Goal: Task Accomplishment & Management: Use online tool/utility

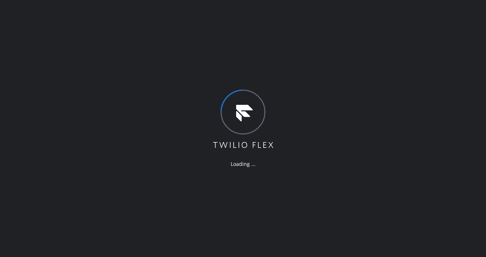
click at [197, 18] on div "Loading ..." at bounding box center [243, 128] width 486 height 257
click at [256, 190] on div "Loading ..." at bounding box center [243, 128] width 486 height 257
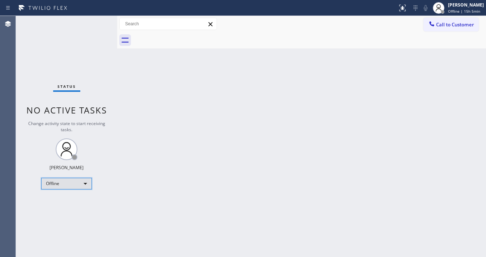
click at [73, 182] on div "Offline" at bounding box center [66, 184] width 51 height 12
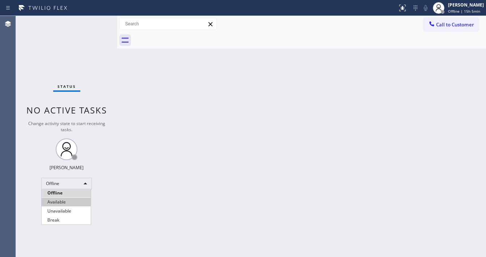
click at [63, 201] on li "Available" at bounding box center [66, 202] width 49 height 9
click at [127, 195] on div "Back to Dashboard Change Sender ID Customers Technicians Select a contact Outbo…" at bounding box center [301, 136] width 369 height 241
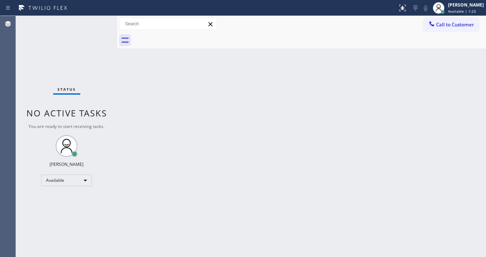
click at [260, 26] on div "Call to Customer Outbound call Location Search location Your caller id phone nu…" at bounding box center [301, 24] width 369 height 13
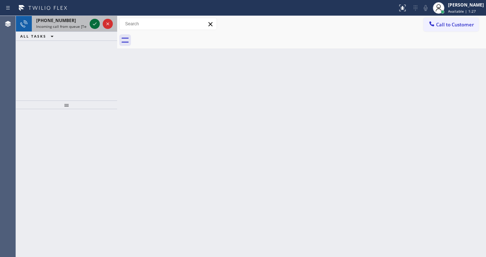
click at [96, 26] on icon at bounding box center [94, 24] width 9 height 9
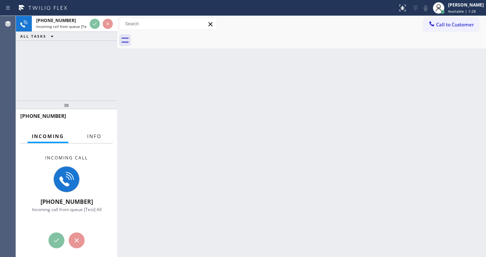
click at [90, 139] on span "Info" at bounding box center [94, 136] width 14 height 7
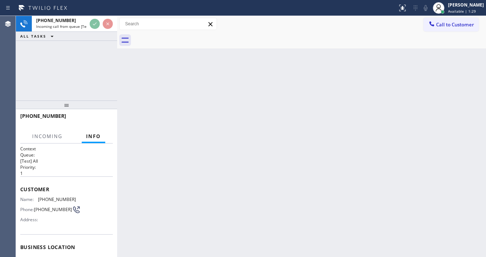
click at [88, 85] on div "[PHONE_NUMBER] Incoming call from queue [Test] All ALL TASKS ALL TASKS ACTIVE T…" at bounding box center [66, 58] width 101 height 85
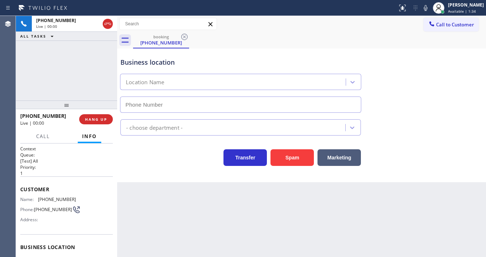
type input "[PHONE_NUMBER]"
click at [36, 69] on div "[PHONE_NUMBER] Live | 00:01 ALL TASKS ALL TASKS ACTIVE TASKS TASKS IN WRAP UP" at bounding box center [66, 58] width 101 height 85
click at [293, 156] on button "Spam" at bounding box center [292, 157] width 43 height 17
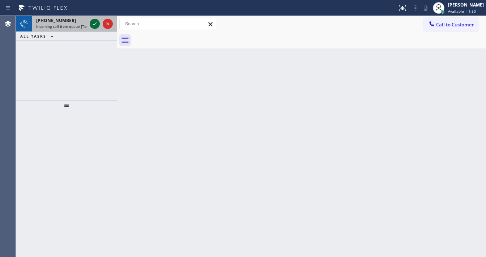
click at [94, 24] on icon at bounding box center [94, 24] width 9 height 9
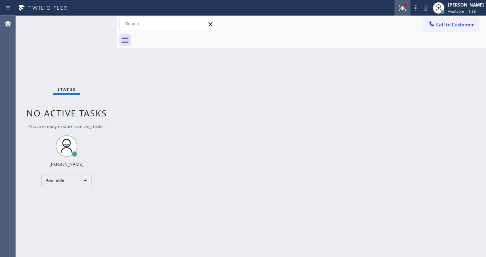
click at [400, 7] on div at bounding box center [403, 8] width 16 height 9
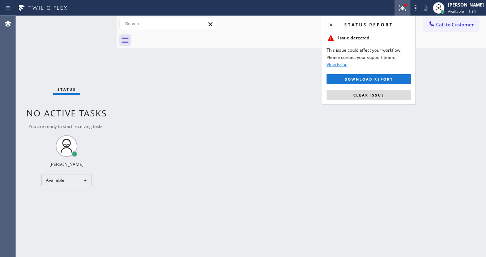
drag, startPoint x: 381, startPoint y: 92, endPoint x: 342, endPoint y: 100, distance: 39.8
click at [381, 92] on button "Clear issue" at bounding box center [369, 95] width 85 height 10
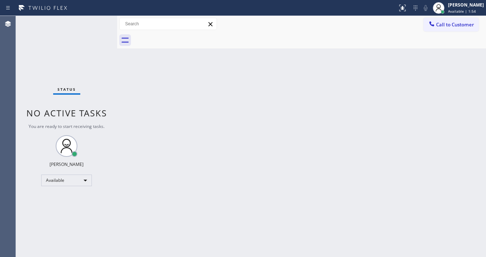
drag, startPoint x: 213, startPoint y: 133, endPoint x: 194, endPoint y: 254, distance: 122.5
click at [213, 133] on div "Back to Dashboard Change Sender ID Customers Technicians Select a contact Outbo…" at bounding box center [301, 136] width 369 height 241
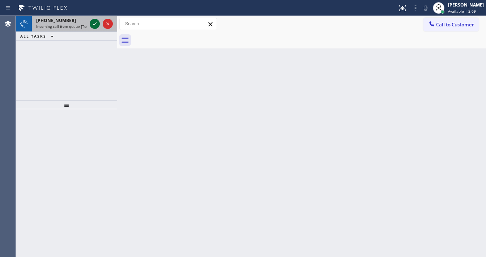
click at [93, 22] on icon at bounding box center [94, 24] width 9 height 9
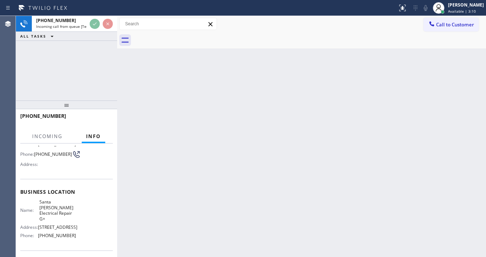
scroll to position [58, 0]
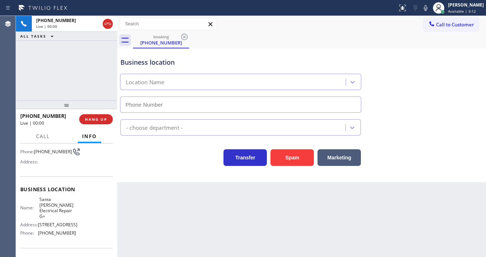
type input "[PHONE_NUMBER]"
click at [210, 196] on div "Back to Dashboard Change Sender ID Customers Technicians Select a contact Outbo…" at bounding box center [301, 136] width 369 height 241
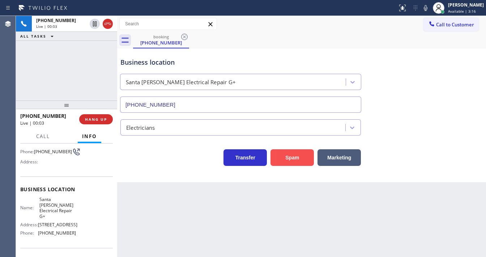
click at [291, 159] on button "Spam" at bounding box center [292, 157] width 43 height 17
click at [290, 159] on button "Spam" at bounding box center [292, 157] width 43 height 17
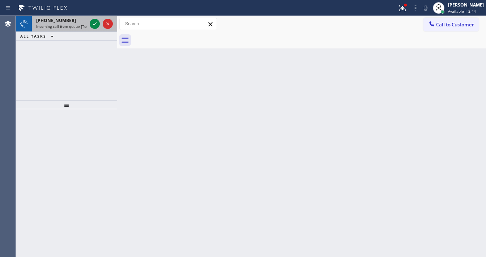
click at [66, 22] on span "[PHONE_NUMBER]" at bounding box center [56, 20] width 40 height 6
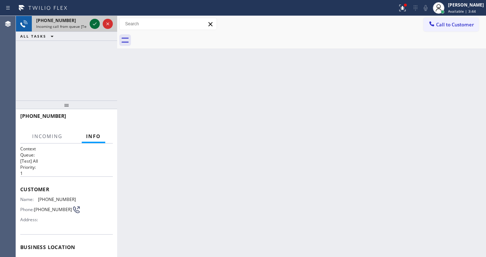
click at [94, 25] on icon at bounding box center [95, 23] width 4 height 3
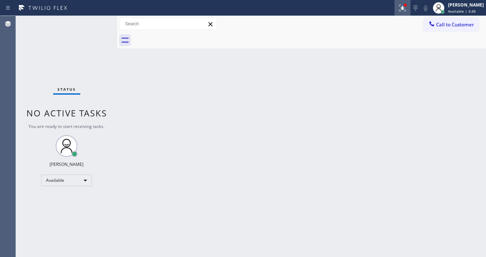
drag, startPoint x: 404, startPoint y: 12, endPoint x: 404, endPoint y: 33, distance: 21.0
click at [404, 13] on button at bounding box center [403, 8] width 16 height 16
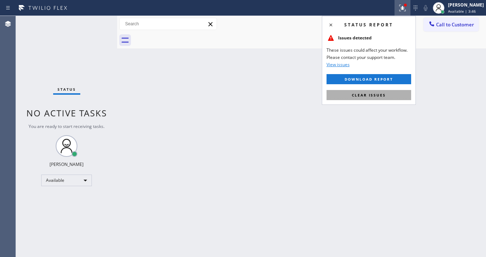
click at [381, 95] on span "Clear issues" at bounding box center [369, 95] width 34 height 5
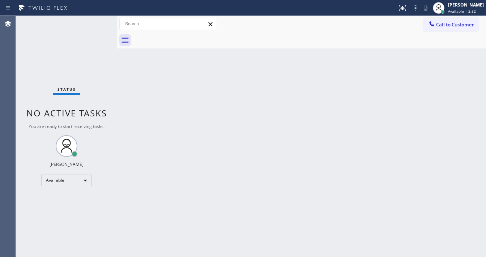
click at [85, 25] on div "Status No active tasks You are ready to start receiving tasks. [PERSON_NAME]" at bounding box center [66, 136] width 101 height 241
drag, startPoint x: 371, startPoint y: 27, endPoint x: 388, endPoint y: 4, distance: 28.2
click at [371, 25] on div "Call to Customer Outbound call Location Search location Your caller id phone nu…" at bounding box center [301, 24] width 369 height 13
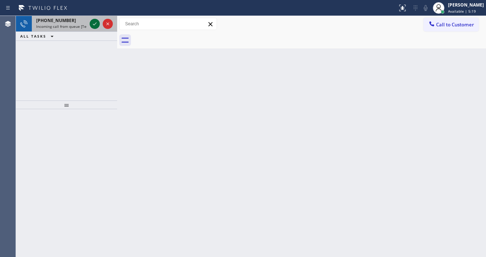
click at [95, 25] on icon at bounding box center [94, 24] width 9 height 9
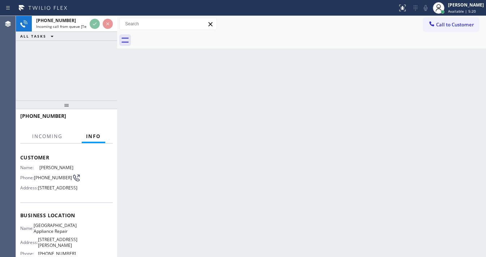
scroll to position [58, 0]
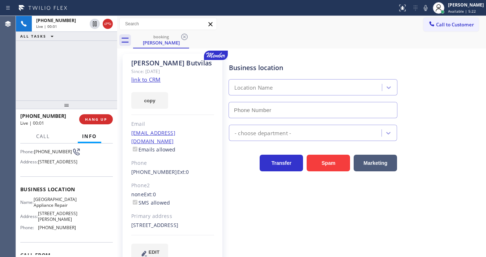
type input "[PHONE_NUMBER]"
click at [153, 81] on link "link to CRM" at bounding box center [145, 79] width 29 height 7
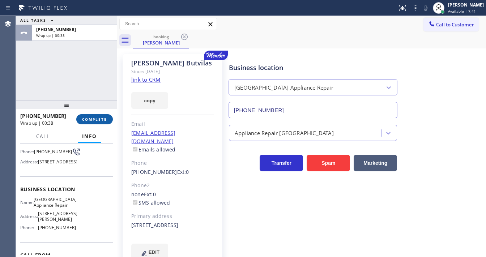
click at [99, 114] on button "COMPLETE" at bounding box center [94, 119] width 37 height 10
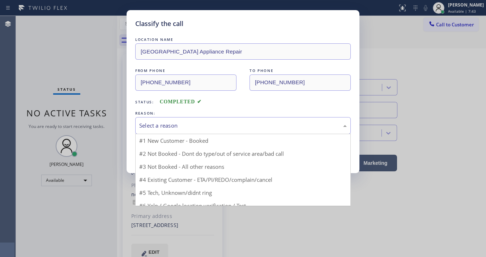
click at [180, 122] on div "Select a reason" at bounding box center [243, 126] width 208 height 8
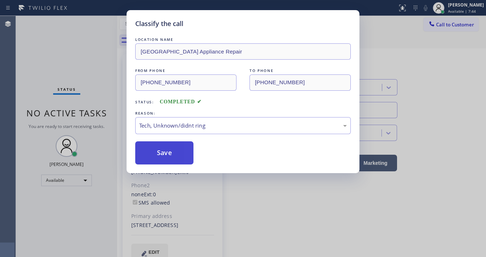
click at [168, 164] on button "Save" at bounding box center [164, 153] width 58 height 23
click at [168, 161] on button "Save" at bounding box center [164, 153] width 58 height 23
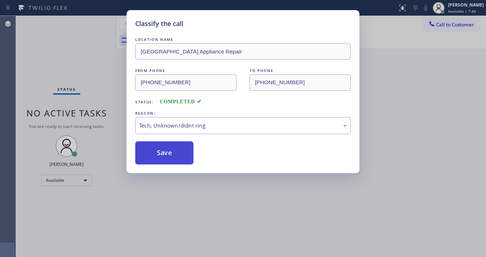
click at [168, 160] on button "Save" at bounding box center [164, 153] width 58 height 23
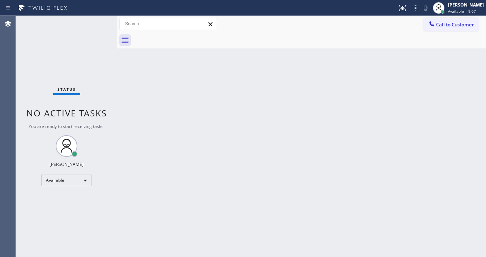
click at [94, 22] on div "Status No active tasks You are ready to start receiving tasks. [PERSON_NAME]" at bounding box center [66, 136] width 101 height 241
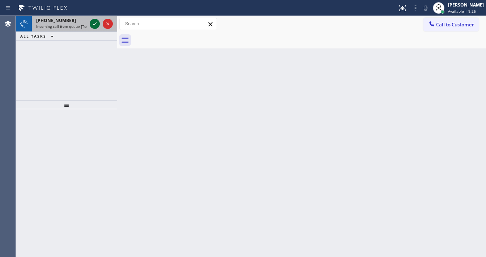
click at [92, 23] on icon at bounding box center [94, 24] width 9 height 9
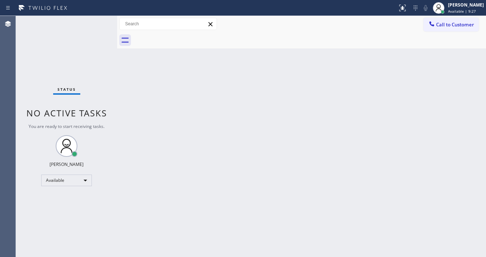
click at [92, 23] on div "Status No active tasks You are ready to start receiving tasks. [PERSON_NAME]" at bounding box center [66, 136] width 101 height 241
drag, startPoint x: 92, startPoint y: 23, endPoint x: 77, endPoint y: 1, distance: 26.1
click at [90, 22] on div "Status No active tasks You are ready to start receiving tasks. [PERSON_NAME]" at bounding box center [66, 136] width 101 height 241
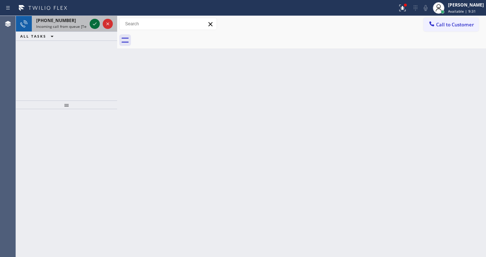
click at [92, 23] on div at bounding box center [101, 24] width 26 height 16
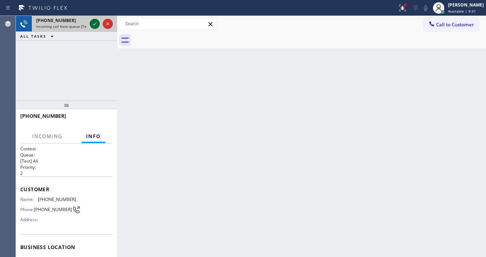
click at [93, 23] on icon at bounding box center [94, 24] width 9 height 9
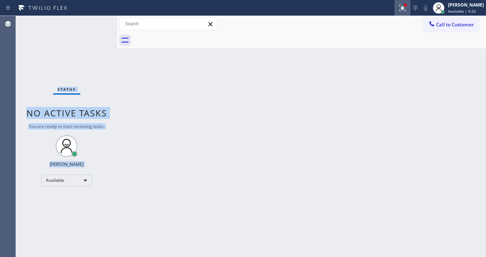
click at [407, 11] on icon at bounding box center [403, 8] width 9 height 9
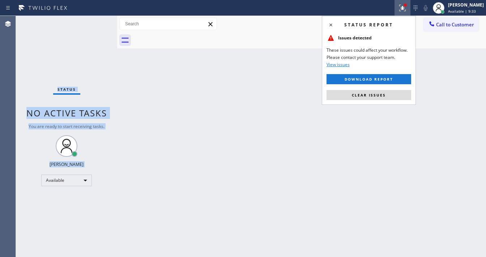
drag, startPoint x: 390, startPoint y: 95, endPoint x: 289, endPoint y: 67, distance: 104.9
click at [390, 95] on button "Clear issues" at bounding box center [369, 95] width 85 height 10
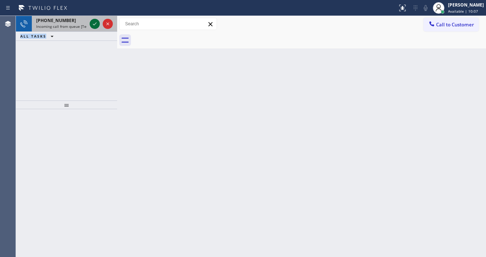
click at [93, 19] on button at bounding box center [95, 24] width 10 height 10
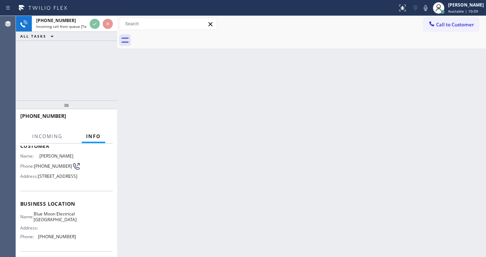
scroll to position [58, 0]
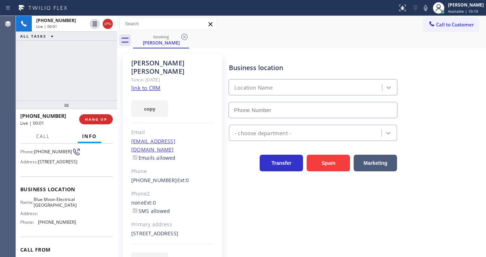
type input "[PHONE_NUMBER]"
click at [147, 84] on link "link to CRM" at bounding box center [145, 87] width 29 height 7
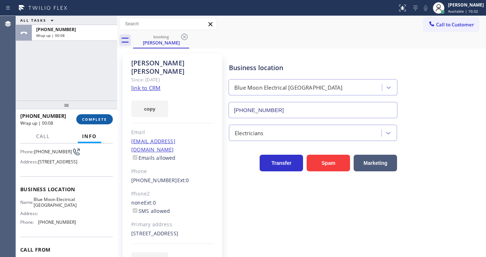
click at [109, 121] on button "COMPLETE" at bounding box center [94, 119] width 37 height 10
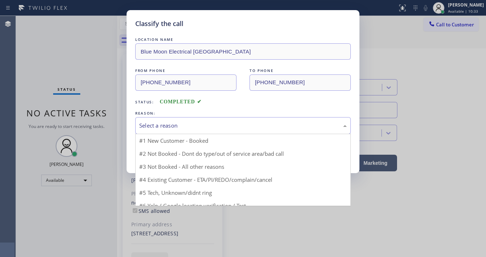
click at [190, 125] on div "Select a reason" at bounding box center [243, 126] width 208 height 8
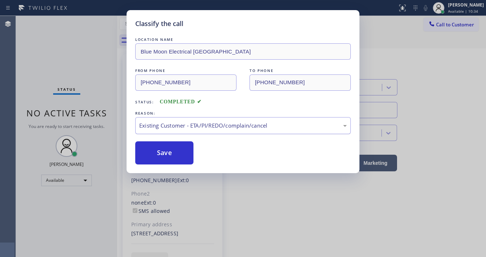
click at [186, 122] on div "Existing Customer - ETA/PI/REDO/complain/cancel" at bounding box center [243, 126] width 208 height 8
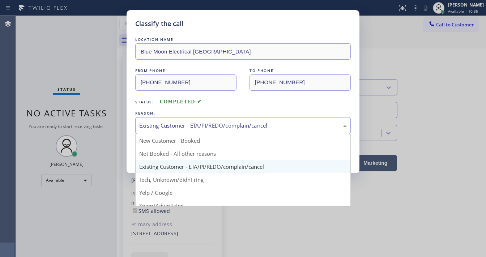
click at [188, 126] on div "Existing Customer - ETA/PI/REDO/complain/cancel" at bounding box center [243, 126] width 208 height 8
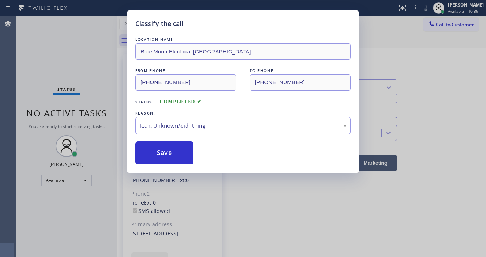
drag, startPoint x: 173, startPoint y: 182, endPoint x: 173, endPoint y: 175, distance: 7.2
click at [170, 156] on button "Save" at bounding box center [164, 153] width 58 height 23
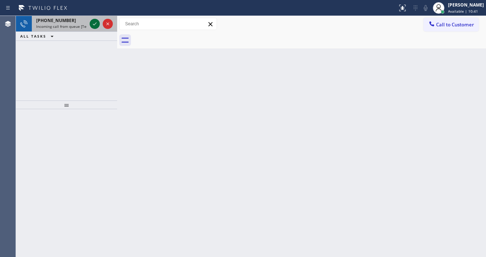
drag, startPoint x: 91, startPoint y: 20, endPoint x: 91, endPoint y: 24, distance: 4.7
click at [90, 20] on icon at bounding box center [94, 24] width 9 height 9
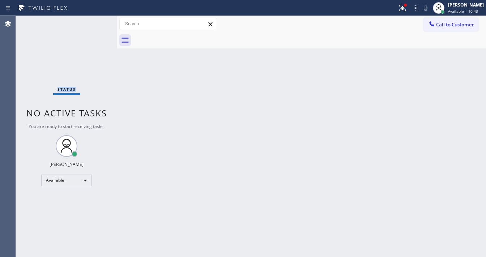
click at [91, 24] on div "Status No active tasks You are ready to start receiving tasks. [PERSON_NAME]" at bounding box center [66, 136] width 101 height 241
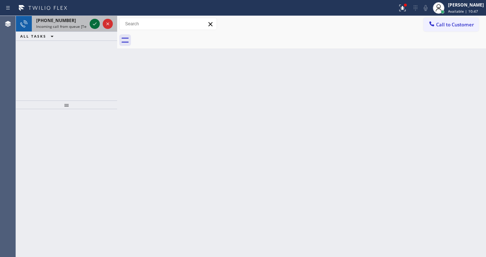
click at [90, 20] on div at bounding box center [95, 24] width 10 height 9
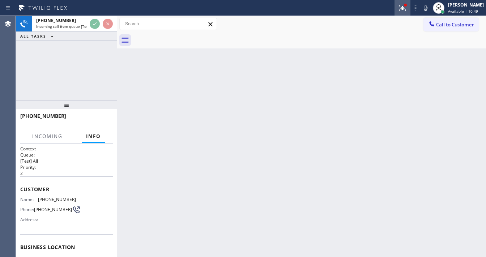
click at [401, 7] on div "Status report Issue detected This issue could affect your workflow. Please cont…" at bounding box center [243, 8] width 486 height 16
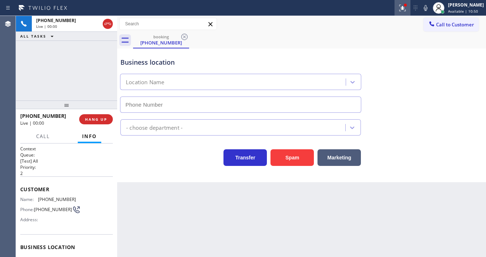
click at [406, 9] on icon at bounding box center [403, 8] width 9 height 9
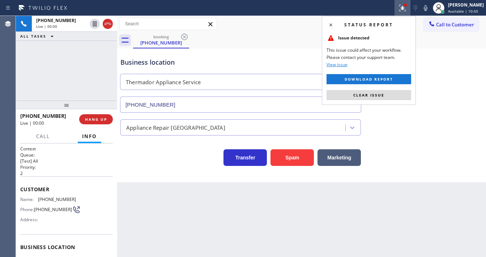
type input "[PHONE_NUMBER]"
drag, startPoint x: 379, startPoint y: 88, endPoint x: 380, endPoint y: 92, distance: 4.1
click at [379, 89] on div "Status report Issue detected This issue could affect your workflow. Please cont…" at bounding box center [369, 60] width 94 height 89
click at [380, 93] on span "Clear issue" at bounding box center [369, 95] width 31 height 5
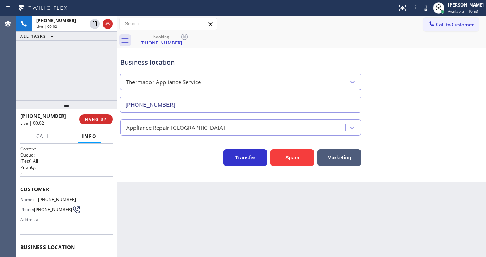
click at [80, 72] on div "[PHONE_NUMBER] Live | 00:02 ALL TASKS ALL TASKS ACTIVE TASKS TASKS IN WRAP UP" at bounding box center [66, 58] width 101 height 85
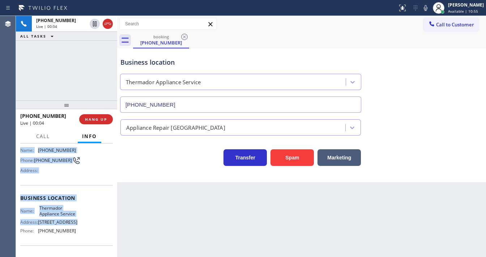
scroll to position [87, 0]
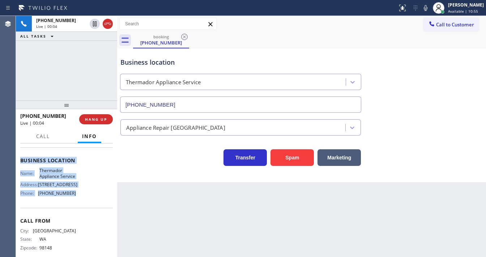
drag, startPoint x: 18, startPoint y: 186, endPoint x: 76, endPoint y: 205, distance: 61.2
click at [76, 205] on div "Context Queue: [Test] All Priority: 2 Customer Name: [PHONE_NUMBER] Phone: [PHO…" at bounding box center [66, 201] width 101 height 114
copy div "Customer Name: [PHONE_NUMBER] Phone: [PHONE_NUMBER] Address: Business location …"
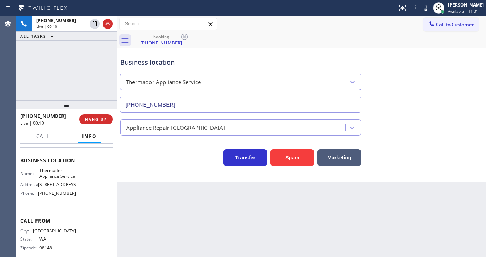
click at [57, 64] on div "[PHONE_NUMBER] Live | 00:10 ALL TASKS ALL TASKS ACTIVE TASKS TASKS IN WRAP UP" at bounding box center [66, 58] width 101 height 85
click at [288, 160] on button "Spam" at bounding box center [292, 157] width 43 height 17
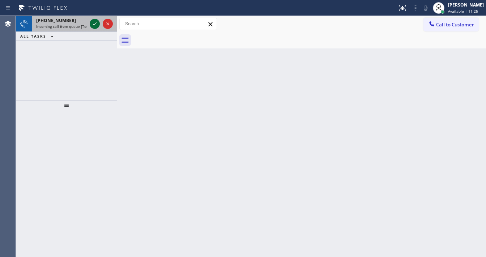
click at [95, 26] on icon at bounding box center [94, 24] width 9 height 9
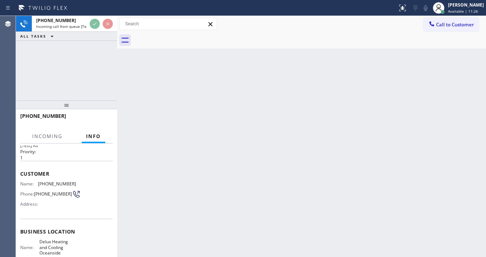
scroll to position [29, 0]
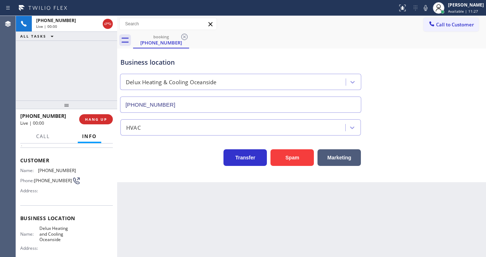
type input "[PHONE_NUMBER]"
click at [287, 165] on button "Spam" at bounding box center [292, 157] width 43 height 17
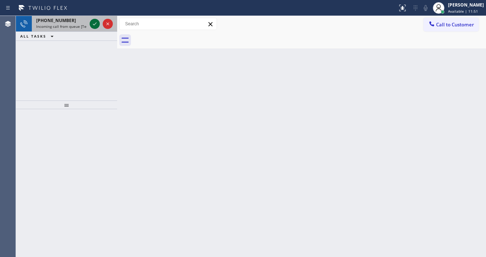
click at [91, 26] on icon at bounding box center [94, 24] width 9 height 9
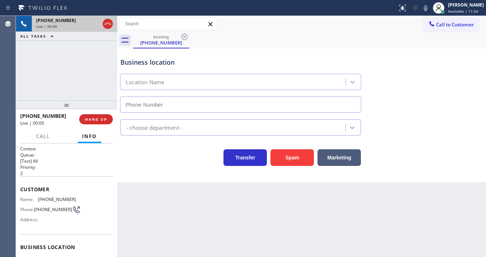
type input "[PHONE_NUMBER]"
click at [291, 164] on button "Spam" at bounding box center [292, 157] width 43 height 17
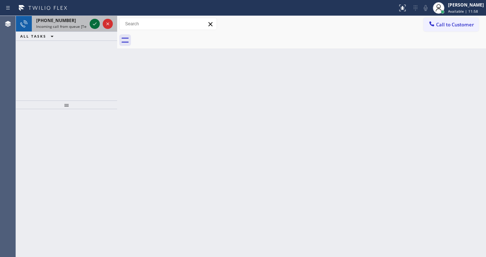
click at [94, 26] on icon at bounding box center [94, 24] width 9 height 9
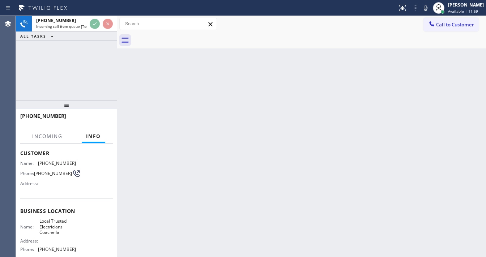
scroll to position [58, 0]
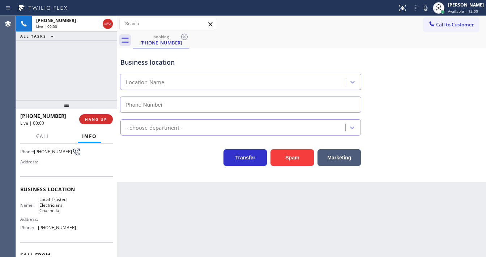
type input "[PHONE_NUMBER]"
click at [281, 164] on button "Spam" at bounding box center [292, 157] width 43 height 17
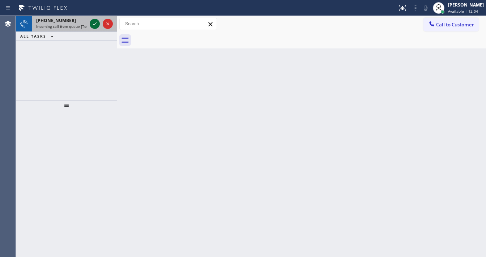
click at [93, 23] on icon at bounding box center [94, 24] width 9 height 9
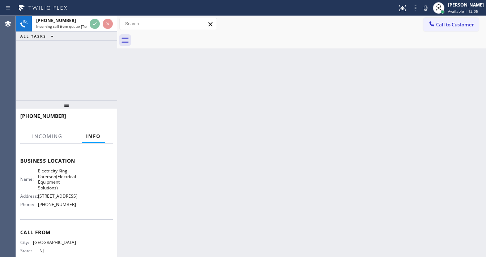
scroll to position [87, 0]
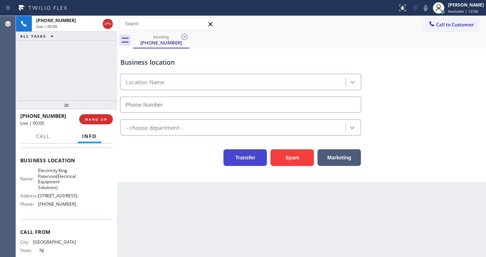
type input "[PHONE_NUMBER]"
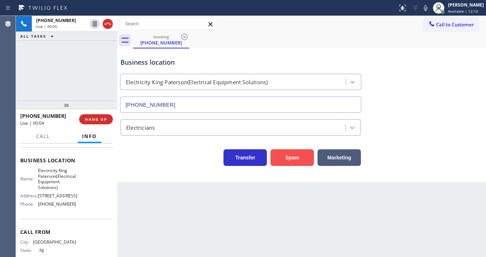
click at [303, 161] on button "Spam" at bounding box center [292, 157] width 43 height 17
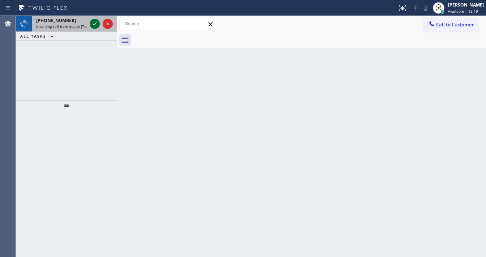
click at [90, 23] on icon at bounding box center [94, 24] width 9 height 9
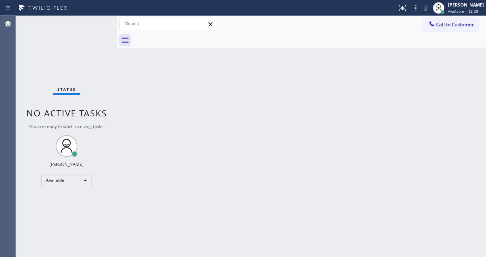
click at [92, 23] on div "Status No active tasks You are ready to start receiving tasks. [PERSON_NAME]" at bounding box center [66, 136] width 101 height 241
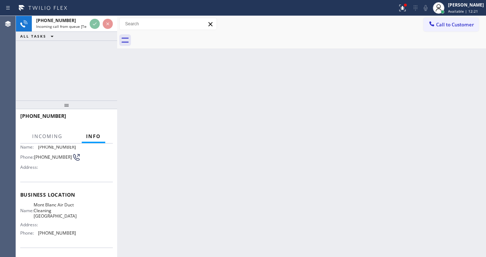
scroll to position [58, 0]
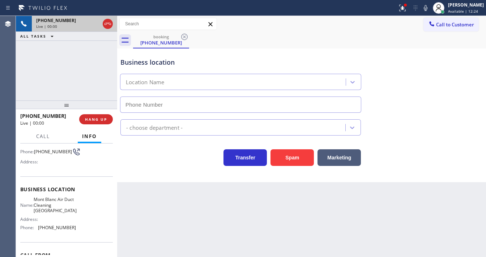
type input "[PHONE_NUMBER]"
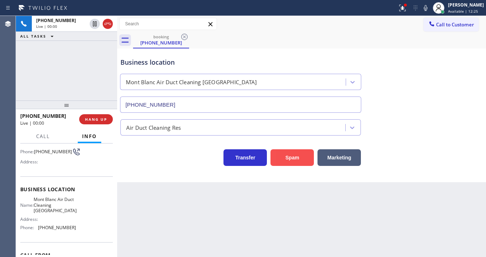
click at [285, 156] on button "Spam" at bounding box center [292, 157] width 43 height 17
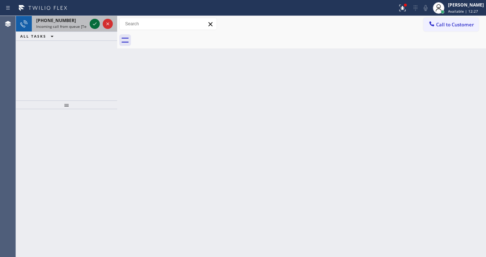
click at [91, 19] on div at bounding box center [101, 24] width 26 height 16
click at [91, 24] on icon at bounding box center [94, 24] width 9 height 9
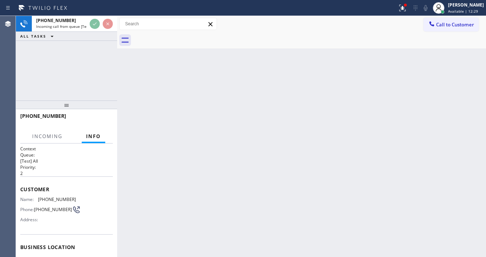
scroll to position [58, 0]
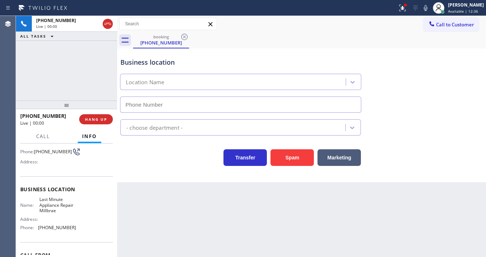
type input "[PHONE_NUMBER]"
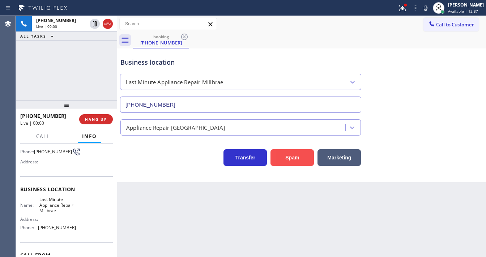
click at [283, 151] on button "Spam" at bounding box center [292, 157] width 43 height 17
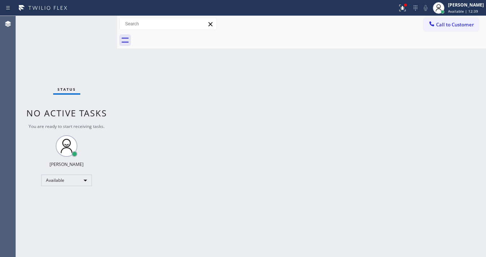
click at [96, 24] on div "Status No active tasks You are ready to start receiving tasks. [PERSON_NAME]" at bounding box center [66, 136] width 101 height 241
click at [96, 23] on div "Status No active tasks You are ready to start receiving tasks. [PERSON_NAME]" at bounding box center [66, 136] width 101 height 241
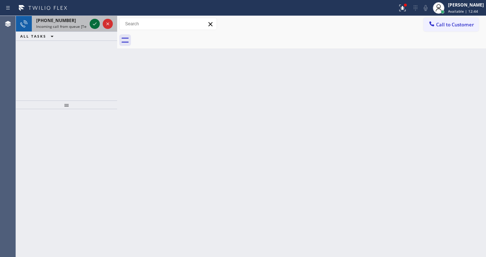
click at [93, 24] on icon at bounding box center [94, 24] width 9 height 9
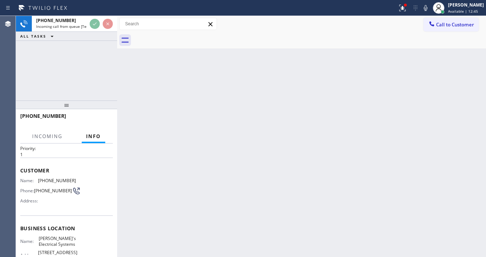
scroll to position [29, 0]
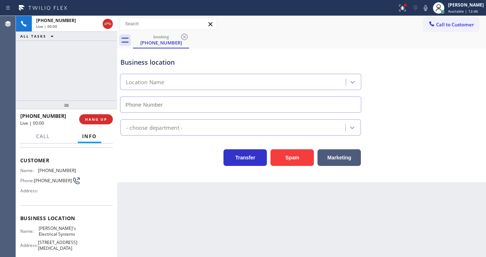
type input "[PHONE_NUMBER]"
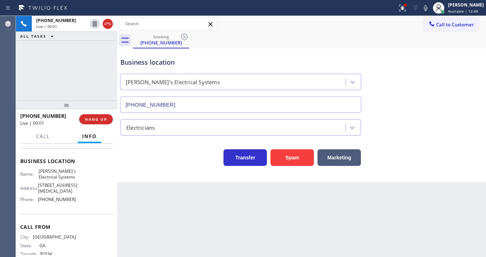
scroll to position [87, 0]
click at [292, 158] on button "Spam" at bounding box center [292, 157] width 43 height 17
drag, startPoint x: 292, startPoint y: 158, endPoint x: 290, endPoint y: 142, distance: 16.1
click at [292, 158] on button "Spam" at bounding box center [292, 157] width 43 height 17
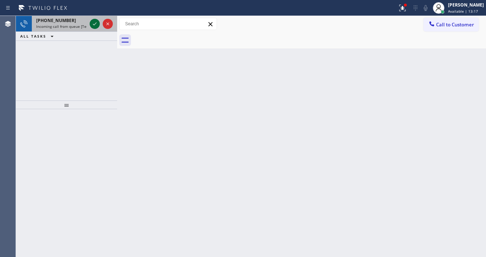
click at [94, 23] on icon at bounding box center [94, 24] width 9 height 9
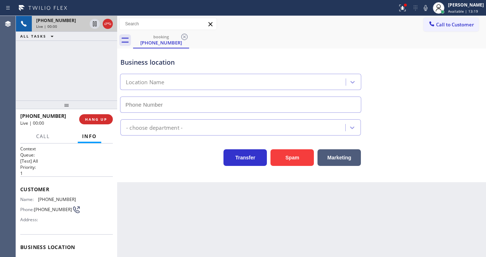
type input "[PHONE_NUMBER]"
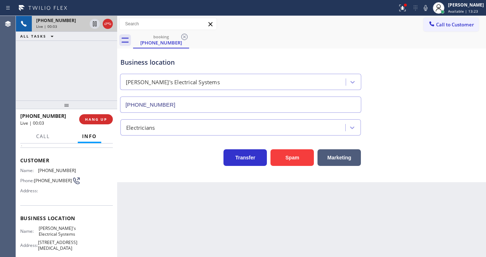
scroll to position [58, 0]
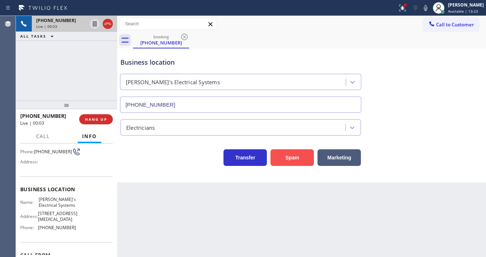
click at [287, 156] on button "Spam" at bounding box center [292, 157] width 43 height 17
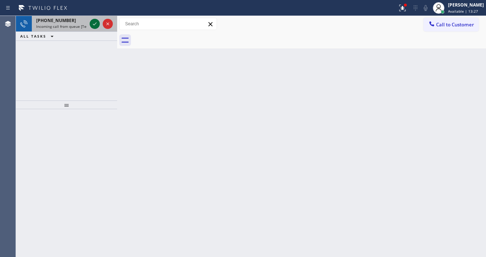
click at [93, 23] on icon at bounding box center [94, 24] width 9 height 9
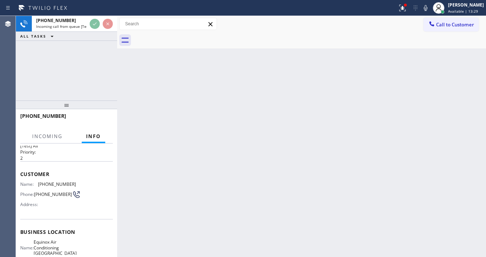
scroll to position [29, 0]
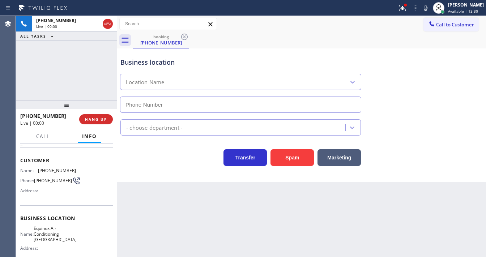
type input "[PHONE_NUMBER]"
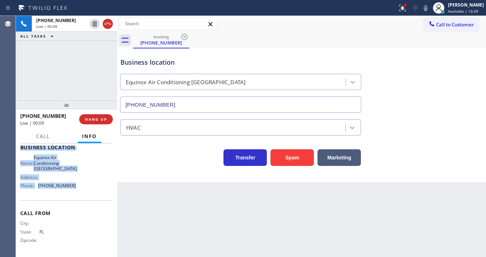
scroll to position [101, 0]
drag, startPoint x: 18, startPoint y: 158, endPoint x: 81, endPoint y: 195, distance: 73.0
click at [81, 195] on div "Context Queue: [Test] All Priority: 2 Customer Name: [PHONE_NUMBER] Phone: [PHO…" at bounding box center [66, 201] width 101 height 114
click at [287, 157] on button "Spam" at bounding box center [292, 157] width 43 height 17
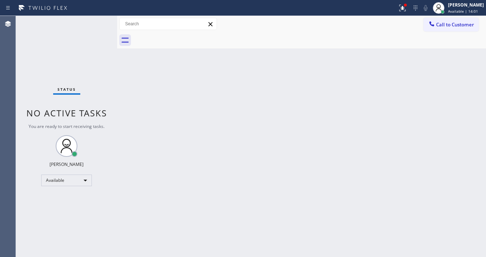
click at [94, 21] on div "Status No active tasks You are ready to start receiving tasks. [PERSON_NAME]" at bounding box center [66, 136] width 101 height 241
click at [95, 21] on div "Status No active tasks You are ready to start receiving tasks. [PERSON_NAME]" at bounding box center [66, 136] width 101 height 241
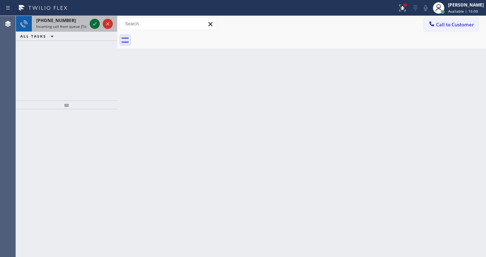
click at [91, 25] on icon at bounding box center [94, 24] width 9 height 9
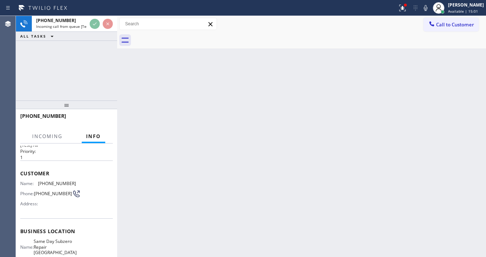
scroll to position [29, 0]
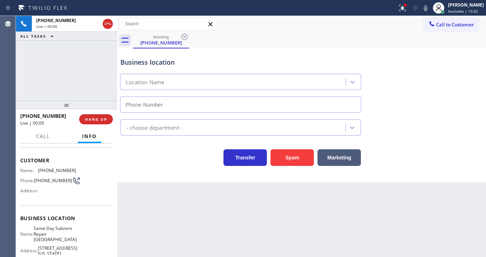
type input "[PHONE_NUMBER]"
click at [407, 11] on icon at bounding box center [403, 8] width 9 height 9
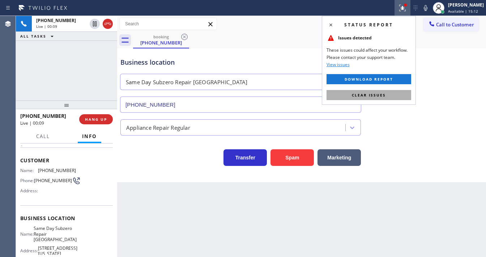
click at [379, 97] on span "Clear issues" at bounding box center [369, 95] width 34 height 5
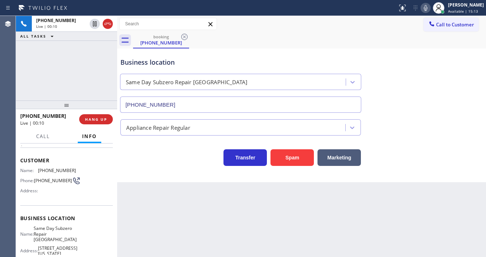
click at [430, 7] on icon at bounding box center [426, 8] width 9 height 9
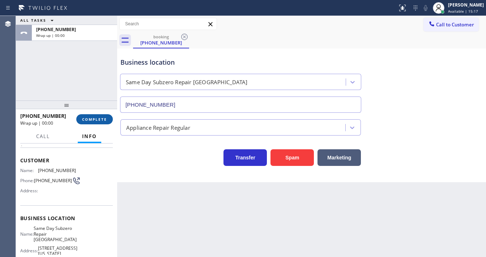
click at [86, 116] on button "COMPLETE" at bounding box center [94, 119] width 37 height 10
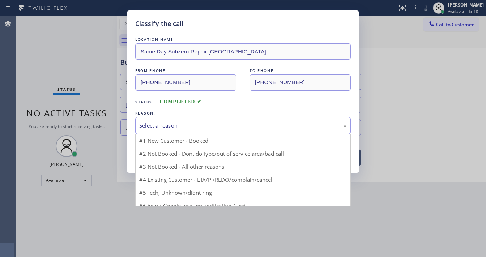
click at [180, 127] on div "Select a reason" at bounding box center [243, 126] width 208 height 8
drag, startPoint x: 171, startPoint y: 175, endPoint x: 170, endPoint y: 157, distance: 17.7
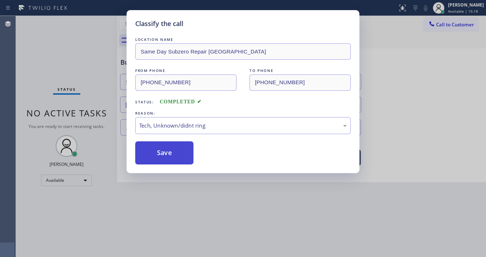
click at [170, 157] on button "Save" at bounding box center [164, 153] width 58 height 23
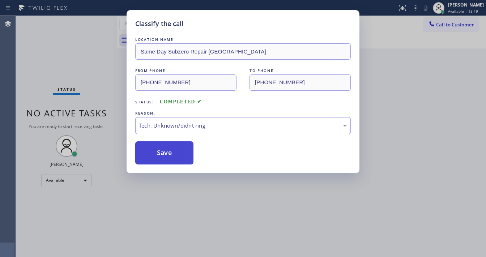
click at [170, 157] on button "Save" at bounding box center [164, 153] width 58 height 23
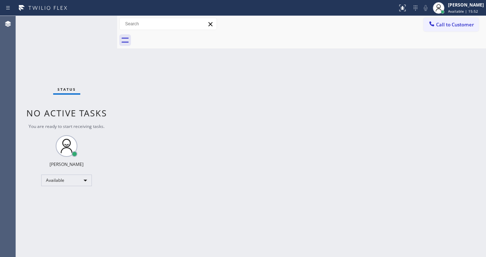
click at [95, 22] on div "Status No active tasks You are ready to start receiving tasks. [PERSON_NAME]" at bounding box center [66, 136] width 101 height 241
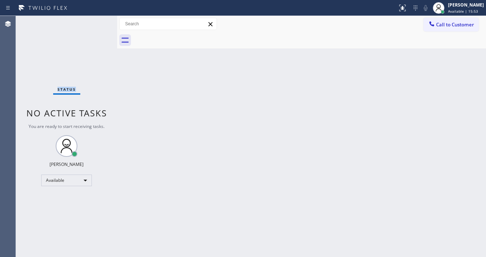
click at [95, 22] on div "Status No active tasks You are ready to start receiving tasks. [PERSON_NAME]" at bounding box center [66, 136] width 101 height 241
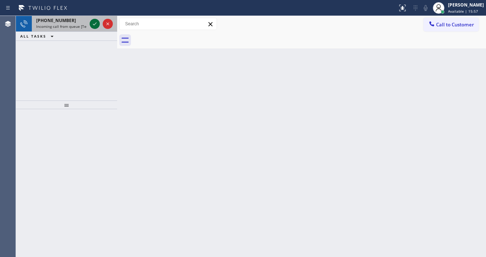
click at [95, 20] on icon at bounding box center [94, 24] width 9 height 9
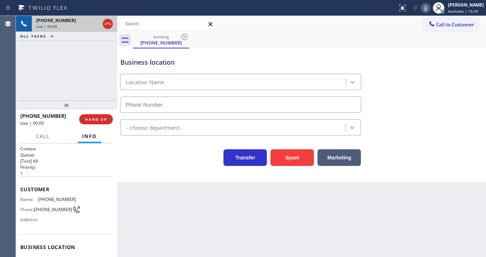
type input "[PHONE_NUMBER]"
click at [297, 161] on button "Spam" at bounding box center [292, 157] width 43 height 17
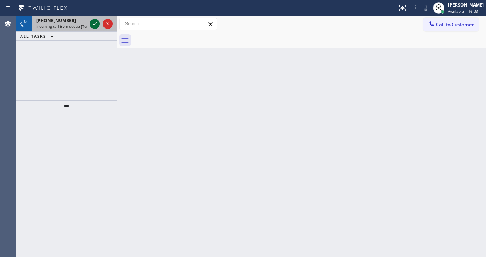
click at [92, 26] on icon at bounding box center [94, 24] width 9 height 9
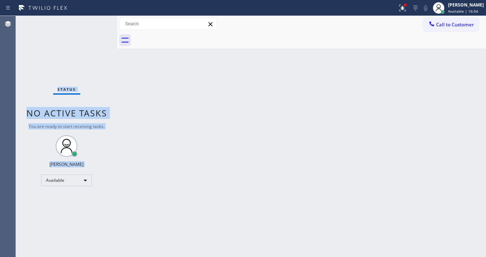
click at [92, 25] on div "Status No active tasks You are ready to start receiving tasks. [PERSON_NAME]" at bounding box center [66, 136] width 101 height 241
click at [405, 7] on div at bounding box center [403, 8] width 16 height 9
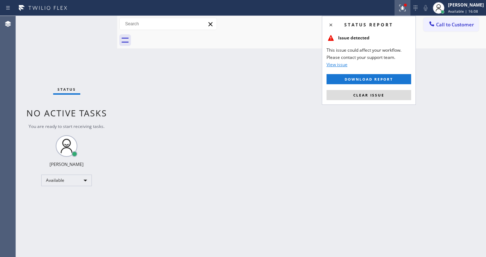
click at [367, 103] on div "Status report Issue detected This issue could affect your workflow. Please cont…" at bounding box center [369, 60] width 94 height 89
click at [367, 96] on span "Clear issue" at bounding box center [369, 95] width 31 height 5
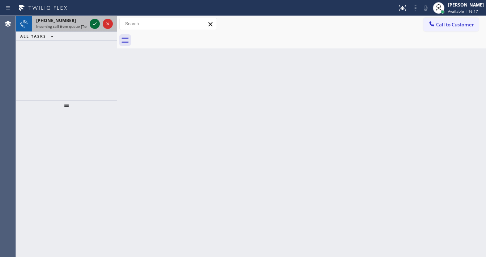
click at [91, 22] on icon at bounding box center [94, 24] width 9 height 9
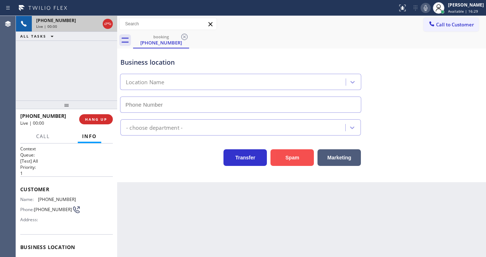
type input "[PHONE_NUMBER]"
click at [294, 162] on button "Spam" at bounding box center [292, 157] width 43 height 17
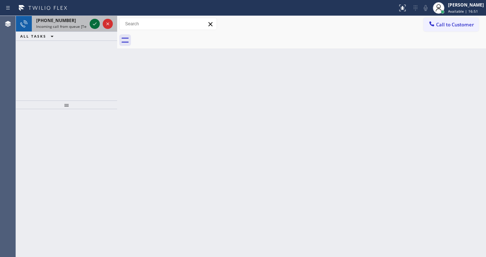
click at [95, 20] on button at bounding box center [95, 24] width 10 height 10
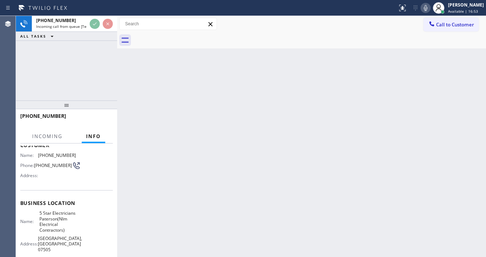
scroll to position [58, 0]
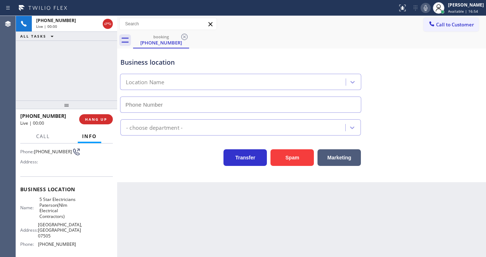
type input "[PHONE_NUMBER]"
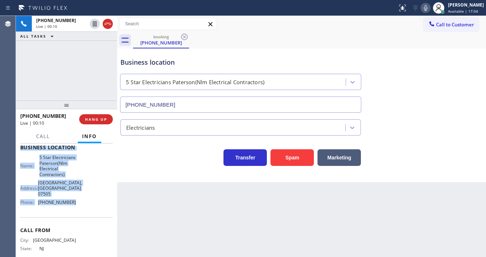
scroll to position [116, 0]
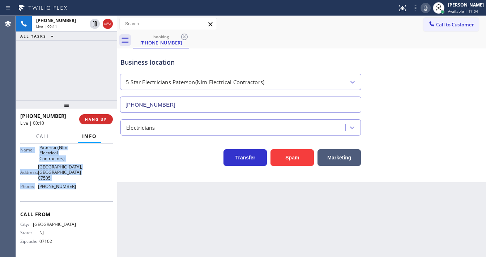
drag, startPoint x: 18, startPoint y: 156, endPoint x: 81, endPoint y: 191, distance: 72.1
click at [81, 191] on div "Context Queue: [Test] All Priority: 2 Customer Name: [PHONE_NUMBER] Phone: [PHO…" at bounding box center [66, 201] width 101 height 114
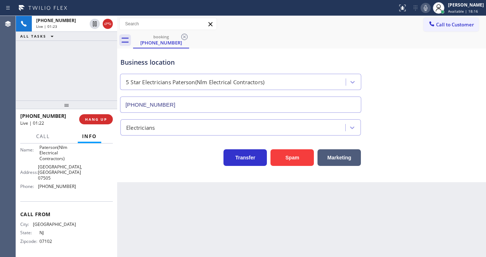
click at [98, 39] on div "ALL TASKS ALL TASKS ACTIVE TASKS TASKS IN WRAP UP" at bounding box center [66, 36] width 101 height 9
click at [90, 71] on div "[PHONE_NUMBER] Live | 01:30 ALL TASKS ALL TASKS ACTIVE TASKS TASKS IN WRAP UP" at bounding box center [66, 58] width 101 height 85
click at [28, 75] on div "[PHONE_NUMBER] Live | 01:45 ALL TASKS ALL TASKS ACTIVE TASKS TASKS IN WRAP UP" at bounding box center [66, 58] width 101 height 85
click at [291, 156] on button "Spam" at bounding box center [292, 157] width 43 height 17
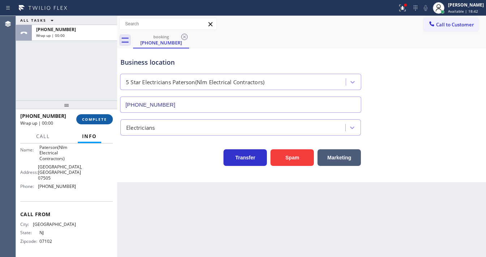
click at [102, 118] on span "COMPLETE" at bounding box center [94, 119] width 25 height 5
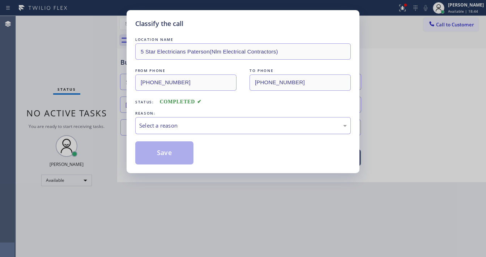
drag, startPoint x: 155, startPoint y: 126, endPoint x: 159, endPoint y: 128, distance: 5.0
click at [155, 126] on div "Select a reason" at bounding box center [243, 126] width 208 height 8
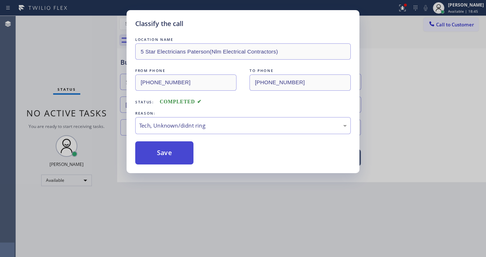
click at [164, 160] on button "Save" at bounding box center [164, 153] width 58 height 23
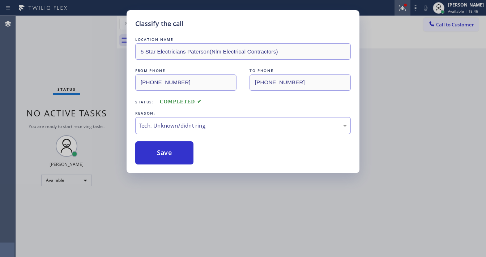
click at [404, 12] on div "Status report Issue detected This issue could affect your workflow. Please cont…" at bounding box center [243, 128] width 486 height 257
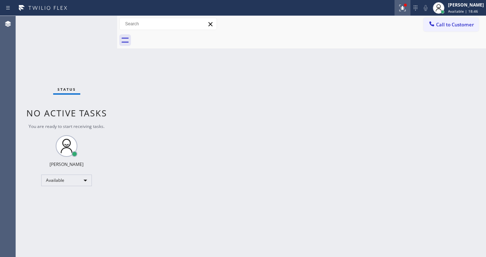
click at [404, 11] on icon at bounding box center [403, 8] width 9 height 9
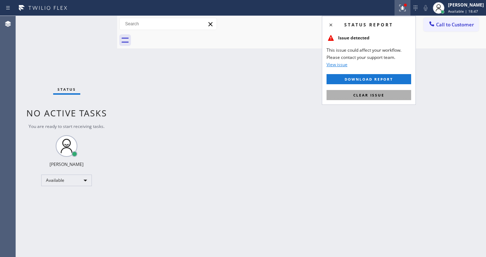
click at [378, 98] on button "Clear issue" at bounding box center [369, 95] width 85 height 10
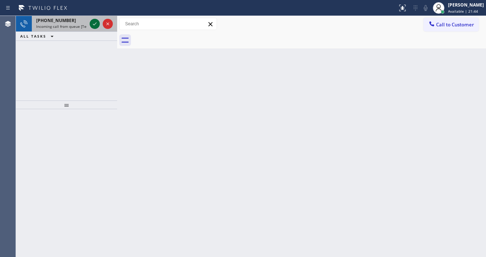
click at [95, 21] on icon at bounding box center [94, 24] width 9 height 9
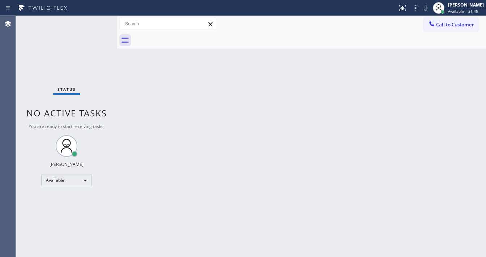
click at [93, 23] on div "Status No active tasks You are ready to start receiving tasks. [PERSON_NAME]" at bounding box center [66, 136] width 101 height 241
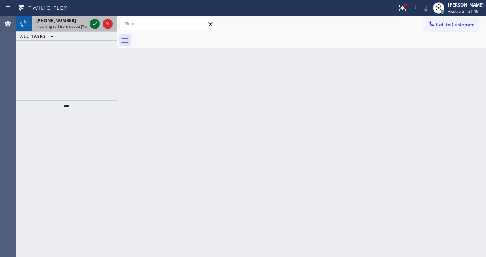
click at [91, 22] on icon at bounding box center [94, 24] width 9 height 9
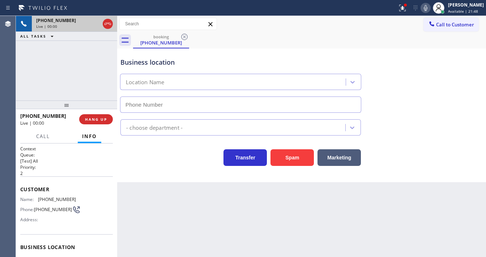
type input "[PHONE_NUMBER]"
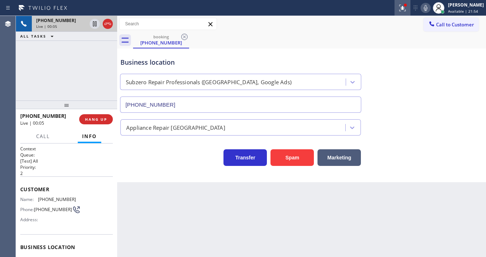
click at [406, 14] on button at bounding box center [403, 8] width 16 height 16
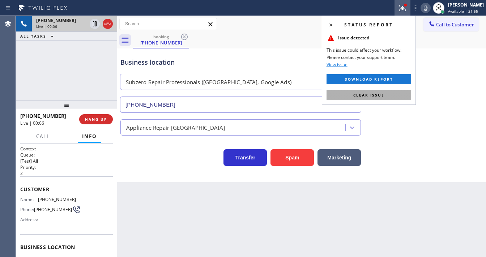
drag, startPoint x: 386, startPoint y: 100, endPoint x: 404, endPoint y: 104, distance: 18.3
click at [385, 100] on button "Clear issue" at bounding box center [369, 95] width 85 height 10
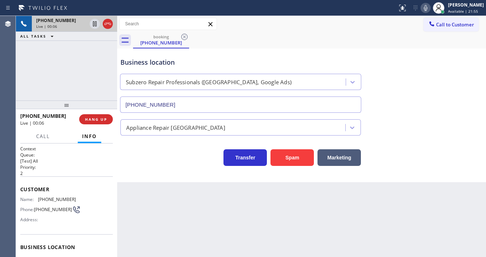
click at [439, 114] on div "Appliance Repair [GEOGRAPHIC_DATA]" at bounding box center [302, 124] width 366 height 23
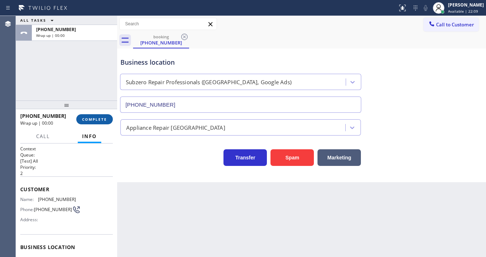
click at [100, 120] on span "COMPLETE" at bounding box center [94, 119] width 25 height 5
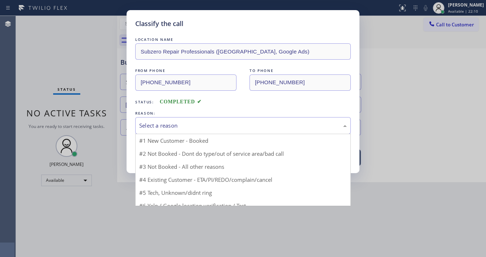
click at [149, 125] on div "Select a reason" at bounding box center [243, 126] width 208 height 8
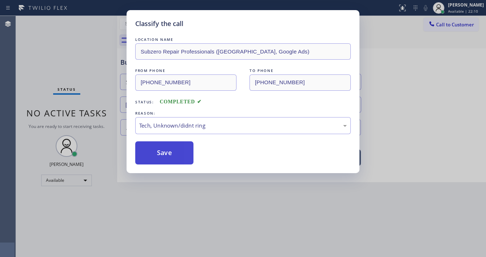
click at [157, 157] on button "Save" at bounding box center [164, 153] width 58 height 23
click at [157, 156] on button "Save" at bounding box center [164, 153] width 58 height 23
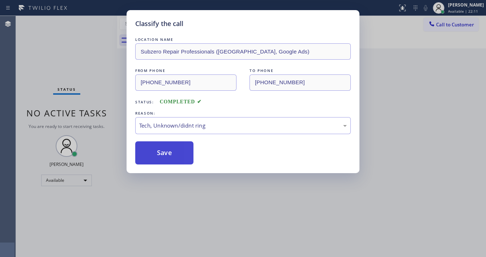
click at [157, 156] on button "Save" at bounding box center [164, 153] width 58 height 23
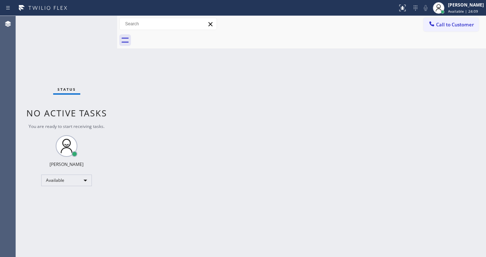
click at [94, 22] on div "Status No active tasks You are ready to start receiving tasks. [PERSON_NAME]" at bounding box center [66, 136] width 101 height 241
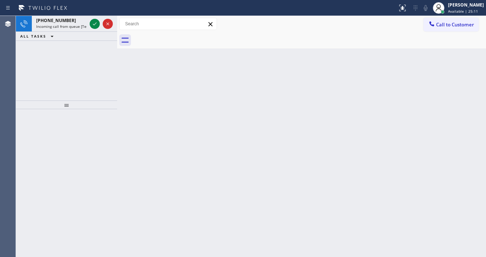
click at [89, 21] on div at bounding box center [101, 24] width 26 height 16
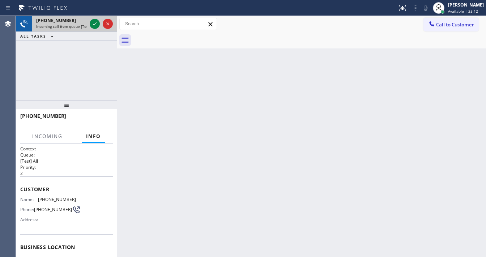
click at [89, 22] on div at bounding box center [101, 24] width 26 height 16
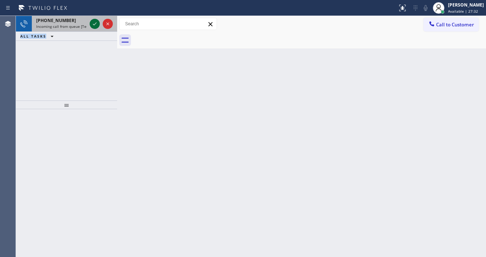
click at [92, 22] on icon at bounding box center [94, 24] width 9 height 9
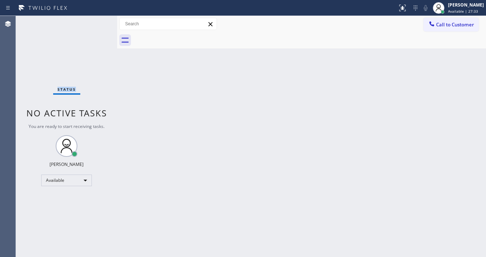
click at [93, 24] on div "Status No active tasks You are ready to start receiving tasks. [PERSON_NAME]" at bounding box center [66, 136] width 101 height 241
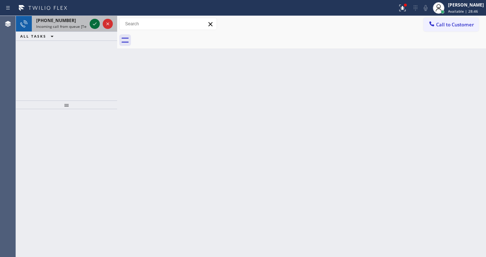
click at [93, 26] on icon at bounding box center [94, 24] width 9 height 9
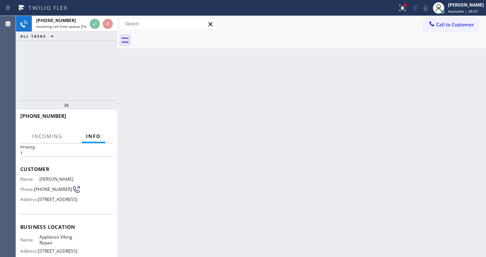
scroll to position [58, 0]
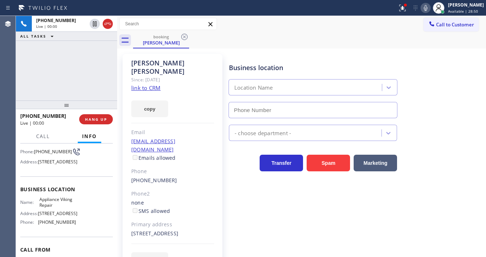
type input "[PHONE_NUMBER]"
click at [145, 83] on div "[PERSON_NAME] Since: [DATE] link to CRM copy Email [EMAIL_ADDRESS][DOMAIN_NAME]…" at bounding box center [173, 166] width 100 height 224
click at [326, 167] on button "Spam" at bounding box center [328, 163] width 43 height 17
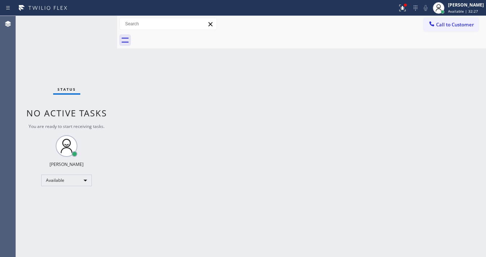
click at [96, 22] on div "Status No active tasks You are ready to start receiving tasks. [PERSON_NAME]" at bounding box center [66, 136] width 101 height 241
click at [94, 23] on div "Status No active tasks You are ready to start receiving tasks. [PERSON_NAME]" at bounding box center [66, 136] width 101 height 241
drag, startPoint x: 94, startPoint y: 23, endPoint x: 57, endPoint y: 30, distance: 37.3
drag, startPoint x: 57, startPoint y: 30, endPoint x: 73, endPoint y: 23, distance: 17.3
click at [73, 23] on div "Status No active tasks You are ready to start receiving tasks. [PERSON_NAME]" at bounding box center [66, 136] width 101 height 241
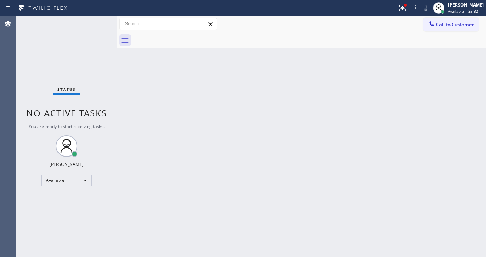
click at [406, 16] on div "Call to Customer Outbound call Location Search location Your caller id phone nu…" at bounding box center [301, 24] width 369 height 16
click at [407, 14] on button at bounding box center [403, 8] width 16 height 16
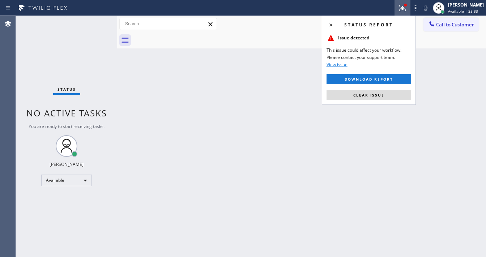
click at [384, 88] on div "Status report Issue detected This issue could affect your workflow. Please cont…" at bounding box center [369, 60] width 94 height 89
click at [380, 99] on button "Clear issue" at bounding box center [369, 95] width 85 height 10
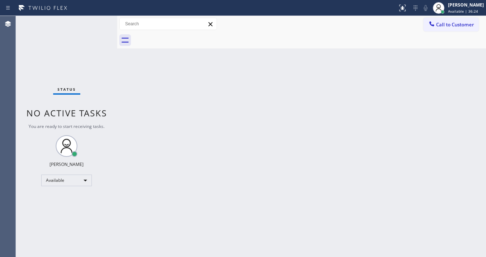
click at [95, 16] on div "Status No active tasks You are ready to start receiving tasks. [PERSON_NAME]" at bounding box center [66, 136] width 101 height 241
click at [96, 20] on div "Status No active tasks You are ready to start receiving tasks. [PERSON_NAME]" at bounding box center [66, 136] width 101 height 241
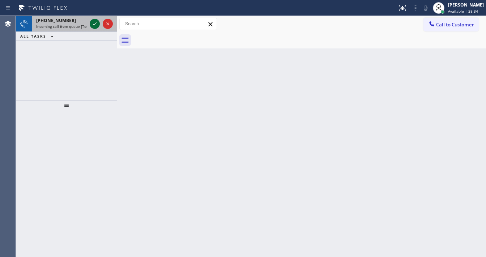
click at [94, 26] on icon at bounding box center [94, 24] width 9 height 9
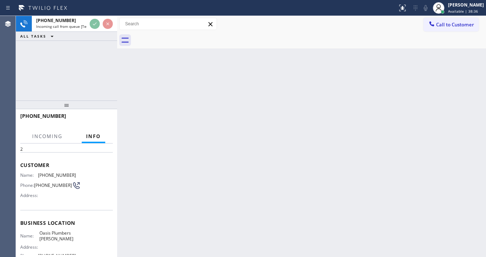
scroll to position [58, 0]
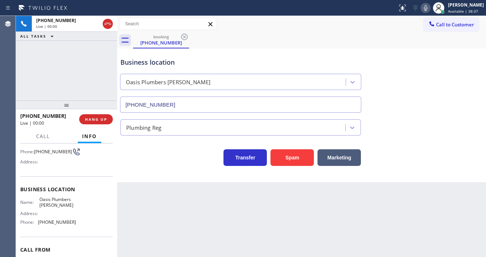
type input "[PHONE_NUMBER]"
click at [285, 155] on button "Spam" at bounding box center [292, 157] width 43 height 17
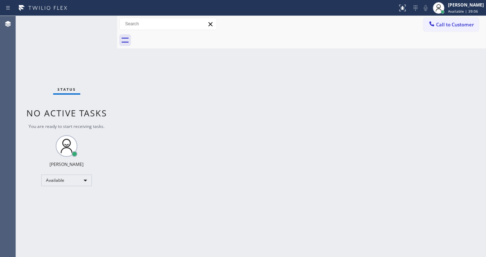
click at [99, 14] on div "Status report No issues detected If you experience an issue, please download th…" at bounding box center [243, 8] width 486 height 16
click at [99, 16] on div "Status report No issues detected If you experience an issue, please download th…" at bounding box center [243, 8] width 486 height 16
click at [97, 19] on div "Status No active tasks You are ready to start receiving tasks. [PERSON_NAME]" at bounding box center [66, 136] width 101 height 241
click at [96, 20] on div "Status No active tasks You are ready to start receiving tasks. [PERSON_NAME]" at bounding box center [66, 136] width 101 height 241
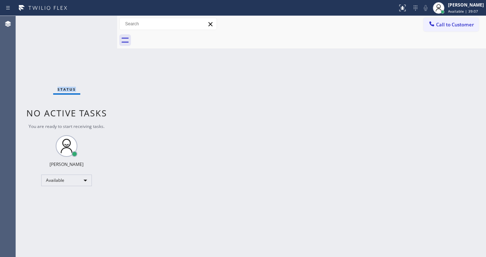
click at [96, 20] on div "Status No active tasks You are ready to start receiving tasks. [PERSON_NAME]" at bounding box center [66, 136] width 101 height 241
click at [97, 22] on div "Status No active tasks You are ready to start receiving tasks. [PERSON_NAME]" at bounding box center [66, 136] width 101 height 241
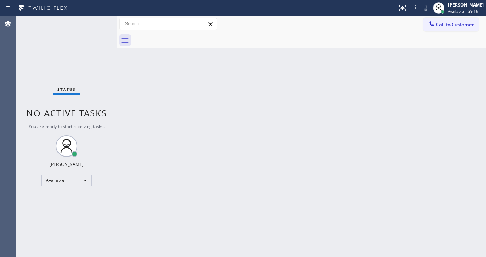
click at [97, 22] on div "Status No active tasks You are ready to start receiving tasks. [PERSON_NAME]" at bounding box center [66, 136] width 101 height 241
click at [99, 20] on div "Status No active tasks You are ready to start receiving tasks. [PERSON_NAME]" at bounding box center [66, 136] width 101 height 241
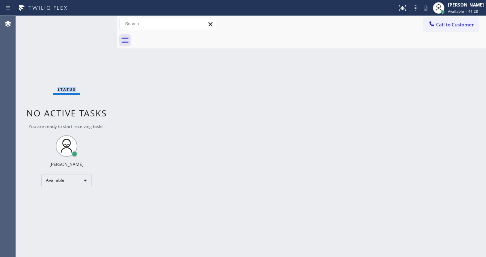
click at [99, 20] on div "Status No active tasks You are ready to start receiving tasks. [PERSON_NAME]" at bounding box center [66, 136] width 101 height 241
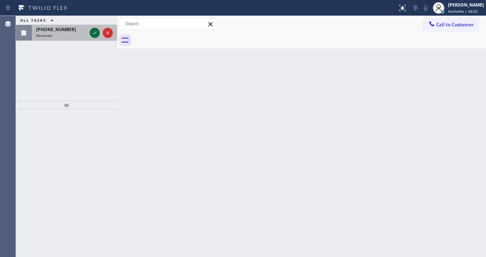
click at [94, 33] on icon at bounding box center [94, 33] width 9 height 9
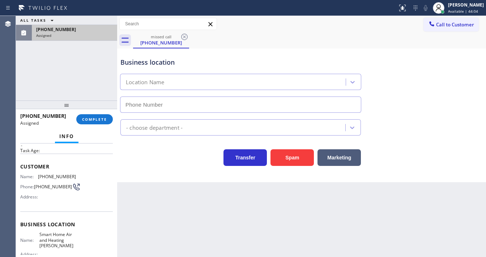
scroll to position [58, 0]
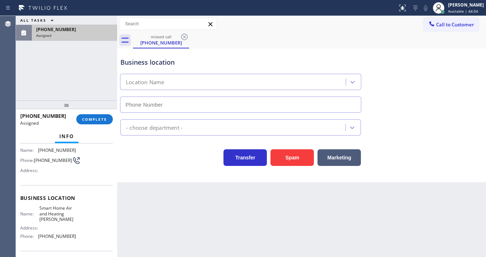
type input "[PHONE_NUMBER]"
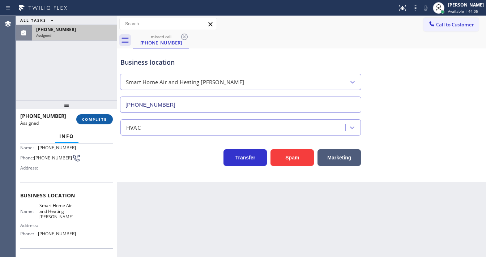
click at [99, 113] on div "[PHONE_NUMBER] Assigned COMPLETE" at bounding box center [66, 119] width 93 height 19
click at [100, 117] on span "COMPLETE" at bounding box center [94, 119] width 25 height 5
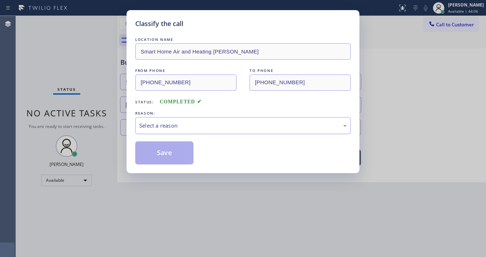
click at [191, 127] on div "Select a reason" at bounding box center [243, 126] width 208 height 8
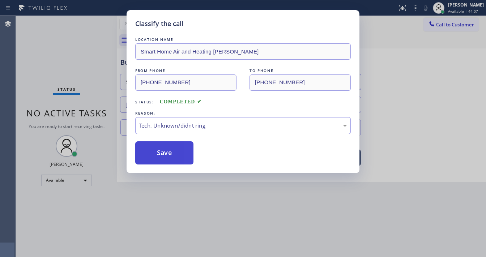
click at [158, 149] on button "Save" at bounding box center [164, 153] width 58 height 23
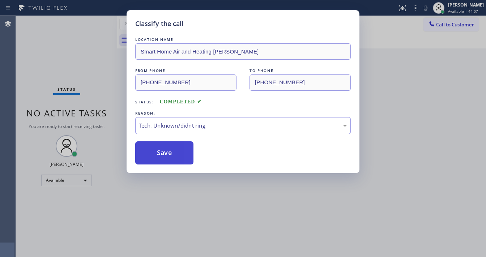
click at [158, 149] on button "Save" at bounding box center [164, 153] width 58 height 23
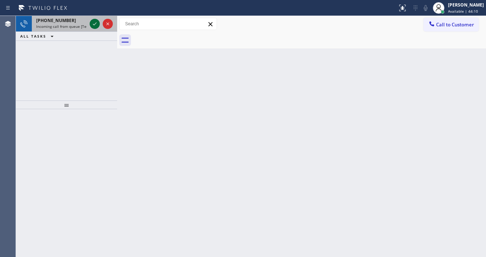
click at [97, 24] on icon at bounding box center [94, 24] width 9 height 9
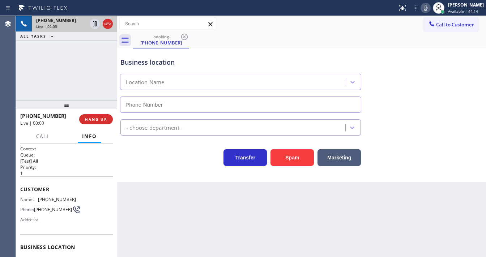
type input "[PHONE_NUMBER]"
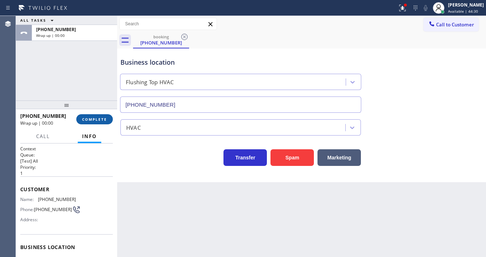
click at [108, 118] on div "[PHONE_NUMBER] Wrap up | 00:00 COMPLETE" at bounding box center [66, 119] width 101 height 20
click at [108, 118] on button "COMPLETE" at bounding box center [94, 119] width 37 height 10
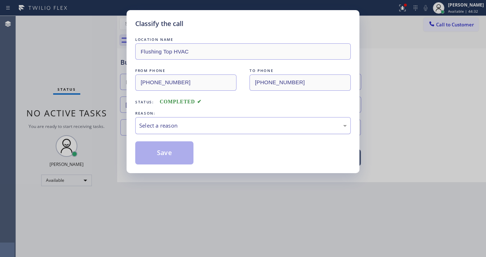
click at [157, 123] on div "Select a reason" at bounding box center [243, 126] width 208 height 8
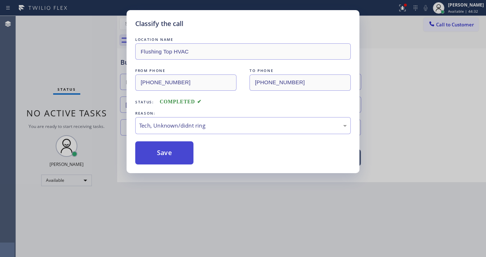
click at [168, 142] on button "Save" at bounding box center [164, 153] width 58 height 23
click at [169, 144] on button "Save" at bounding box center [164, 153] width 58 height 23
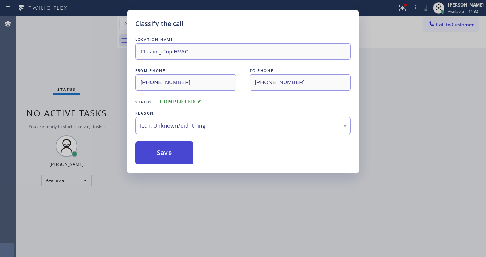
click at [170, 144] on button "Save" at bounding box center [164, 153] width 58 height 23
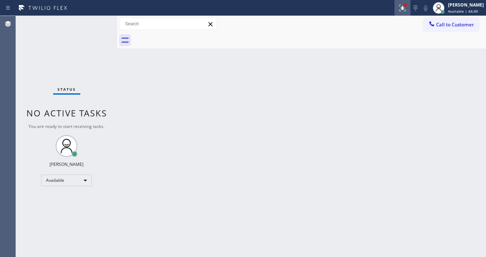
click at [405, 9] on icon at bounding box center [403, 8] width 9 height 9
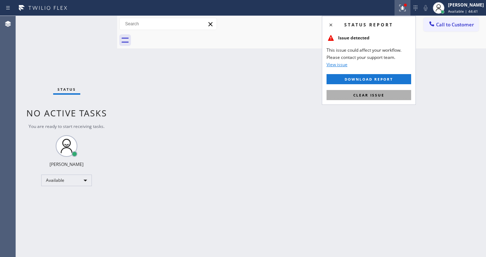
drag, startPoint x: 376, startPoint y: 92, endPoint x: 371, endPoint y: 93, distance: 4.7
click at [376, 93] on span "Clear issue" at bounding box center [369, 95] width 31 height 5
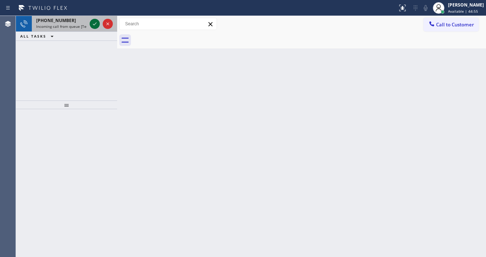
click at [92, 20] on icon at bounding box center [94, 24] width 9 height 9
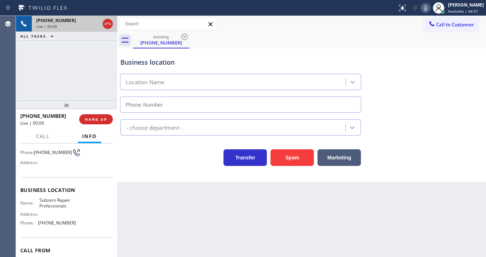
scroll to position [58, 0]
type input "[PHONE_NUMBER]"
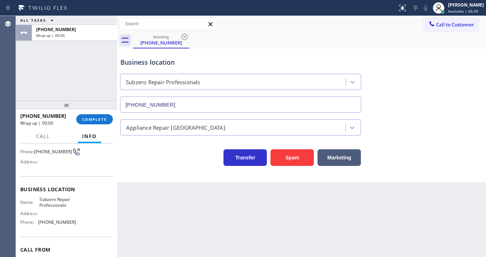
click at [67, 88] on div "ALL TASKS ALL TASKS ACTIVE TASKS TASKS IN WRAP UP [PHONE_NUMBER] Wrap up | 00:00" at bounding box center [66, 58] width 101 height 85
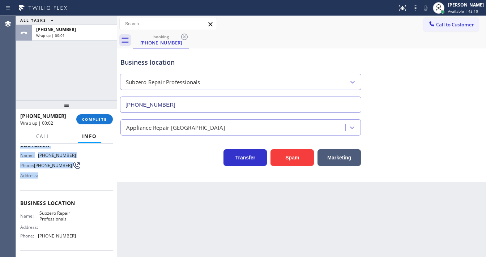
scroll to position [87, 0]
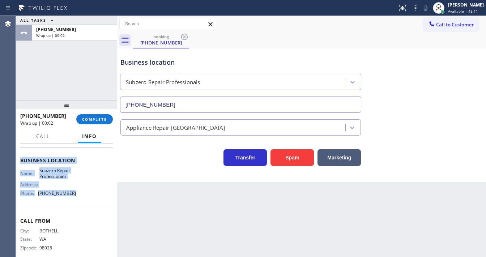
drag, startPoint x: 21, startPoint y: 155, endPoint x: 88, endPoint y: 140, distance: 69.1
click at [86, 191] on div "Context Queue: [Test] All Priority: 1 Customer Name: [PHONE_NUMBER] Phone: [PHO…" at bounding box center [66, 161] width 93 height 204
copy div "Customer Name: [PHONE_NUMBER] Phone: [PHONE_NUMBER] Address: Business location …"
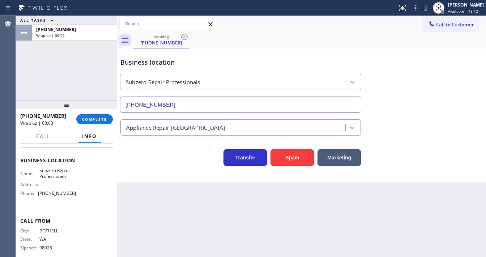
click at [74, 67] on div "ALL TASKS ALL TASKS ACTIVE TASKS TASKS IN WRAP UP [PHONE_NUMBER] Wrap up | 00:02" at bounding box center [66, 58] width 101 height 85
click at [443, 30] on div "Call to Customer Outbound call Location Search location Your caller id phone nu…" at bounding box center [301, 32] width 369 height 33
drag, startPoint x: 443, startPoint y: 27, endPoint x: 288, endPoint y: 73, distance: 161.4
click at [441, 29] on button "Call to Customer" at bounding box center [451, 25] width 55 height 14
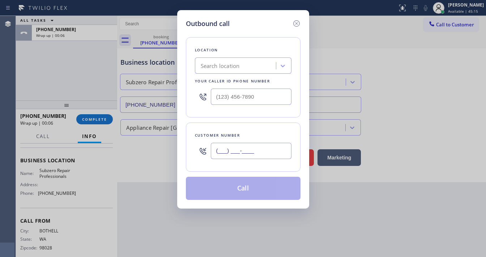
click at [238, 147] on input "(___) ___-____" at bounding box center [251, 151] width 81 height 16
paste input "425) 984-7468"
type input "[PHONE_NUMBER]"
type input "(___) ___-____"
click at [270, 100] on input "(___) ___-____" at bounding box center [251, 97] width 81 height 16
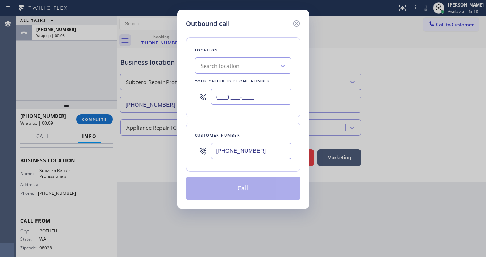
paste input "206) 309-4022"
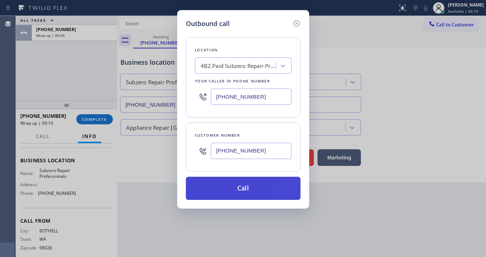
type input "[PHONE_NUMBER]"
click at [248, 188] on button "Call" at bounding box center [243, 188] width 115 height 23
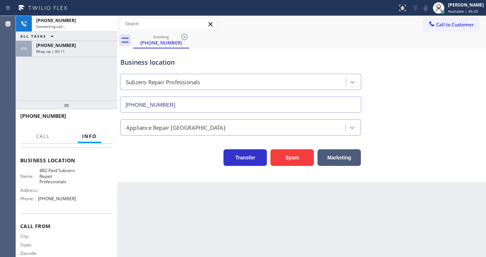
drag, startPoint x: 77, startPoint y: 85, endPoint x: 84, endPoint y: 72, distance: 15.2
click at [77, 84] on div "[PHONE_NUMBER] Connecting call… ALL TASKS ALL TASKS ACTIVE TASKS TASKS IN WRAP …" at bounding box center [66, 58] width 101 height 85
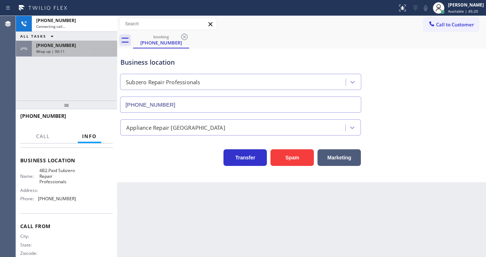
click at [85, 46] on div "[PHONE_NUMBER]" at bounding box center [74, 45] width 77 height 6
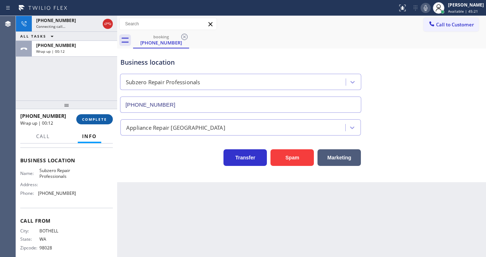
click at [105, 120] on span "COMPLETE" at bounding box center [94, 119] width 25 height 5
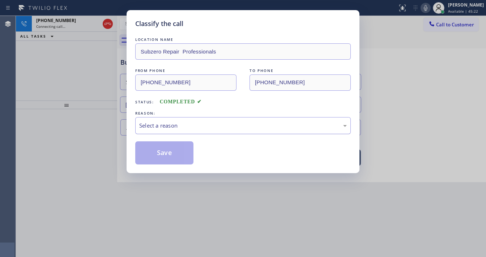
click at [169, 128] on div "Select a reason" at bounding box center [243, 126] width 208 height 8
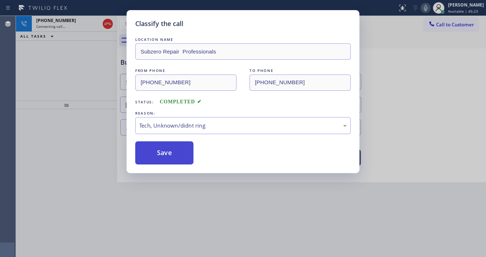
click at [174, 159] on button "Save" at bounding box center [164, 153] width 58 height 23
click at [174, 158] on button "Save" at bounding box center [164, 153] width 58 height 23
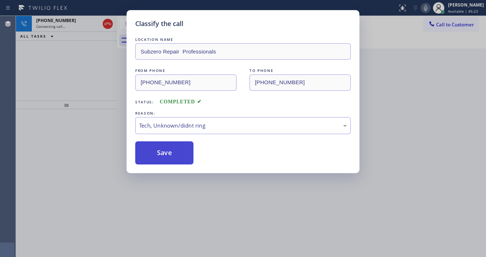
click at [174, 158] on button "Save" at bounding box center [164, 153] width 58 height 23
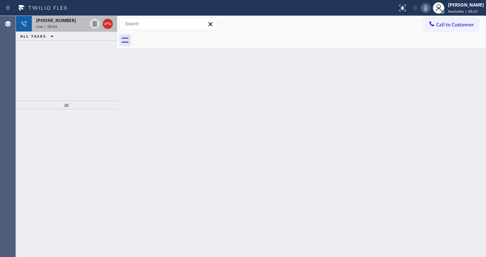
click at [111, 23] on icon at bounding box center [108, 24] width 9 height 9
click at [109, 23] on icon at bounding box center [108, 24] width 7 height 2
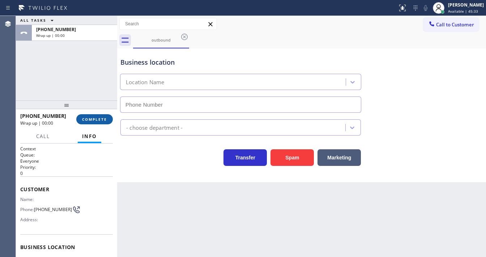
click at [101, 117] on button "COMPLETE" at bounding box center [94, 119] width 37 height 10
type input "[PHONE_NUMBER]"
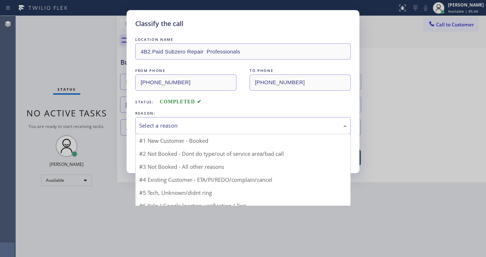
click at [165, 120] on div "Select a reason" at bounding box center [243, 125] width 216 height 17
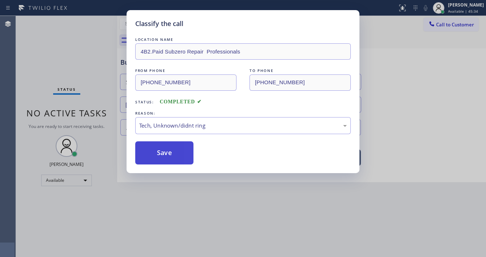
click at [162, 152] on button "Save" at bounding box center [164, 153] width 58 height 23
click at [163, 151] on button "Save" at bounding box center [164, 153] width 58 height 23
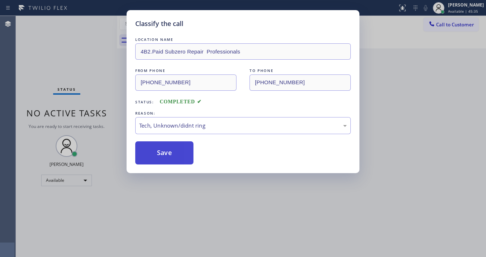
click at [164, 151] on button "Save" at bounding box center [164, 153] width 58 height 23
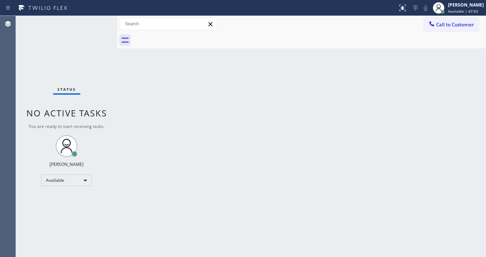
click at [91, 20] on div "Status No active tasks You are ready to start receiving tasks. [PERSON_NAME]" at bounding box center [66, 136] width 101 height 241
drag, startPoint x: 148, startPoint y: 64, endPoint x: 188, endPoint y: 65, distance: 40.6
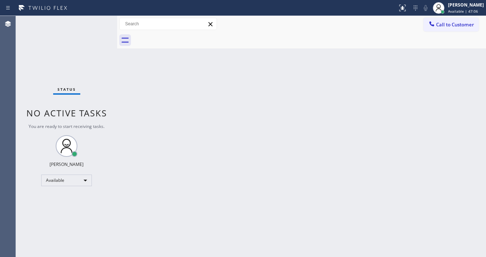
click at [181, 65] on div "Back to Dashboard Change Sender ID Customers Technicians Select a contact Outbo…" at bounding box center [301, 136] width 369 height 241
drag, startPoint x: 151, startPoint y: 50, endPoint x: 245, endPoint y: 54, distance: 95.0
click at [245, 54] on div "Back to Dashboard Change Sender ID Customers Technicians Select a contact Outbo…" at bounding box center [301, 136] width 369 height 241
click at [92, 24] on div "Status No active tasks You are ready to start receiving tasks. [PERSON_NAME]" at bounding box center [66, 136] width 101 height 241
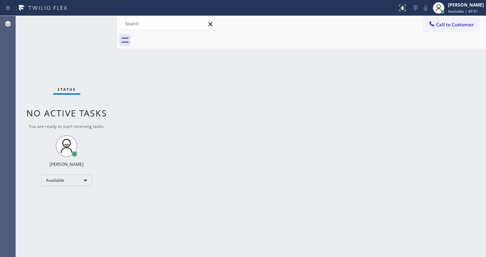
click at [93, 25] on div "Status No active tasks You are ready to start receiving tasks. [PERSON_NAME]" at bounding box center [66, 136] width 101 height 241
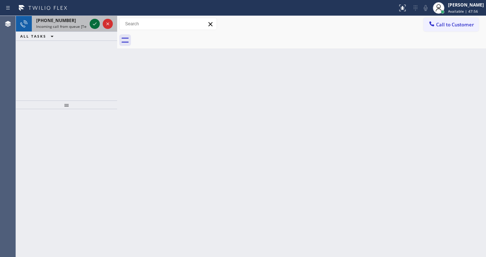
click at [95, 24] on icon at bounding box center [95, 23] width 4 height 3
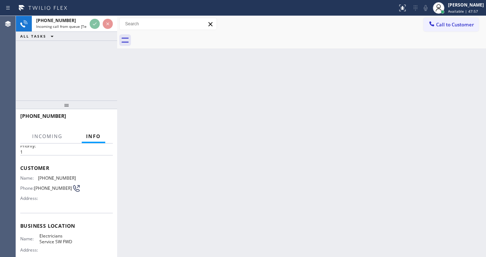
scroll to position [58, 0]
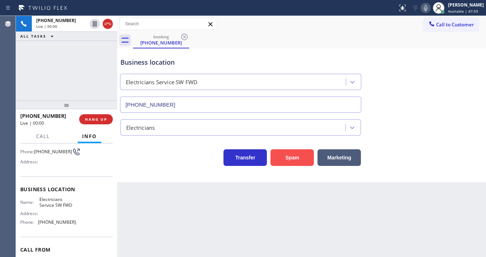
type input "[PHONE_NUMBER]"
click at [297, 153] on button "Spam" at bounding box center [292, 157] width 43 height 17
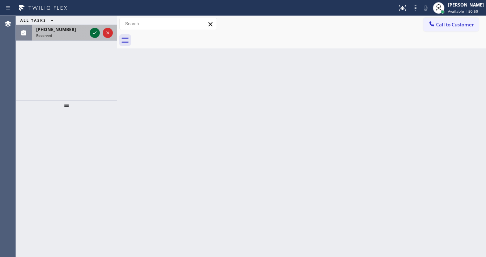
click at [95, 33] on icon at bounding box center [95, 32] width 4 height 3
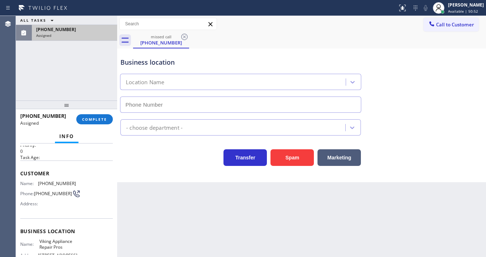
scroll to position [29, 0]
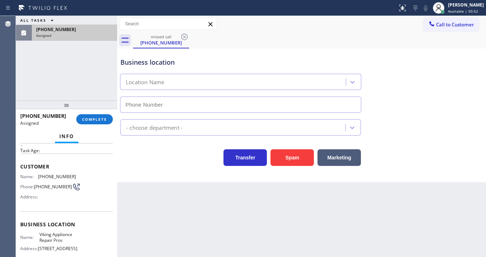
type input "[PHONE_NUMBER]"
click at [97, 114] on button "COMPLETE" at bounding box center [94, 119] width 37 height 10
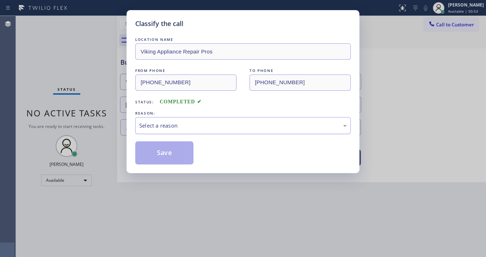
click at [217, 127] on div "Select a reason" at bounding box center [243, 126] width 208 height 8
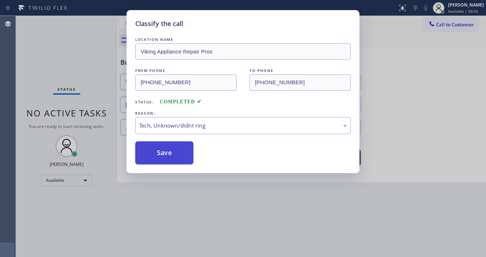
click at [184, 157] on button "Save" at bounding box center [164, 153] width 58 height 23
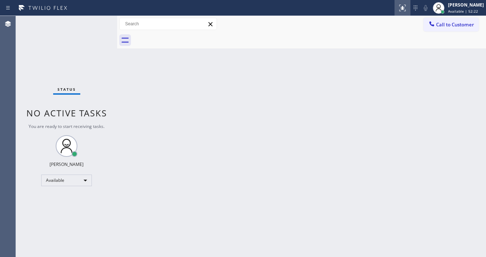
click at [404, 9] on icon at bounding box center [403, 8] width 9 height 9
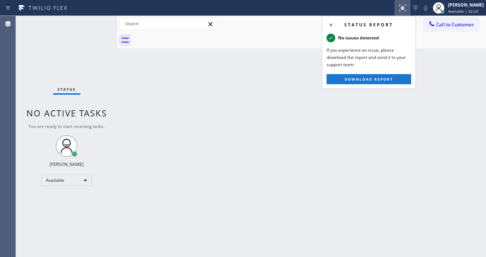
drag, startPoint x: 268, startPoint y: 56, endPoint x: 272, endPoint y: 55, distance: 3.8
click at [268, 56] on div "Back to Dashboard Change Sender ID Customers Technicians Select a contact Outbo…" at bounding box center [301, 136] width 369 height 241
click at [329, 24] on icon at bounding box center [331, 25] width 9 height 9
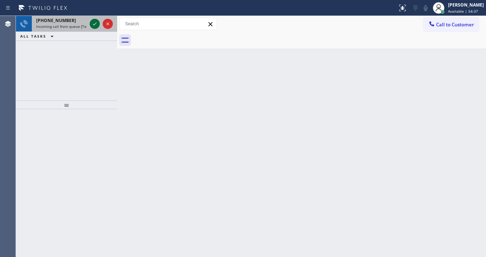
click at [92, 23] on icon at bounding box center [94, 24] width 9 height 9
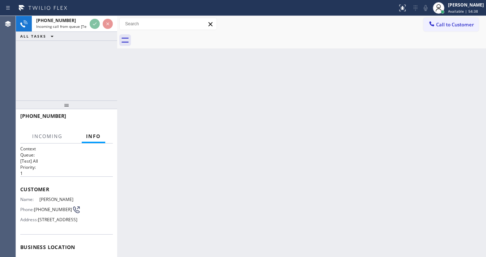
scroll to position [58, 0]
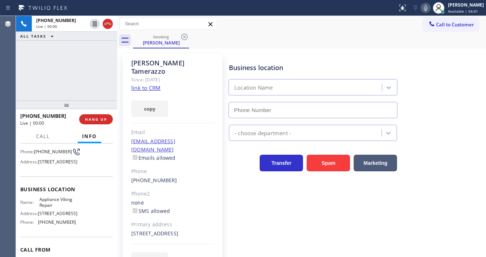
type input "[PHONE_NUMBER]"
click at [156, 84] on link "link to CRM" at bounding box center [145, 87] width 29 height 7
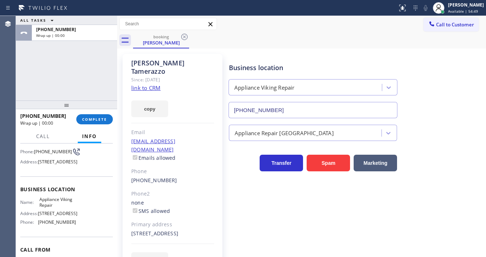
click at [106, 109] on div at bounding box center [66, 105] width 101 height 9
click at [106, 116] on button "COMPLETE" at bounding box center [94, 120] width 37 height 10
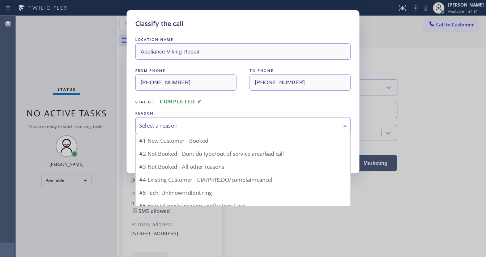
click at [201, 125] on div "Select a reason" at bounding box center [243, 126] width 208 height 8
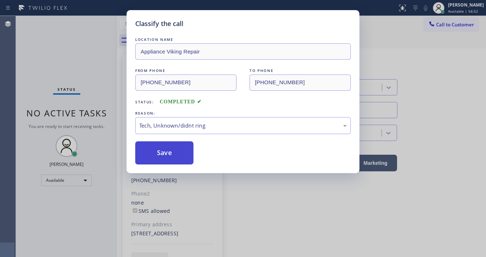
click at [171, 155] on button "Save" at bounding box center [164, 153] width 58 height 23
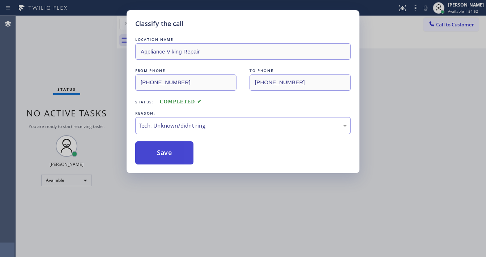
click at [171, 155] on button "Save" at bounding box center [164, 153] width 58 height 23
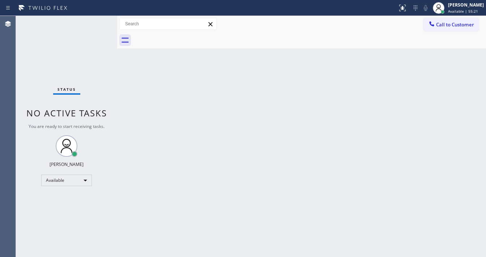
click at [93, 22] on div "Status No active tasks You are ready to start receiving tasks. [PERSON_NAME]" at bounding box center [66, 136] width 101 height 241
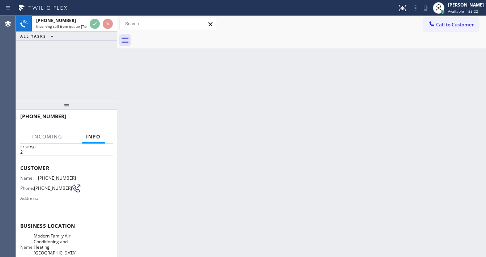
scroll to position [58, 0]
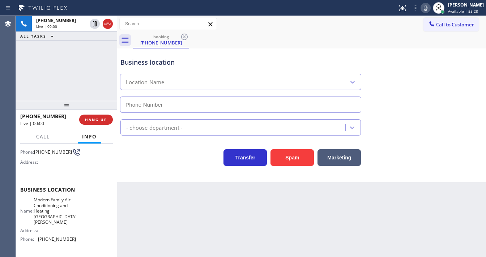
type input "[PHONE_NUMBER]"
click at [17, 75] on div "[PHONE_NUMBER] Live | 00:00 ALL TASKS ALL TASKS ACTIVE TASKS TASKS IN WRAP UP" at bounding box center [66, 58] width 101 height 85
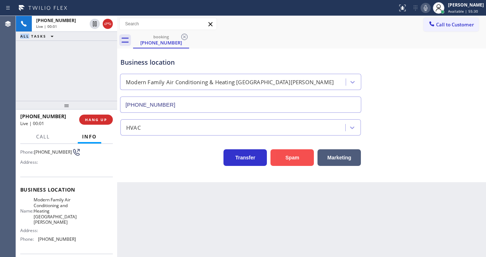
click at [288, 157] on button "Spam" at bounding box center [292, 157] width 43 height 17
click at [288, 158] on button "Spam" at bounding box center [292, 157] width 43 height 17
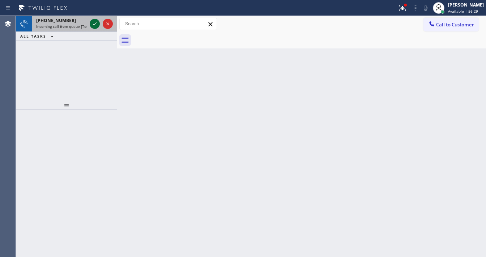
click at [95, 22] on icon at bounding box center [94, 24] width 9 height 9
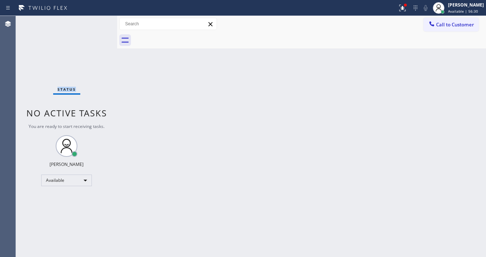
click at [95, 22] on div "Status No active tasks You are ready to start receiving tasks. [PERSON_NAME]" at bounding box center [66, 136] width 101 height 241
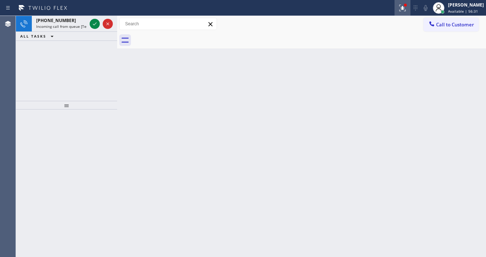
click at [401, 9] on div at bounding box center [403, 8] width 16 height 9
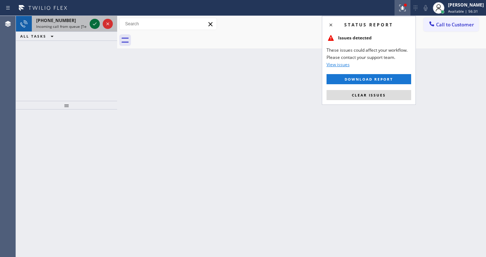
click at [90, 25] on div at bounding box center [101, 24] width 26 height 16
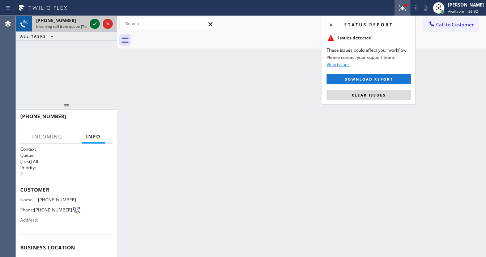
click at [92, 23] on icon at bounding box center [94, 24] width 9 height 9
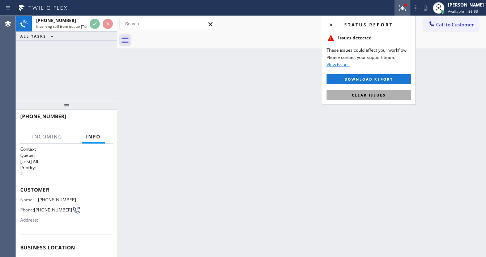
click at [361, 95] on span "Clear issues" at bounding box center [369, 95] width 34 height 5
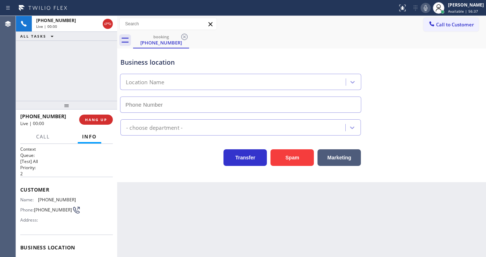
type input "[PHONE_NUMBER]"
drag, startPoint x: 302, startPoint y: 156, endPoint x: 279, endPoint y: 167, distance: 24.8
click at [302, 155] on button "Spam" at bounding box center [292, 157] width 43 height 17
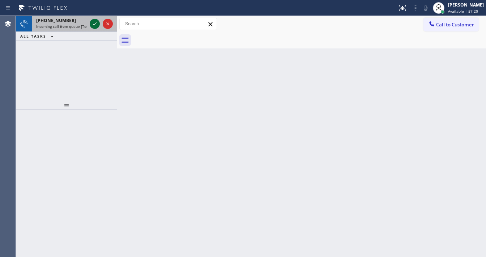
click at [97, 22] on icon at bounding box center [94, 24] width 9 height 9
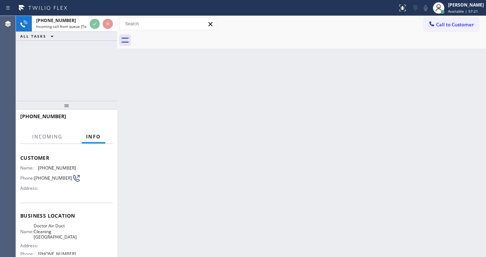
scroll to position [58, 0]
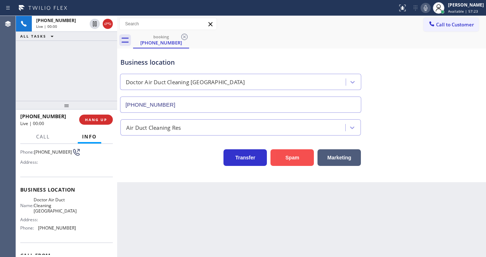
type input "[PHONE_NUMBER]"
click at [292, 156] on button "Spam" at bounding box center [292, 157] width 43 height 17
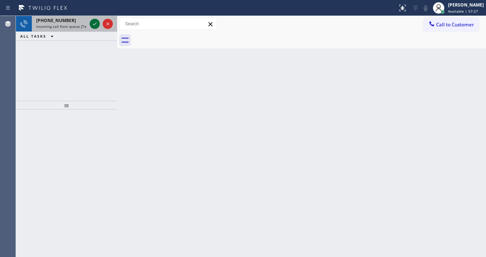
click at [93, 25] on icon at bounding box center [94, 24] width 9 height 9
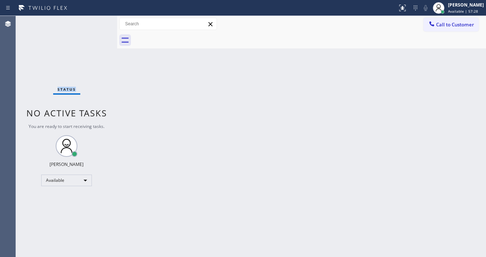
click at [93, 25] on div "Status No active tasks You are ready to start receiving tasks. [PERSON_NAME]" at bounding box center [66, 136] width 101 height 241
click at [406, 9] on icon at bounding box center [403, 8] width 9 height 9
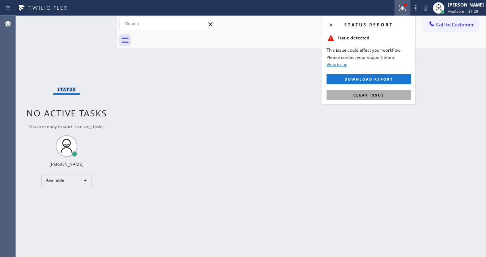
click at [393, 98] on button "Clear issue" at bounding box center [369, 95] width 85 height 10
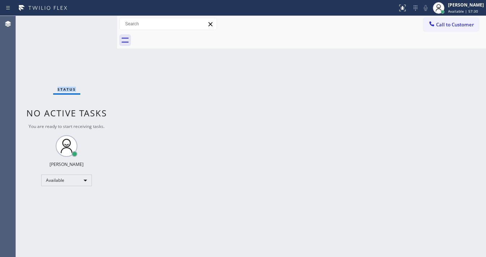
click at [94, 35] on div "Status No active tasks You are ready to start receiving tasks. [PERSON_NAME]" at bounding box center [66, 136] width 101 height 241
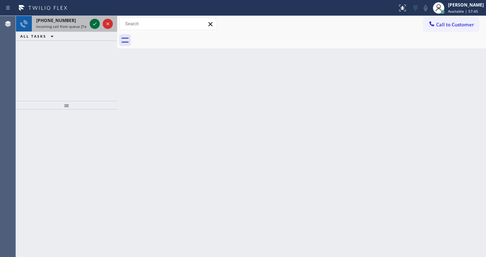
click at [95, 24] on icon at bounding box center [94, 24] width 9 height 9
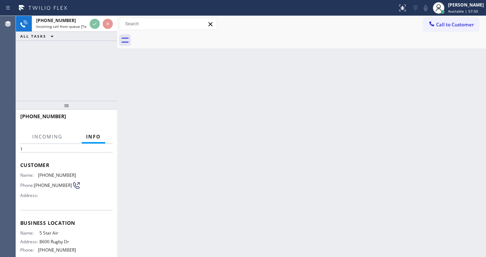
scroll to position [58, 0]
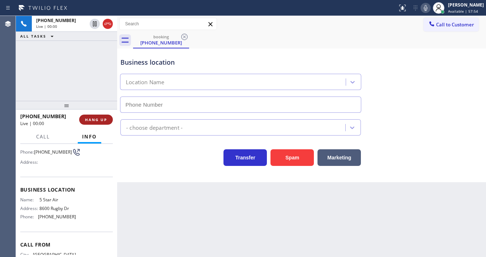
click at [110, 121] on button "HANG UP" at bounding box center [96, 120] width 34 height 10
type input "[PHONE_NUMBER]"
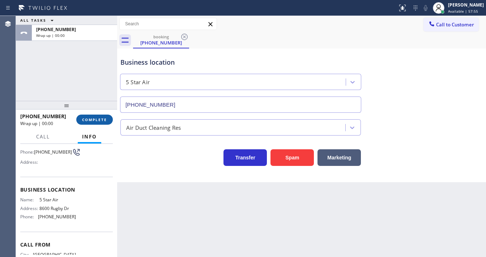
click at [104, 119] on span "COMPLETE" at bounding box center [94, 119] width 25 height 5
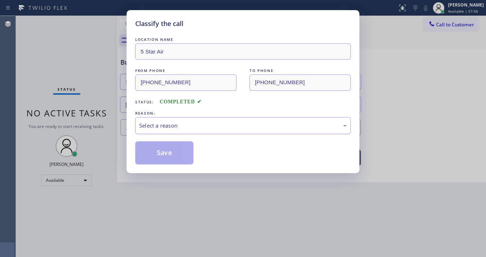
click at [200, 127] on div "Select a reason" at bounding box center [243, 126] width 208 height 8
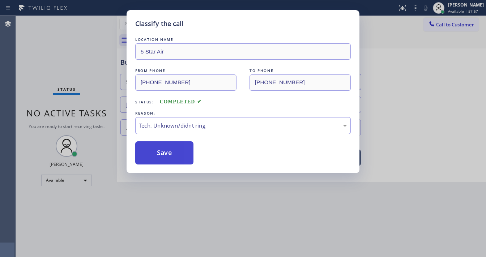
click at [169, 155] on button "Save" at bounding box center [164, 153] width 58 height 23
drag, startPoint x: 170, startPoint y: 153, endPoint x: 175, endPoint y: 194, distance: 40.5
click at [171, 154] on button "Save" at bounding box center [164, 153] width 58 height 23
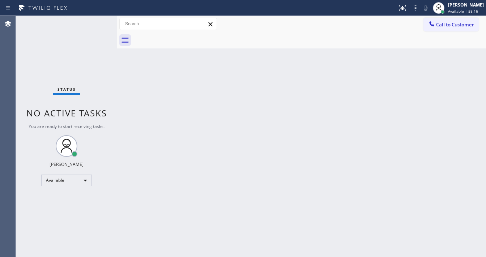
click at [94, 22] on div "Status No active tasks You are ready to start receiving tasks. [PERSON_NAME]" at bounding box center [66, 136] width 101 height 241
click at [97, 22] on div "Status No active tasks You are ready to start receiving tasks. [PERSON_NAME]" at bounding box center [66, 136] width 101 height 241
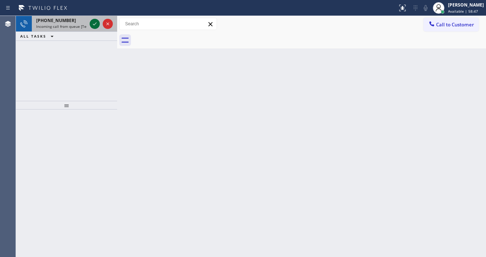
click at [91, 24] on icon at bounding box center [94, 24] width 9 height 9
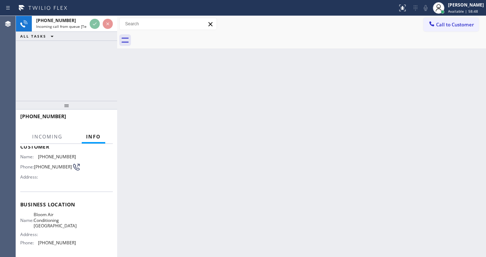
scroll to position [58, 0]
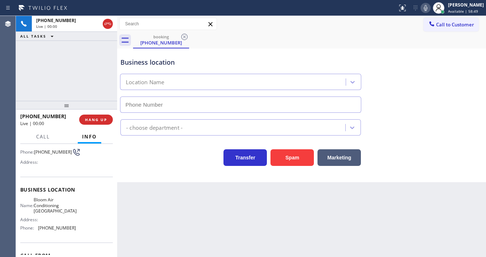
type input "[PHONE_NUMBER]"
click at [288, 164] on button "Spam" at bounding box center [292, 157] width 43 height 17
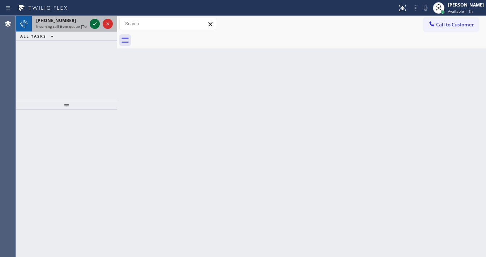
click at [93, 27] on icon at bounding box center [94, 24] width 9 height 9
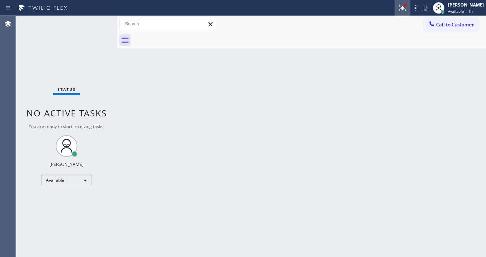
click at [407, 8] on icon at bounding box center [403, 8] width 9 height 9
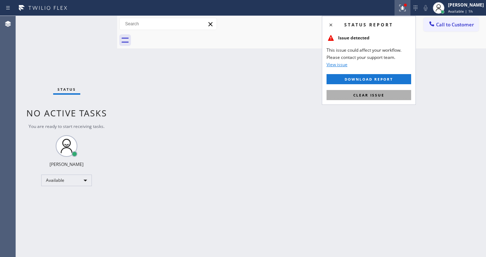
click at [389, 94] on button "Clear issue" at bounding box center [369, 95] width 85 height 10
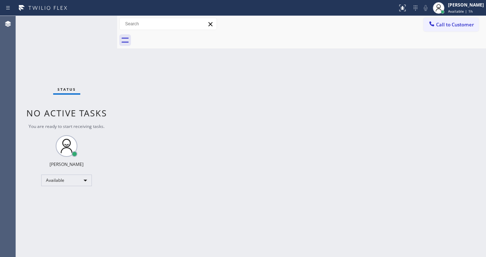
click at [387, 94] on div "Back to Dashboard Change Sender ID Customers Technicians Select a contact Outbo…" at bounding box center [301, 136] width 369 height 241
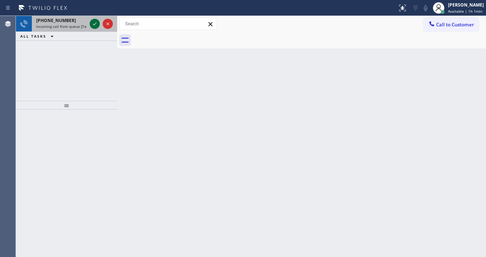
click at [91, 22] on icon at bounding box center [94, 24] width 9 height 9
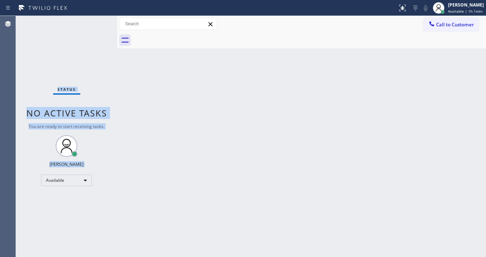
click at [93, 24] on div "Status No active tasks You are ready to start receiving tasks. [PERSON_NAME]" at bounding box center [66, 136] width 101 height 241
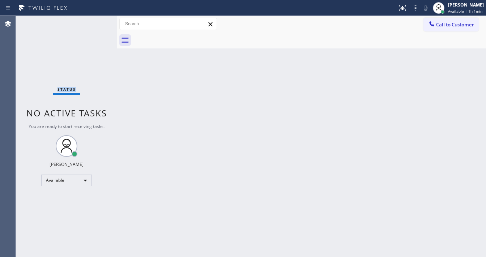
click at [93, 24] on div "Status No active tasks You are ready to start receiving tasks. [PERSON_NAME]" at bounding box center [66, 136] width 101 height 241
click at [96, 22] on div "Status No active tasks You are ready to start receiving tasks. [PERSON_NAME]" at bounding box center [66, 136] width 101 height 241
drag, startPoint x: 404, startPoint y: 9, endPoint x: 397, endPoint y: 23, distance: 16.2
click at [403, 9] on icon at bounding box center [403, 8] width 9 height 9
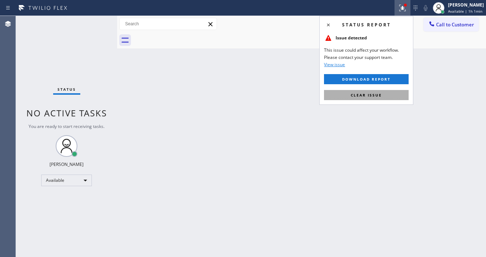
click at [378, 96] on span "Clear issue" at bounding box center [366, 95] width 31 height 5
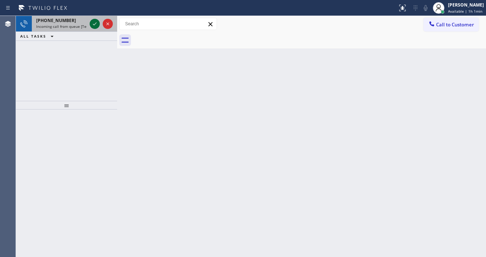
click at [95, 25] on icon at bounding box center [94, 24] width 9 height 9
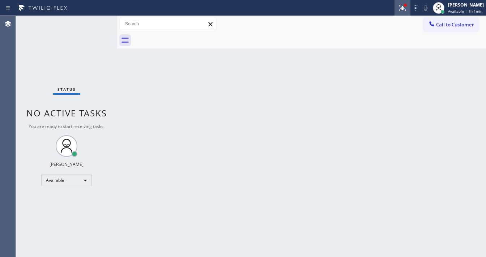
drag, startPoint x: 398, startPoint y: 10, endPoint x: 404, endPoint y: 51, distance: 41.0
click at [399, 10] on div at bounding box center [403, 8] width 16 height 9
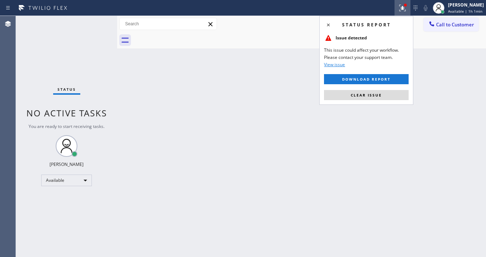
click at [378, 96] on span "Clear issue" at bounding box center [366, 95] width 31 height 5
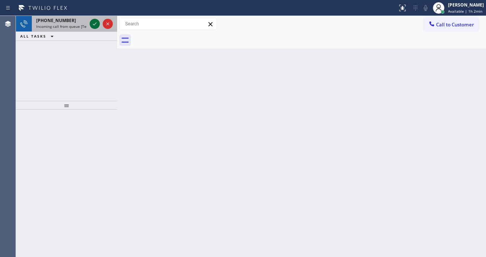
click at [94, 26] on icon at bounding box center [94, 24] width 9 height 9
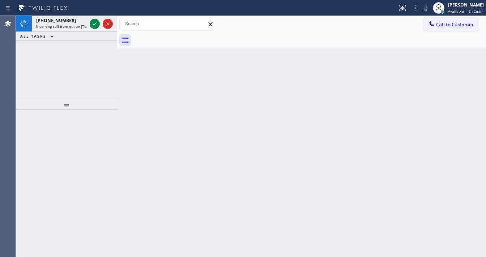
click at [94, 26] on icon at bounding box center [94, 24] width 9 height 9
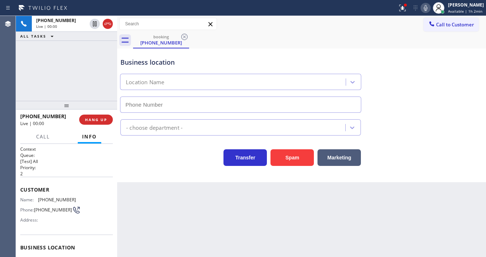
type input "[PHONE_NUMBER]"
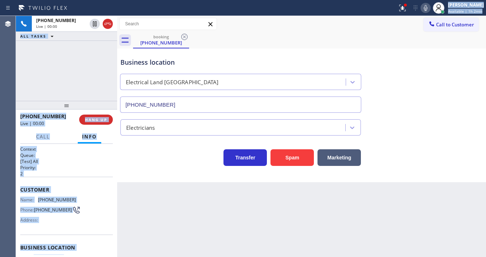
drag, startPoint x: 285, startPoint y: 16, endPoint x: 261, endPoint y: 49, distance: 40.6
click at [285, 17] on div "Status report Issue detected This issue could affect your workflow. Please cont…" at bounding box center [243, 128] width 486 height 257
click at [287, 159] on button "Spam" at bounding box center [292, 157] width 43 height 17
click at [411, 9] on div at bounding box center [403, 8] width 16 height 9
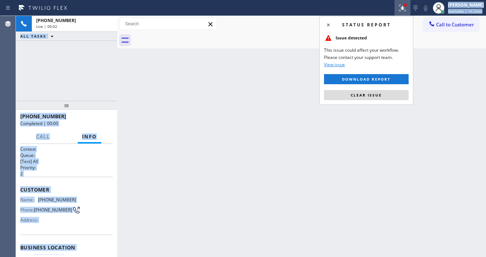
click at [383, 94] on button "Clear issue" at bounding box center [366, 95] width 85 height 10
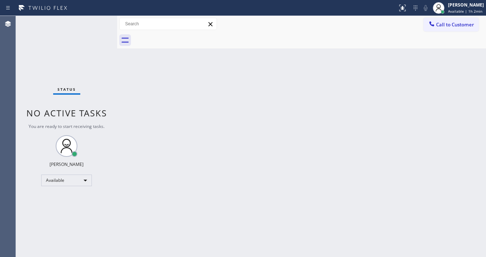
click at [388, 106] on div "Back to Dashboard Change Sender ID Customers Technicians Select a contact Outbo…" at bounding box center [301, 136] width 369 height 241
click at [194, 253] on div "Back to Dashboard Change Sender ID Customers Technicians Select a contact Outbo…" at bounding box center [301, 136] width 369 height 241
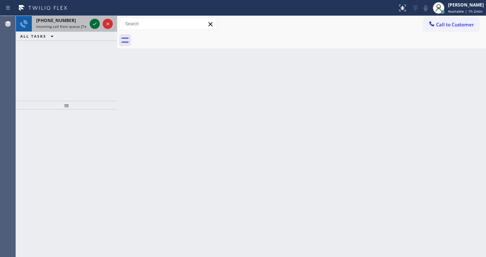
click at [96, 26] on icon at bounding box center [94, 24] width 9 height 9
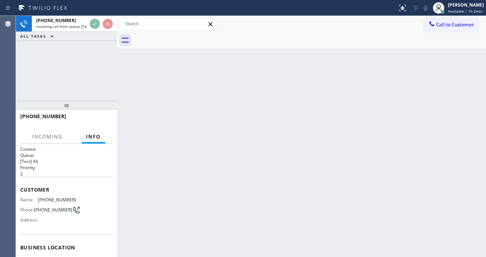
click at [96, 29] on div at bounding box center [101, 24] width 26 height 16
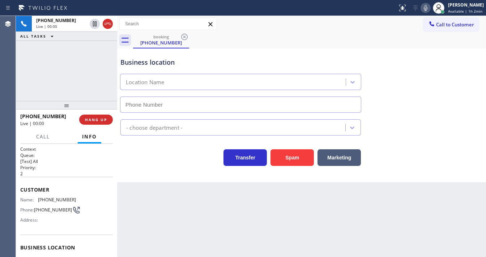
type input "[PHONE_NUMBER]"
drag, startPoint x: 23, startPoint y: 71, endPoint x: 58, endPoint y: 87, distance: 37.9
click at [23, 71] on div "[PHONE_NUMBER] Live | 00:04 ALL TASKS ALL TASKS ACTIVE TASKS TASKS IN WRAP UP" at bounding box center [66, 58] width 101 height 85
drag, startPoint x: 373, startPoint y: 17, endPoint x: 264, endPoint y: 126, distance: 154.6
click at [372, 16] on div "Call to Customer Outbound call Location Subzero Repair Professionals Your calle…" at bounding box center [301, 24] width 369 height 16
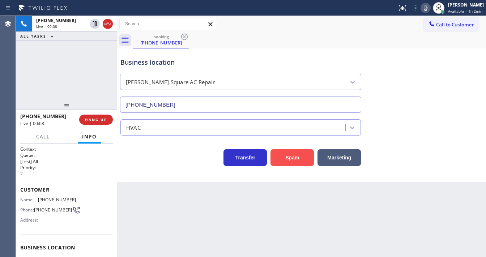
click at [291, 157] on button "Spam" at bounding box center [292, 157] width 43 height 17
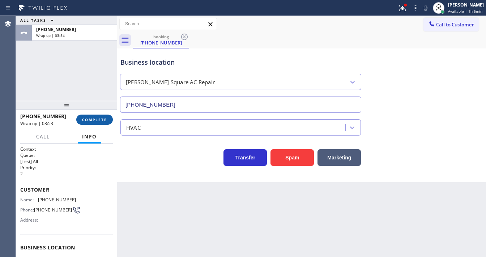
click at [104, 120] on span "COMPLETE" at bounding box center [94, 119] width 25 height 5
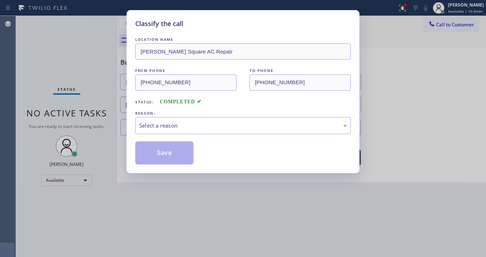
click at [209, 21] on div "Classify the call" at bounding box center [243, 24] width 216 height 10
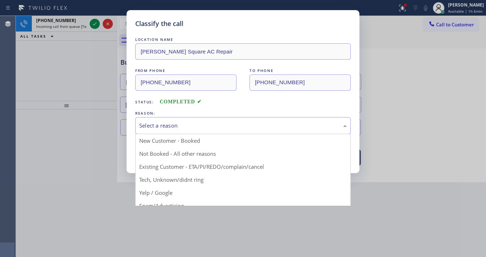
click at [167, 128] on div "Select a reason" at bounding box center [243, 126] width 208 height 8
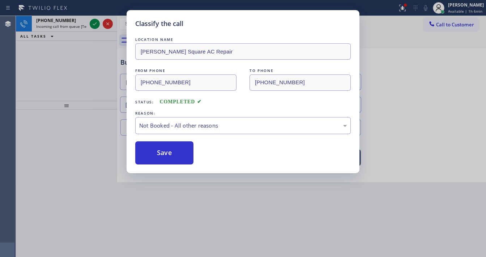
click at [161, 155] on button "Save" at bounding box center [164, 153] width 58 height 23
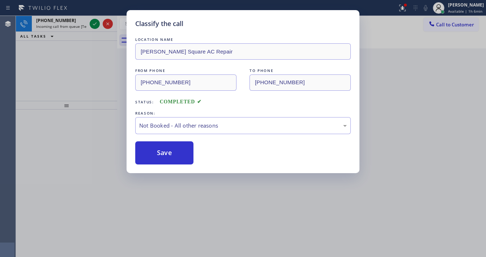
click at [161, 155] on button "Save" at bounding box center [164, 153] width 58 height 23
click at [94, 22] on div "Classify the call LOCATION NAME [PERSON_NAME][GEOGRAPHIC_DATA] AC Repair FROM P…" at bounding box center [243, 128] width 486 height 257
click at [94, 22] on icon at bounding box center [94, 24] width 9 height 9
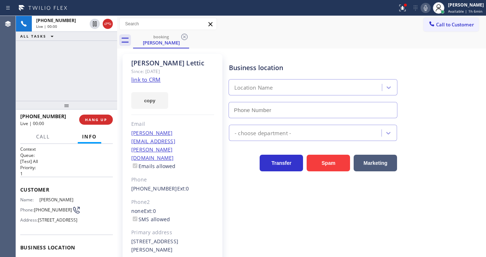
type input "[PHONE_NUMBER]"
click at [146, 84] on div "[PERSON_NAME] Since: [DATE] link to CRM copy Email [PERSON_NAME][EMAIL_ADDRESS]…" at bounding box center [173, 174] width 100 height 240
click at [146, 83] on link "link to CRM" at bounding box center [145, 79] width 29 height 7
click at [430, 12] on icon at bounding box center [426, 8] width 9 height 9
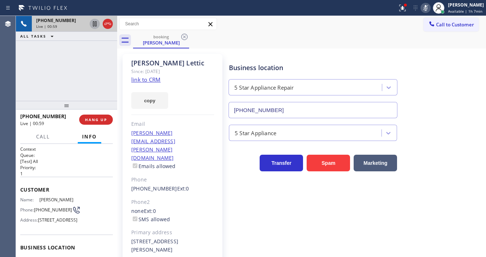
click at [96, 26] on icon at bounding box center [95, 23] width 4 height 5
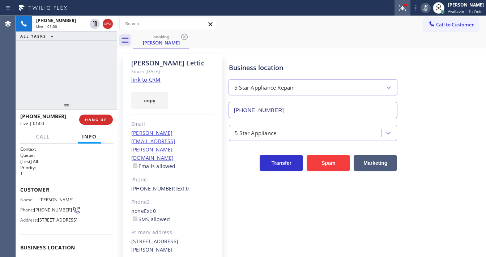
click at [408, 13] on button at bounding box center [403, 8] width 16 height 16
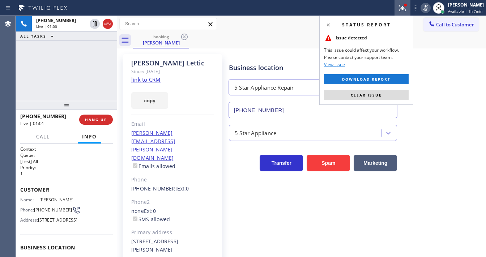
click at [389, 91] on button "Clear issue" at bounding box center [366, 95] width 85 height 10
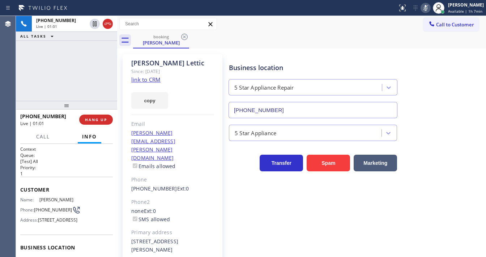
click at [301, 21] on div "Call to Customer Outbound call Location Subzero Repair Professionals Your calle…" at bounding box center [301, 24] width 369 height 13
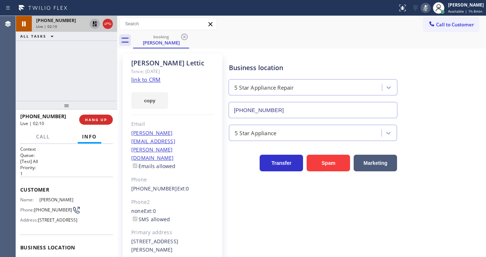
click at [94, 23] on icon at bounding box center [94, 23] width 5 height 5
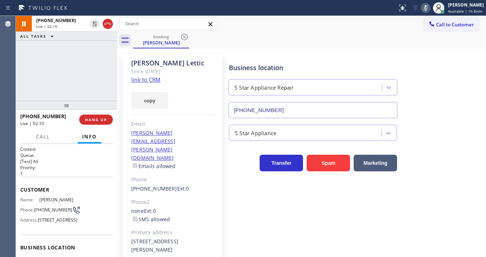
click at [430, 9] on icon at bounding box center [426, 8] width 9 height 9
click at [405, 48] on div "booking [PERSON_NAME]" at bounding box center [309, 40] width 353 height 16
click at [108, 63] on div "[PHONE_NUMBER] Live | 02:14 ALL TASKS ALL TASKS ACTIVE TASKS TASKS IN WRAP UP" at bounding box center [66, 58] width 101 height 85
drag, startPoint x: 48, startPoint y: 215, endPoint x: 35, endPoint y: 206, distance: 15.7
click at [35, 206] on div "Phone: [PHONE_NUMBER]" at bounding box center [48, 210] width 56 height 9
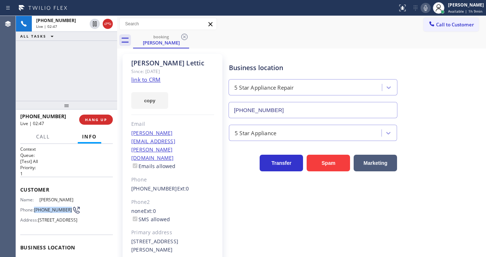
copy div "[PHONE_NUMBER]"
click at [68, 88] on div "[PHONE_NUMBER] Live | 02:47 ALL TASKS ALL TASKS ACTIVE TASKS TASKS IN WRAP UP" at bounding box center [66, 58] width 101 height 85
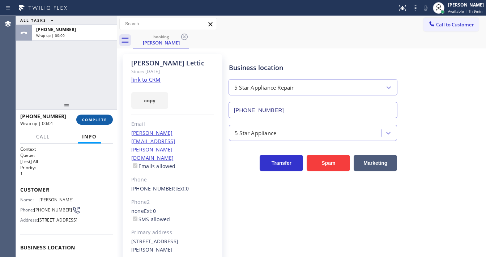
drag, startPoint x: 87, startPoint y: 75, endPoint x: 98, endPoint y: 115, distance: 41.7
click at [88, 80] on div "ALL TASKS ALL TASKS ACTIVE TASKS TASKS IN WRAP UP [PHONE_NUMBER] Wrap up | 00:00" at bounding box center [66, 58] width 101 height 85
click at [98, 116] on button "COMPLETE" at bounding box center [94, 120] width 37 height 10
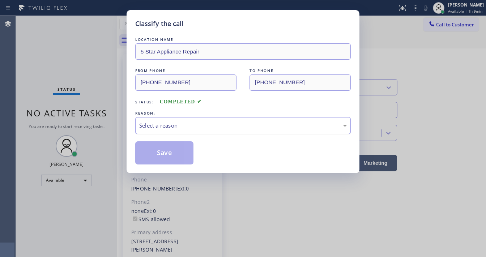
click at [187, 119] on div "Select a reason" at bounding box center [243, 125] width 216 height 17
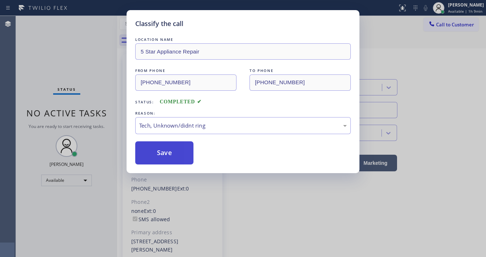
click at [175, 155] on button "Save" at bounding box center [164, 153] width 58 height 23
click at [175, 154] on button "Save" at bounding box center [164, 153] width 58 height 23
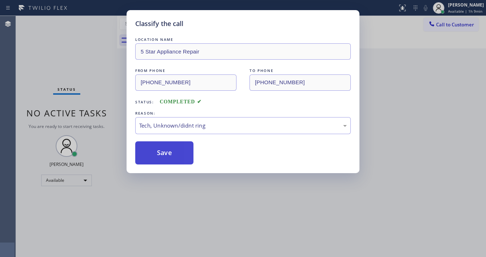
click at [175, 154] on button "Save" at bounding box center [164, 153] width 58 height 23
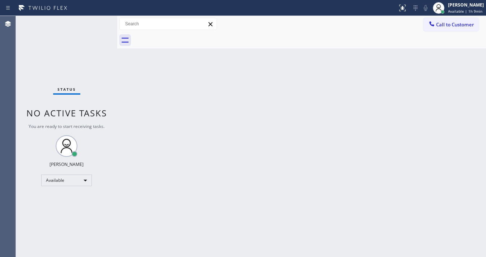
click at [45, 65] on div "Status No active tasks You are ready to start receiving tasks. [PERSON_NAME]" at bounding box center [66, 136] width 101 height 241
click at [33, 52] on div "Status No active tasks You are ready to start receiving tasks. [PERSON_NAME]" at bounding box center [66, 136] width 101 height 241
drag, startPoint x: 87, startPoint y: 24, endPoint x: 97, endPoint y: 20, distance: 11.2
click at [97, 20] on div "Status No active tasks You are ready to start receiving tasks. [PERSON_NAME]" at bounding box center [66, 136] width 101 height 241
click at [113, 24] on div "Status No active tasks You are ready to start receiving tasks. [PERSON_NAME]" at bounding box center [66, 136] width 101 height 241
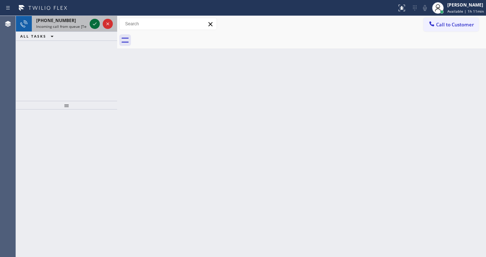
click at [90, 22] on icon at bounding box center [94, 24] width 9 height 9
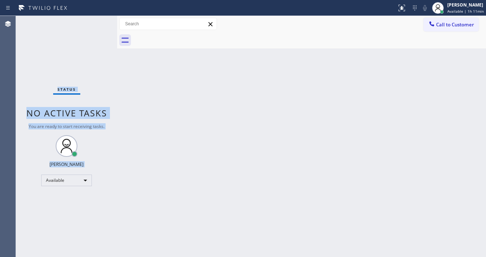
click at [92, 23] on div "Status No active tasks You are ready to start receiving tasks. [PERSON_NAME]" at bounding box center [66, 136] width 101 height 241
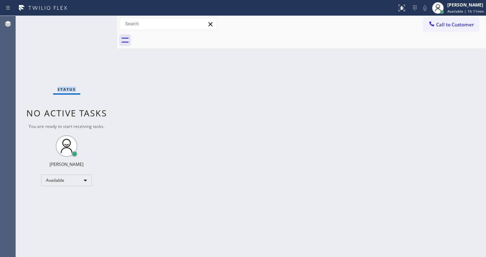
click at [92, 23] on div "Status No active tasks You are ready to start receiving tasks. [PERSON_NAME]" at bounding box center [66, 136] width 101 height 241
click at [93, 22] on div "Status No active tasks You are ready to start receiving tasks. [PERSON_NAME]" at bounding box center [66, 136] width 101 height 241
drag, startPoint x: 401, startPoint y: 11, endPoint x: 405, endPoint y: 39, distance: 28.2
click at [401, 11] on icon at bounding box center [402, 8] width 9 height 9
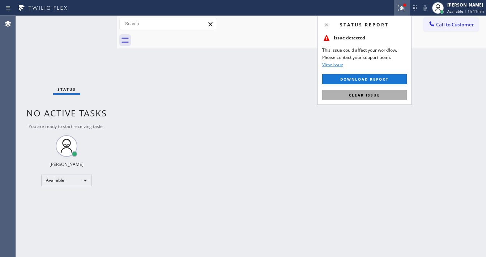
click at [389, 95] on button "Clear issue" at bounding box center [365, 95] width 85 height 10
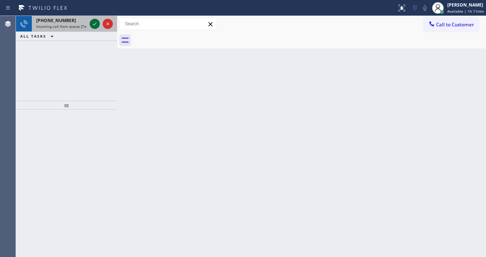
click at [94, 26] on icon at bounding box center [94, 24] width 9 height 9
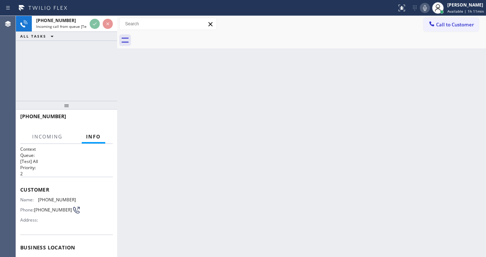
click at [427, 7] on icon at bounding box center [425, 8] width 9 height 9
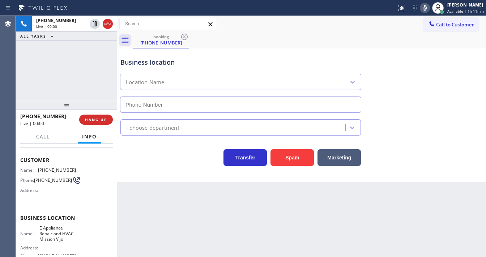
scroll to position [58, 0]
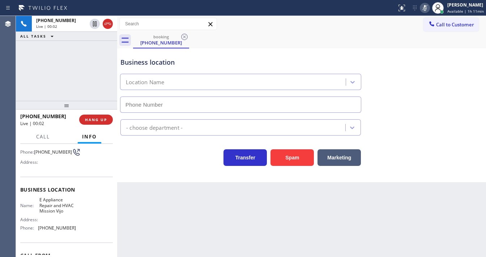
click at [426, 9] on icon at bounding box center [425, 8] width 9 height 9
type input "[PHONE_NUMBER]"
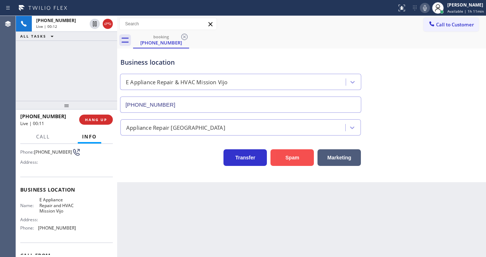
click at [282, 154] on button "Spam" at bounding box center [292, 157] width 43 height 17
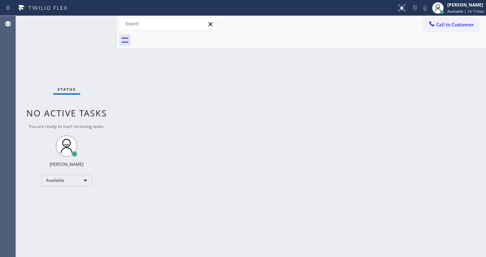
click at [88, 30] on div "Status No active tasks You are ready to start receiving tasks. [PERSON_NAME]" at bounding box center [66, 136] width 101 height 241
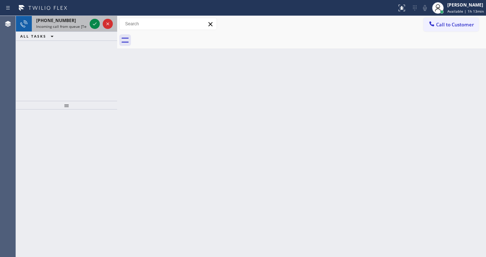
click at [74, 23] on div "[PHONE_NUMBER]" at bounding box center [61, 20] width 51 height 6
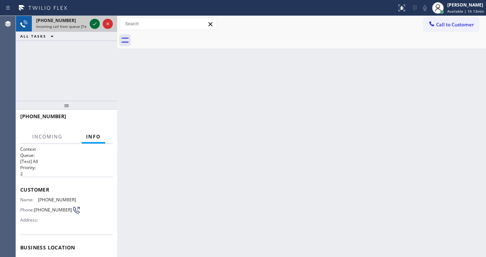
click at [90, 25] on icon at bounding box center [94, 24] width 9 height 9
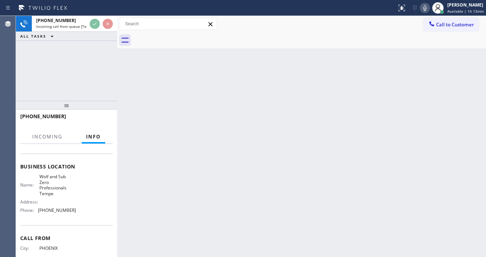
scroll to position [87, 0]
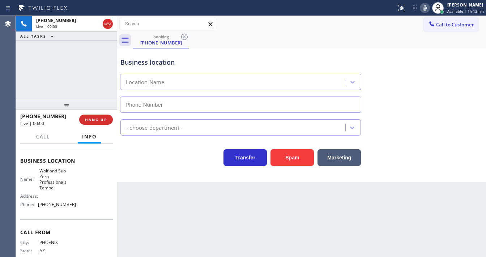
type input "[PHONE_NUMBER]"
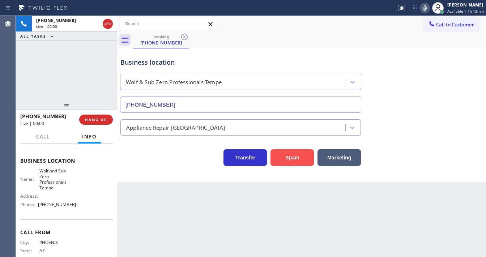
click at [290, 157] on button "Spam" at bounding box center [292, 157] width 43 height 17
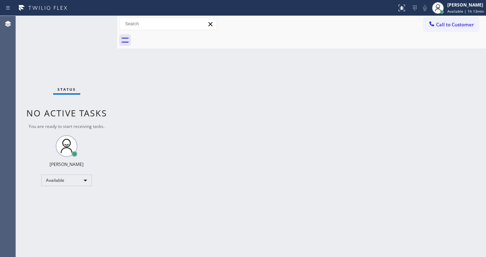
click at [92, 24] on div "Status No active tasks You are ready to start receiving tasks. [PERSON_NAME]" at bounding box center [66, 136] width 101 height 241
click at [93, 24] on div "Status No active tasks You are ready to start receiving tasks. [PERSON_NAME]" at bounding box center [66, 136] width 101 height 241
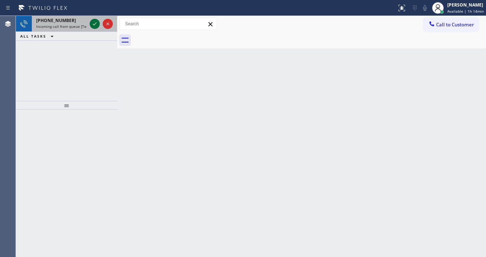
click at [91, 24] on icon at bounding box center [94, 24] width 9 height 9
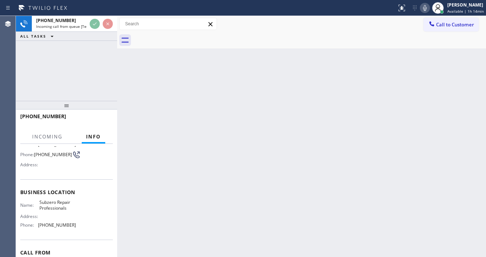
scroll to position [58, 0]
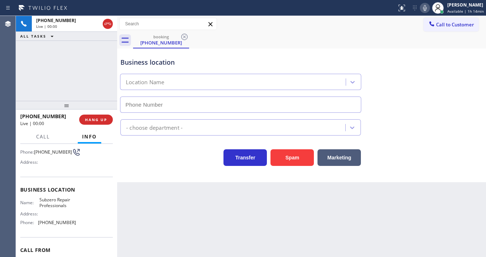
type input "[PHONE_NUMBER]"
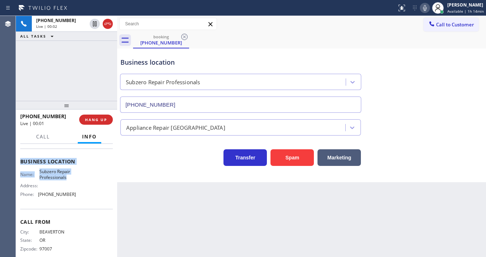
scroll to position [87, 0]
drag, startPoint x: 20, startPoint y: 156, endPoint x: 78, endPoint y: 195, distance: 70.1
click at [78, 195] on div "Context Queue: [Test] All Priority: 1 Customer Name: [PHONE_NUMBER] Phone: [PHO…" at bounding box center [66, 200] width 101 height 113
copy div "Customer Name: [PHONE_NUMBER] Phone: [PHONE_NUMBER] Address: Business location …"
click at [426, 7] on icon at bounding box center [425, 8] width 4 height 6
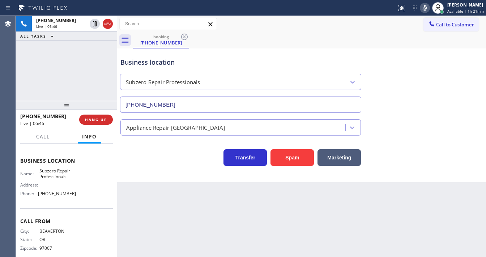
drag, startPoint x: 98, startPoint y: 53, endPoint x: 101, endPoint y: 37, distance: 17.0
click at [98, 51] on div "[PHONE_NUMBER] Live | 06:46 ALL TASKS ALL TASKS ACTIVE TASKS TASKS IN WRAP UP" at bounding box center [66, 58] width 101 height 85
click at [425, 11] on icon at bounding box center [425, 8] width 9 height 9
click at [428, 7] on icon at bounding box center [425, 8] width 9 height 9
click at [422, 5] on icon at bounding box center [425, 8] width 9 height 9
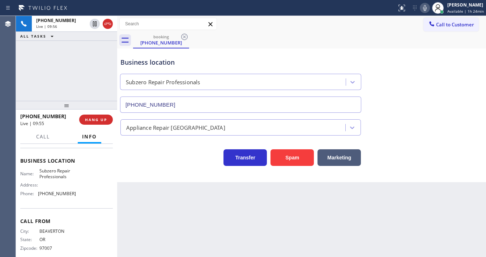
click at [79, 67] on div "[PHONE_NUMBER] Live | 09:56 ALL TASKS ALL TASKS ACTIVE TASKS TASKS IN WRAP UP" at bounding box center [66, 58] width 101 height 85
click at [426, 7] on icon at bounding box center [425, 8] width 9 height 9
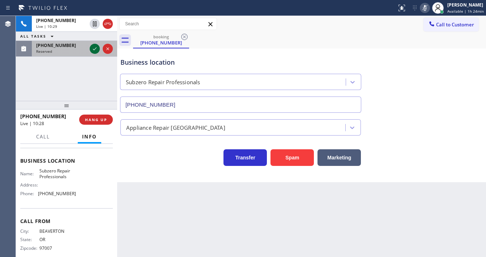
click at [93, 48] on icon at bounding box center [94, 49] width 9 height 9
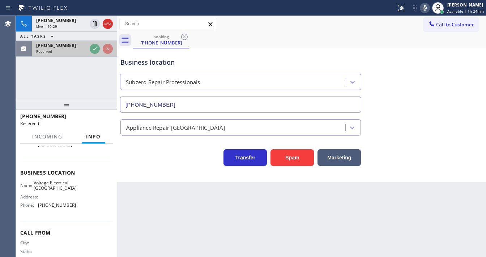
scroll to position [93, 0]
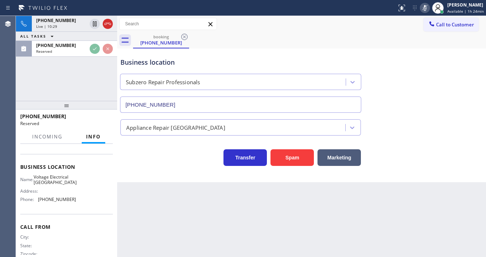
click at [92, 41] on div at bounding box center [101, 49] width 26 height 16
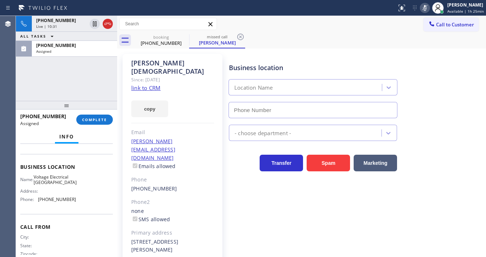
type input "[PHONE_NUMBER]"
click at [149, 84] on link "link to CRM" at bounding box center [145, 87] width 29 height 7
click at [426, 9] on icon at bounding box center [425, 8] width 9 height 9
click at [99, 81] on div "[PHONE_NUMBER] Live | 10:38 ALL TASKS ALL TASKS ACTIVE TASKS TASKS IN WRAP UP […" at bounding box center [66, 58] width 101 height 85
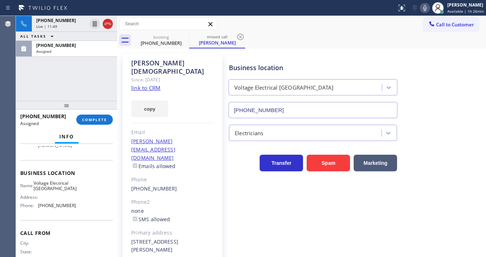
scroll to position [98, 0]
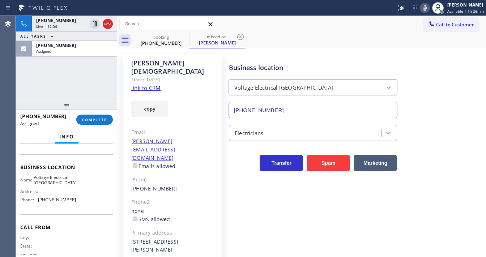
click at [96, 72] on div "[PHONE_NUMBER] Live | 12:04 ALL TASKS ALL TASKS ACTIVE TASKS TASKS IN WRAP UP […" at bounding box center [66, 58] width 101 height 85
click at [104, 117] on button "COMPLETE" at bounding box center [94, 120] width 37 height 10
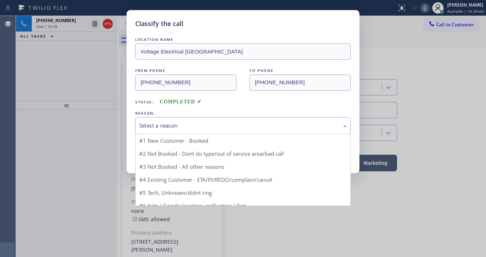
click at [178, 130] on div "Select a reason" at bounding box center [243, 125] width 216 height 17
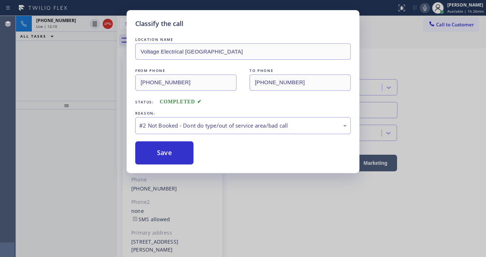
click at [163, 155] on button "Save" at bounding box center [164, 153] width 58 height 23
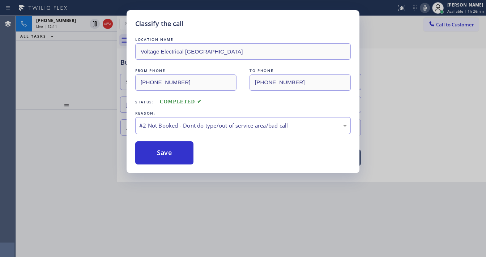
click at [163, 155] on button "Save" at bounding box center [164, 153] width 58 height 23
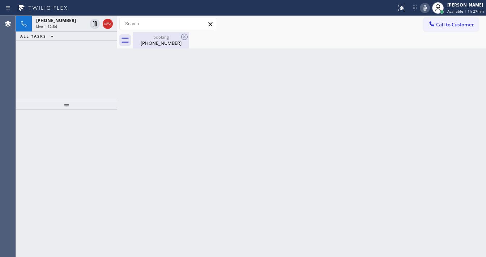
click at [155, 41] on div "[PHONE_NUMBER]" at bounding box center [161, 43] width 55 height 7
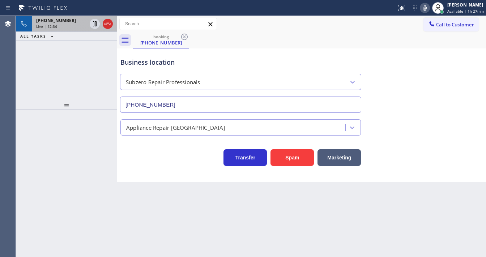
click at [64, 26] on div "Live | 12:34" at bounding box center [61, 26] width 51 height 5
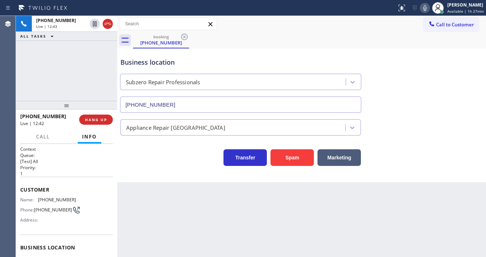
click at [89, 67] on div "[PHONE_NUMBER] Live | 12:43 ALL TASKS ALL TASKS ACTIVE TASKS TASKS IN WRAP UP" at bounding box center [66, 58] width 101 height 85
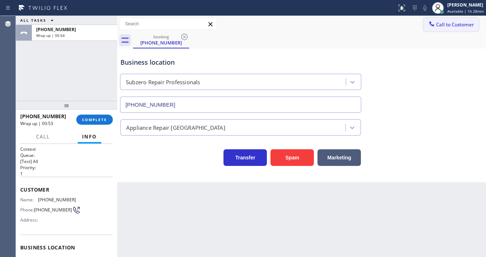
click at [452, 22] on span "Call to Customer" at bounding box center [456, 24] width 38 height 7
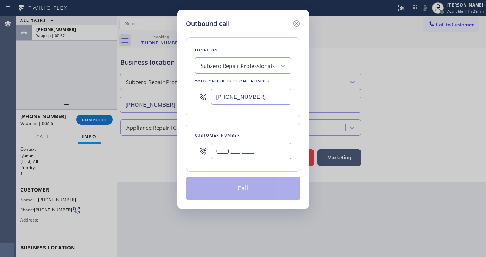
drag, startPoint x: 224, startPoint y: 144, endPoint x: 228, endPoint y: 136, distance: 8.9
click at [226, 144] on input "(___) ___-____" at bounding box center [251, 151] width 81 height 16
paste input "503) 828-5737"
type input "[PHONE_NUMBER]"
click at [275, 96] on input "[PHONE_NUMBER]" at bounding box center [251, 97] width 81 height 16
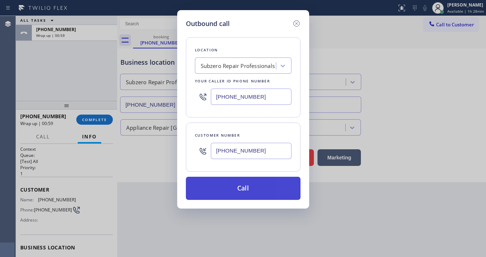
paste input "text"
type input "[PHONE_NUMBER]"
click at [235, 191] on button "Call" at bounding box center [243, 188] width 115 height 23
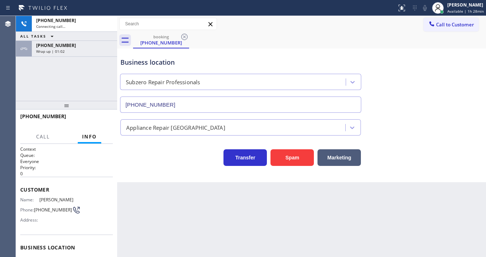
click at [68, 85] on div "[PHONE_NUMBER] Connecting call… ALL TASKS ALL TASKS ACTIVE TASKS TASKS IN WRAP …" at bounding box center [66, 58] width 101 height 85
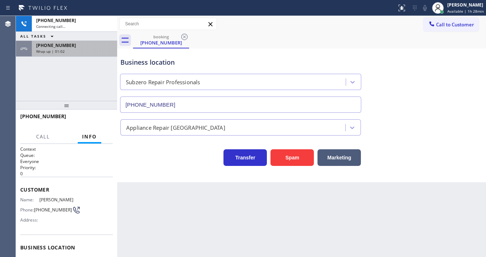
click at [72, 55] on div "[PHONE_NUMBER] Wrap up | 01:02" at bounding box center [66, 49] width 101 height 16
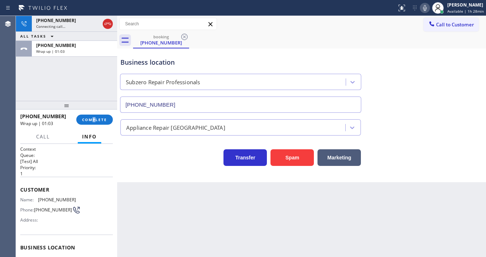
click at [96, 127] on div "[PHONE_NUMBER] Wrap up | 01:03 COMPLETE" at bounding box center [66, 119] width 93 height 19
click at [97, 123] on button "COMPLETE" at bounding box center [94, 120] width 37 height 10
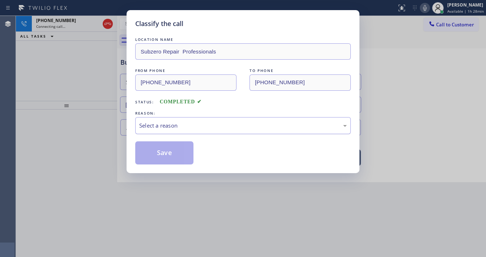
click at [153, 129] on div "Select a reason" at bounding box center [243, 125] width 216 height 17
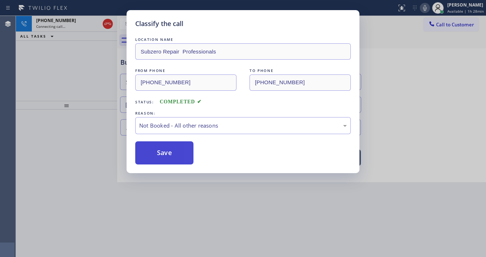
click at [160, 153] on button "Save" at bounding box center [164, 153] width 58 height 23
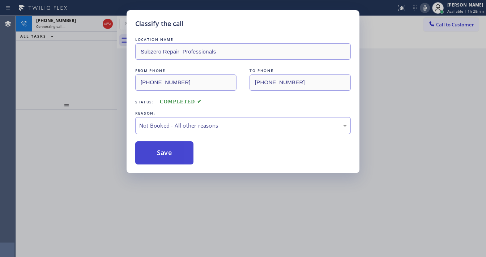
click at [160, 153] on button "Save" at bounding box center [164, 153] width 58 height 23
click at [93, 105] on div "Classify the call LOCATION NAME Subzero Repair Professionals FROM PHONE [PHONE_…" at bounding box center [243, 128] width 486 height 257
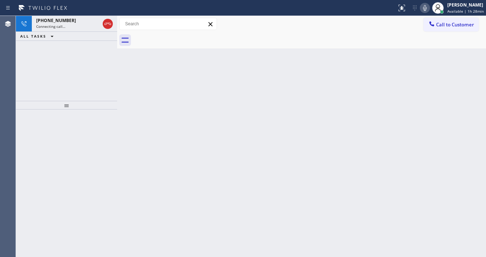
click at [425, 9] on icon at bounding box center [425, 8] width 9 height 9
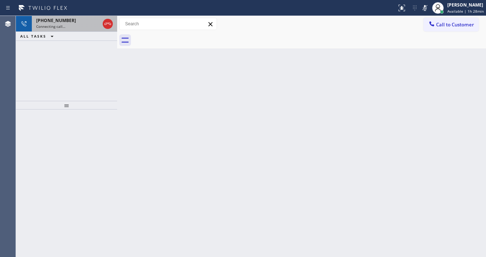
click at [75, 24] on div "Connecting call…" at bounding box center [68, 26] width 64 height 5
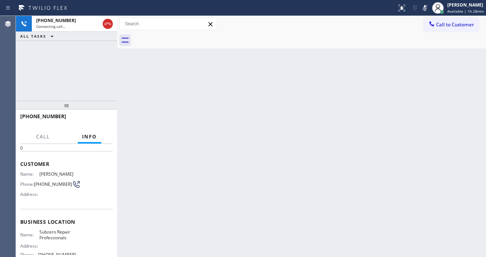
scroll to position [58, 0]
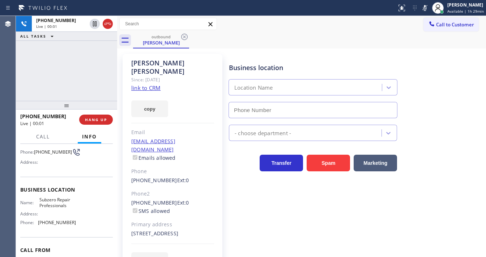
type input "[PHONE_NUMBER]"
click at [111, 120] on button "HANG UP" at bounding box center [96, 120] width 34 height 10
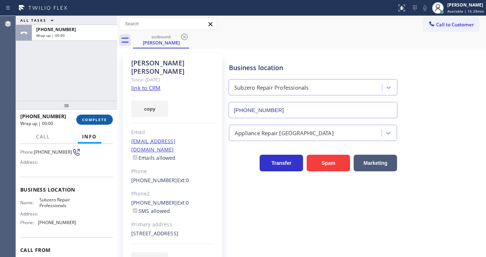
click at [104, 121] on span "COMPLETE" at bounding box center [94, 119] width 25 height 5
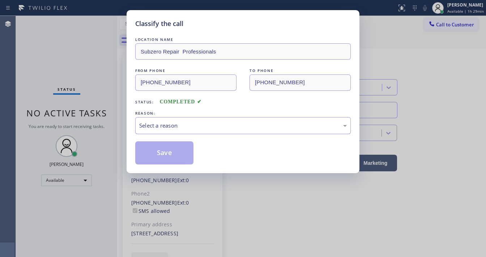
click at [177, 126] on div "Select a reason" at bounding box center [243, 126] width 208 height 8
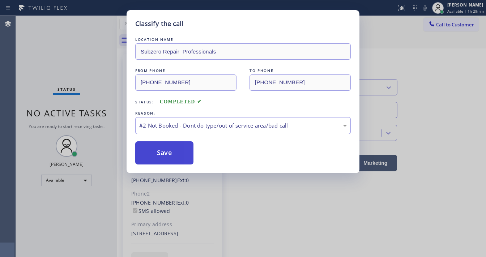
click at [160, 150] on button "Save" at bounding box center [164, 153] width 58 height 23
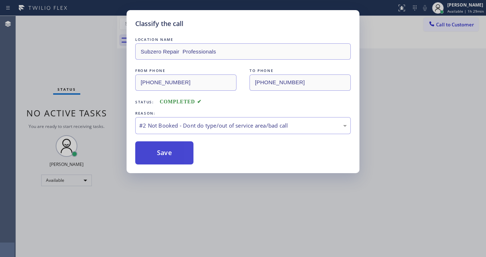
click at [160, 150] on button "Save" at bounding box center [164, 153] width 58 height 23
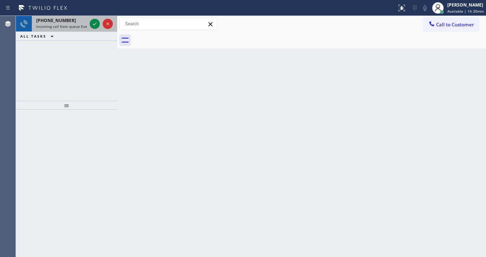
click at [84, 25] on span "Incoming call from queue Everybody" at bounding box center [67, 26] width 63 height 5
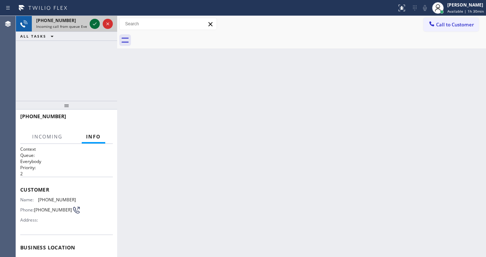
click at [91, 24] on div at bounding box center [101, 24] width 26 height 16
click at [91, 23] on icon at bounding box center [94, 24] width 9 height 9
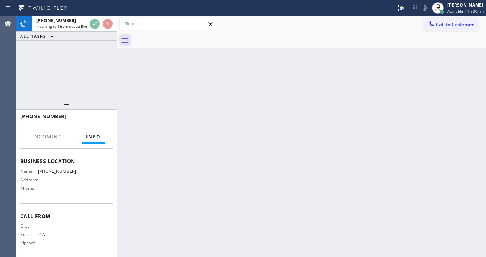
scroll to position [87, 0]
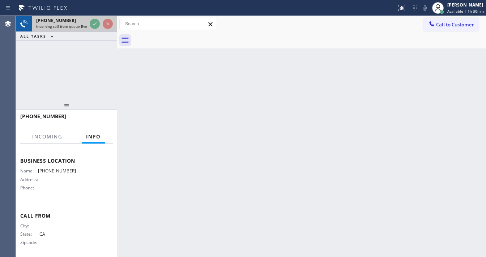
click at [88, 25] on div "[PHONE_NUMBER] Incoming call from queue Everybody" at bounding box center [60, 24] width 56 height 16
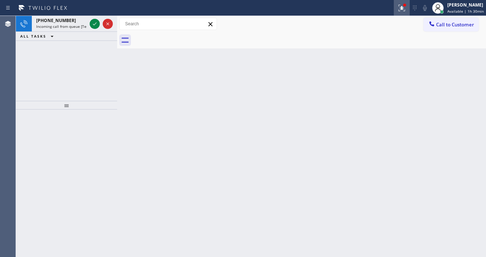
click at [405, 11] on icon at bounding box center [402, 8] width 7 height 7
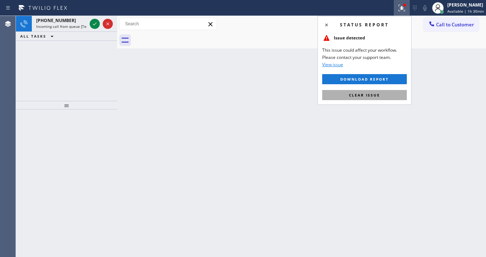
click at [363, 97] on span "Clear issue" at bounding box center [364, 95] width 31 height 5
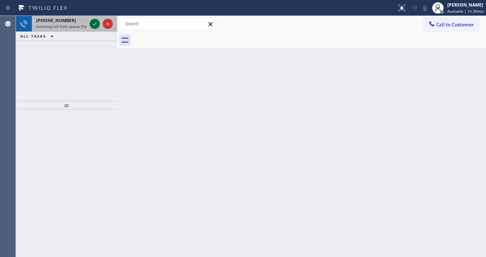
click at [97, 25] on icon at bounding box center [94, 24] width 9 height 9
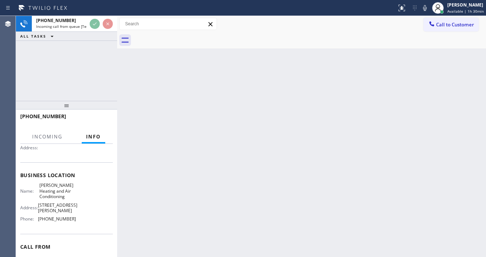
scroll to position [87, 0]
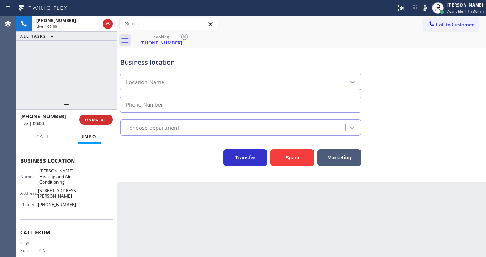
type input "[PHONE_NUMBER]"
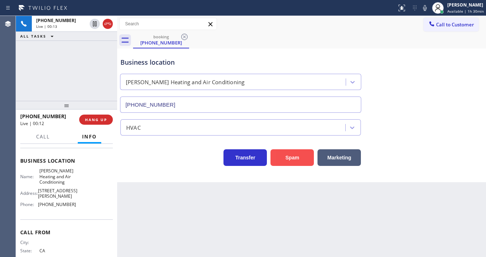
click at [286, 157] on button "Spam" at bounding box center [292, 157] width 43 height 17
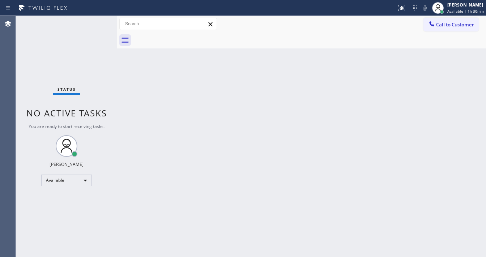
click at [93, 22] on div "Status No active tasks You are ready to start receiving tasks. [PERSON_NAME]" at bounding box center [66, 136] width 101 height 241
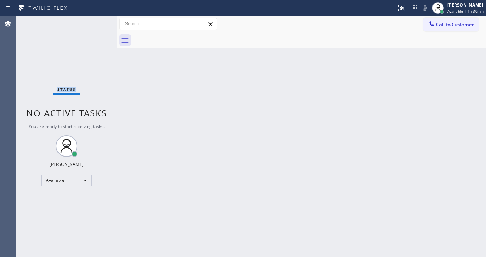
click at [93, 22] on div "Status No active tasks You are ready to start receiving tasks. [PERSON_NAME]" at bounding box center [66, 136] width 101 height 241
drag, startPoint x: 92, startPoint y: 28, endPoint x: 93, endPoint y: 22, distance: 5.3
click at [93, 22] on div "Status No active tasks You are ready to start receiving tasks. [PERSON_NAME]" at bounding box center [66, 136] width 101 height 241
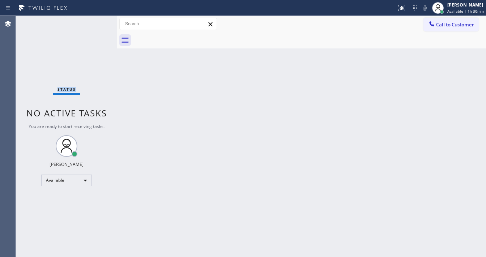
click at [93, 22] on div "Status No active tasks You are ready to start receiving tasks. [PERSON_NAME]" at bounding box center [66, 136] width 101 height 241
click at [95, 22] on div "Status No active tasks You are ready to start receiving tasks. [PERSON_NAME]" at bounding box center [66, 136] width 101 height 241
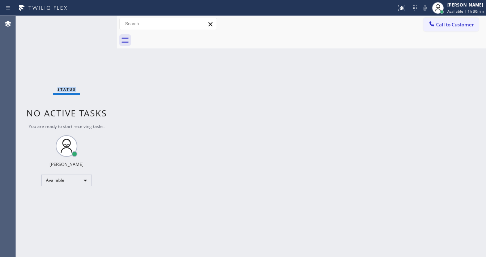
click at [95, 22] on div "Status No active tasks You are ready to start receiving tasks. [PERSON_NAME]" at bounding box center [66, 136] width 101 height 241
click at [95, 21] on div "Status No active tasks You are ready to start receiving tasks. [PERSON_NAME]" at bounding box center [66, 136] width 101 height 241
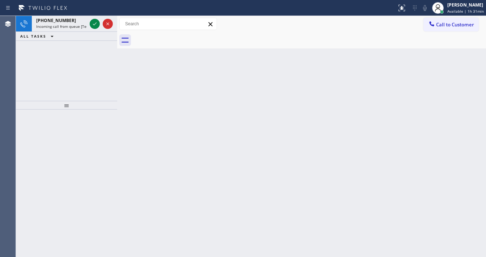
click at [95, 21] on icon at bounding box center [94, 24] width 9 height 9
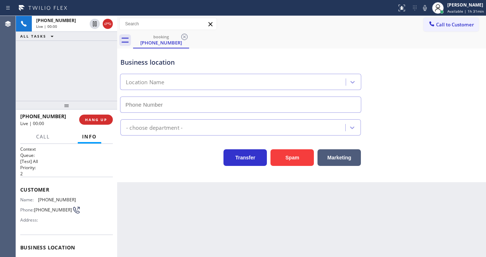
type input "[PHONE_NUMBER]"
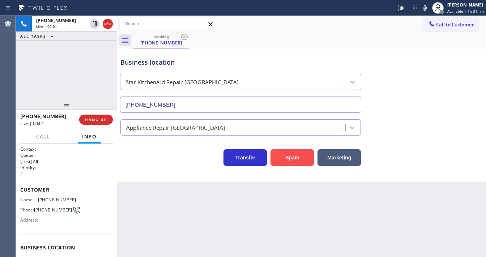
click at [281, 153] on button "Spam" at bounding box center [292, 157] width 43 height 17
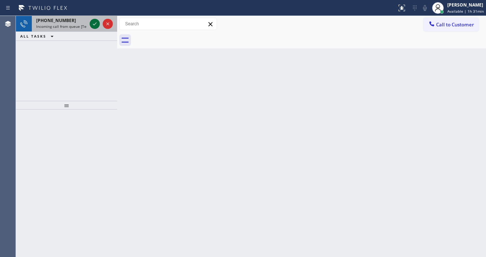
click at [94, 24] on icon at bounding box center [94, 24] width 9 height 9
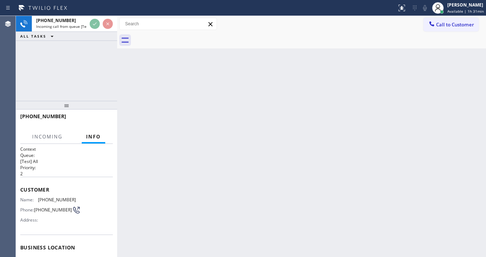
scroll to position [87, 0]
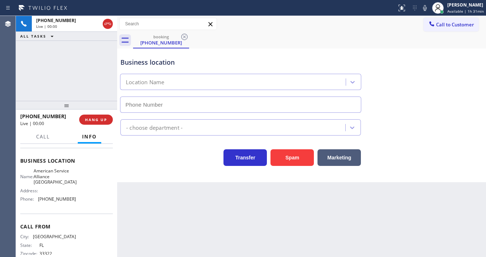
type input "[PHONE_NUMBER]"
click at [20, 74] on div "[PHONE_NUMBER] Live | 00:17 ALL TASKS ALL TASKS ACTIVE TASKS TASKS IN WRAP UP" at bounding box center [66, 58] width 101 height 85
click at [55, 182] on span "American Service Alliance [GEOGRAPHIC_DATA]" at bounding box center [55, 176] width 43 height 17
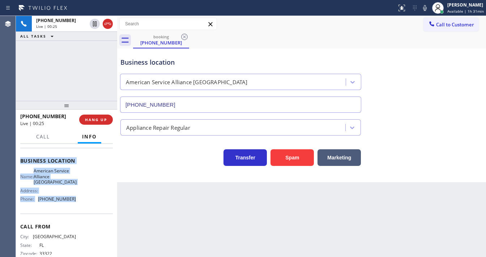
drag, startPoint x: 20, startPoint y: 186, endPoint x: 84, endPoint y: 147, distance: 75.1
click at [71, 207] on div "Context Queue: [Test] All Priority: 2 Customer Name: [PHONE_NUMBER] Phone: [PHO…" at bounding box center [66, 164] width 93 height 210
copy div "Customer Name: [PHONE_NUMBER] Phone: [PHONE_NUMBER] Address: Business location …"
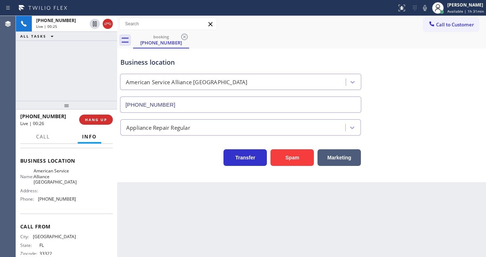
drag, startPoint x: 91, startPoint y: 69, endPoint x: 101, endPoint y: 75, distance: 11.5
click at [91, 69] on div "[PHONE_NUMBER] Live | 00:25 ALL TASKS ALL TASKS ACTIVE TASKS TASKS IN WRAP UP" at bounding box center [66, 58] width 101 height 85
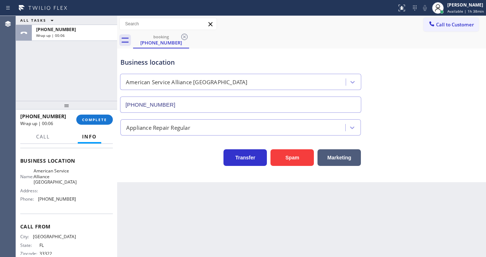
click at [93, 114] on div "[PHONE_NUMBER] Wrap up | 00:06 COMPLETE" at bounding box center [66, 119] width 93 height 19
click at [93, 117] on span "COMPLETE" at bounding box center [94, 119] width 25 height 5
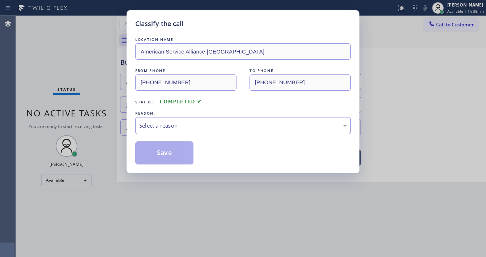
click at [185, 124] on div "Select a reason" at bounding box center [243, 126] width 208 height 8
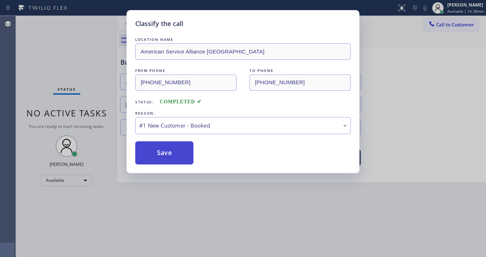
click at [174, 152] on button "Save" at bounding box center [164, 153] width 58 height 23
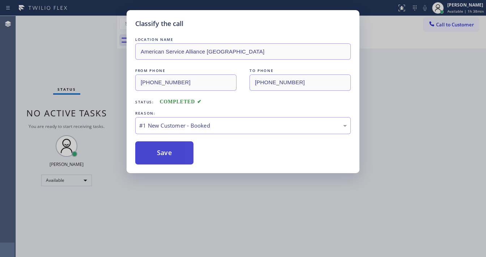
click at [174, 152] on button "Save" at bounding box center [164, 153] width 58 height 23
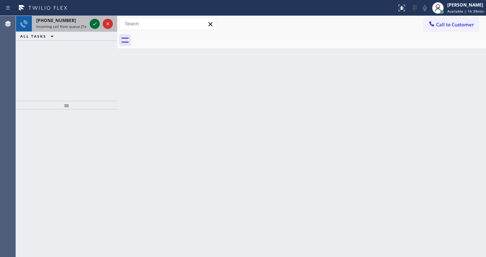
click at [92, 23] on icon at bounding box center [94, 24] width 9 height 9
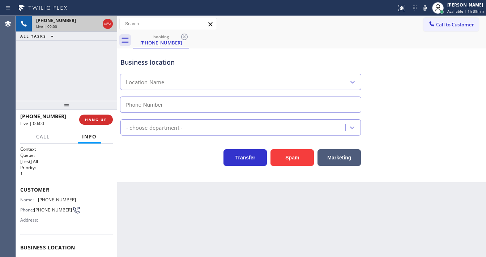
type input "[PHONE_NUMBER]"
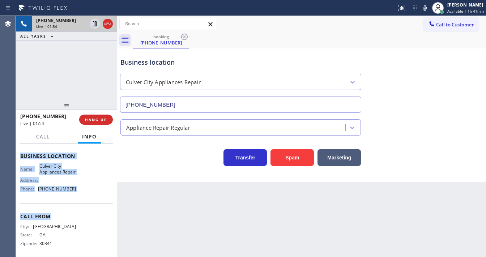
scroll to position [101, 0]
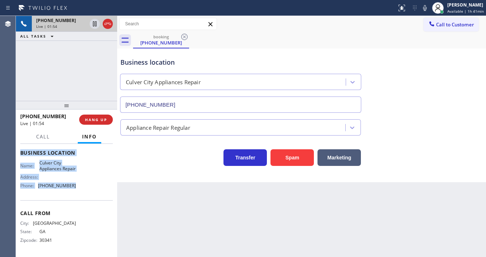
drag, startPoint x: 24, startPoint y: 186, endPoint x: 80, endPoint y: 181, distance: 56.3
click at [79, 189] on div "Context Queue: [Test] All Priority: 1 Customer Name: [PHONE_NUMBER] Phone: [PHO…" at bounding box center [66, 153] width 93 height 204
copy div "Customer Name: [PHONE_NUMBER] Phone: [PHONE_NUMBER] Address: Business location …"
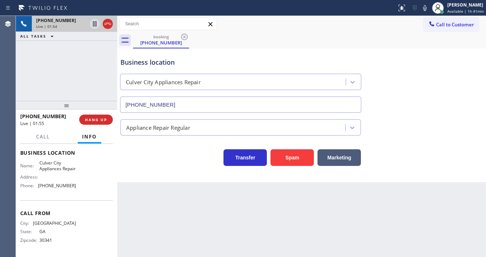
click at [79, 71] on div "[PHONE_NUMBER] Live | 01:54 ALL TASKS ALL TASKS ACTIVE TASKS TASKS IN WRAP UP" at bounding box center [66, 58] width 101 height 85
click at [51, 66] on div "[PHONE_NUMBER] Live | 02:06 ALL TASKS ALL TASKS ACTIVE TASKS TASKS IN WRAP UP" at bounding box center [66, 58] width 101 height 85
click at [17, 74] on div "[PHONE_NUMBER] Live | 02:08 ALL TASKS ALL TASKS ACTIVE TASKS TASKS IN WRAP UP" at bounding box center [66, 58] width 101 height 85
drag, startPoint x: 73, startPoint y: 66, endPoint x: 100, endPoint y: 4, distance: 66.8
click at [74, 66] on div "[PHONE_NUMBER] Live | 02:19 ALL TASKS ALL TASKS ACTIVE TASKS TASKS IN WRAP UP" at bounding box center [66, 58] width 101 height 85
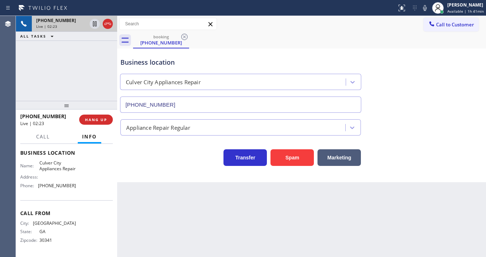
click at [68, 64] on div "[PHONE_NUMBER] Live | 02:23 ALL TASKS ALL TASKS ACTIVE TASKS TASKS IN WRAP UP" at bounding box center [66, 58] width 101 height 85
click at [426, 8] on icon at bounding box center [425, 8] width 9 height 9
click at [91, 23] on icon at bounding box center [94, 24] width 9 height 9
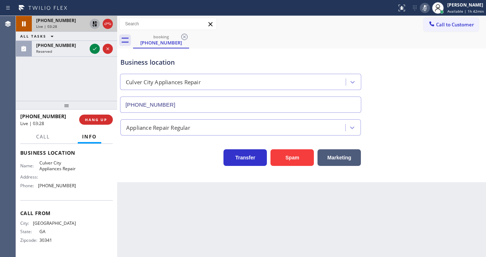
click at [94, 25] on icon at bounding box center [94, 24] width 9 height 9
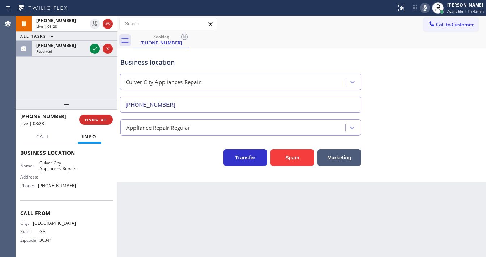
drag, startPoint x: 428, startPoint y: 7, endPoint x: 417, endPoint y: 13, distance: 12.3
click at [427, 7] on icon at bounding box center [425, 8] width 9 height 9
drag, startPoint x: 65, startPoint y: 59, endPoint x: 84, endPoint y: 51, distance: 20.0
click at [67, 59] on div "[PHONE_NUMBER] Live | 03:29 ALL TASKS ALL TASKS ACTIVE TASKS TASKS IN WRAP UP […" at bounding box center [66, 58] width 101 height 85
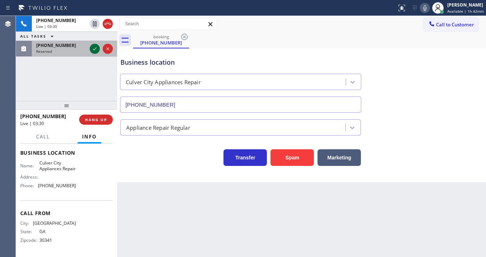
click at [94, 46] on icon at bounding box center [94, 49] width 9 height 9
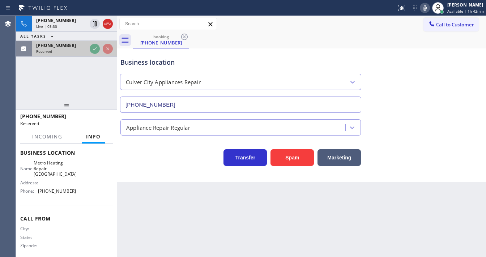
click at [87, 46] on div "[PHONE_NUMBER]" at bounding box center [61, 45] width 51 height 6
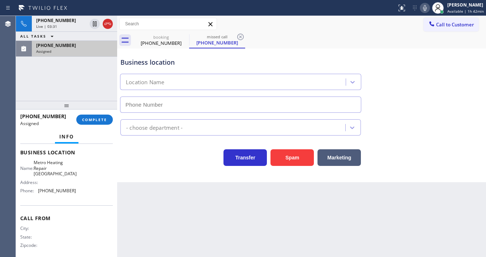
type input "[PHONE_NUMBER]"
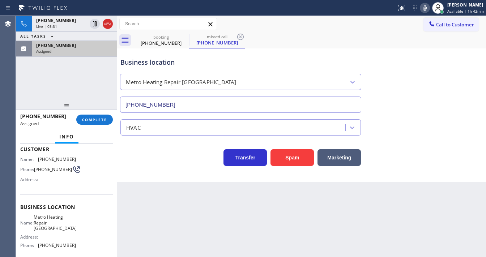
scroll to position [43, 0]
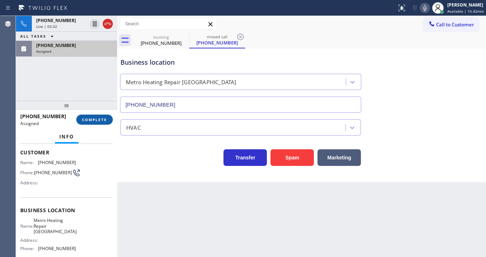
click at [88, 121] on span "COMPLETE" at bounding box center [94, 119] width 25 height 5
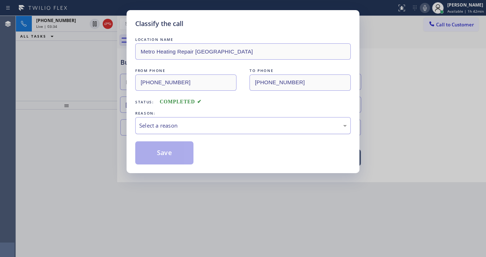
click at [168, 122] on div "Select a reason" at bounding box center [243, 126] width 208 height 8
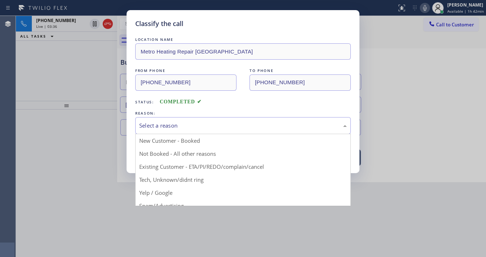
click at [184, 109] on div "LOCATION NAME Metro Heating Repair [GEOGRAPHIC_DATA] FROM PHONE [PHONE_NUMBER] …" at bounding box center [243, 100] width 216 height 129
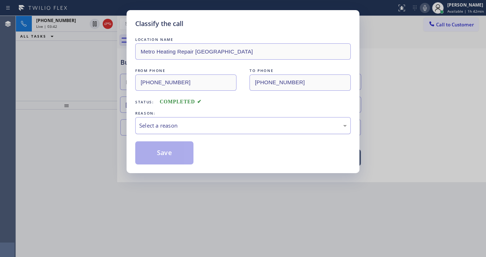
click at [199, 123] on div "Select a reason" at bounding box center [243, 126] width 208 height 8
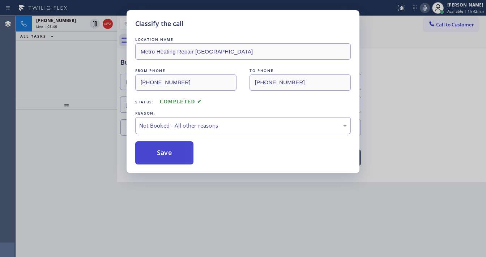
click at [167, 151] on button "Save" at bounding box center [164, 153] width 58 height 23
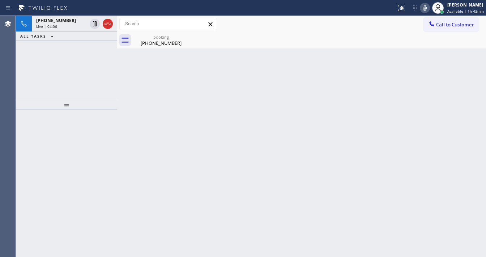
click at [59, 67] on div "[PHONE_NUMBER] Live | 04:06 ALL TASKS ALL TASKS ACTIVE TASKS TASKS IN WRAP UP" at bounding box center [66, 58] width 101 height 85
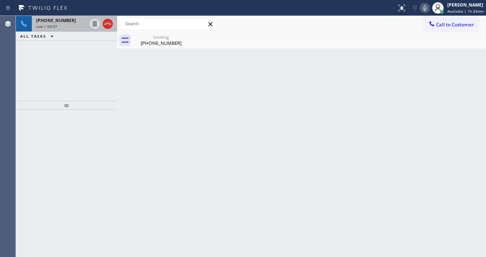
click at [69, 29] on div "[PHONE_NUMBER] Live | 04:07" at bounding box center [60, 24] width 56 height 16
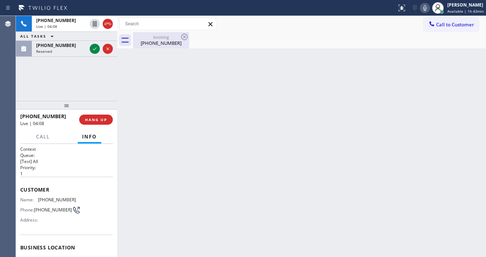
click at [157, 43] on div "[PHONE_NUMBER]" at bounding box center [161, 43] width 55 height 7
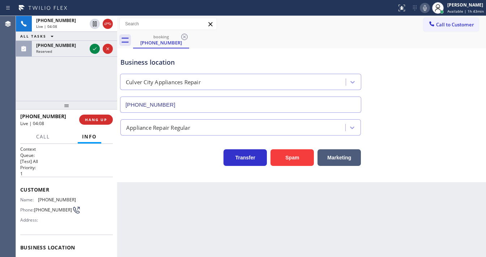
click at [85, 71] on div "[PHONE_NUMBER] Live | 04:08 ALL TASKS ALL TASKS ACTIVE TASKS TASKS IN WRAP UP […" at bounding box center [66, 58] width 101 height 85
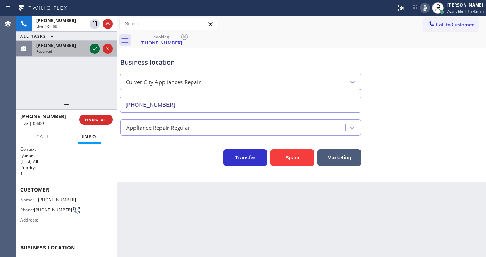
click at [95, 46] on icon at bounding box center [94, 49] width 9 height 9
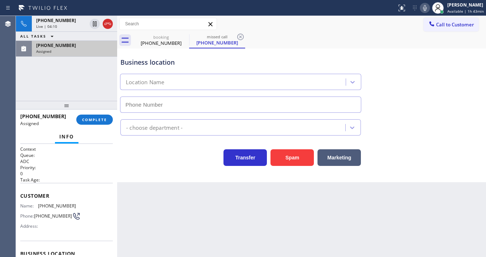
type input "[PHONE_NUMBER]"
click at [93, 121] on span "COMPLETE" at bounding box center [94, 119] width 25 height 5
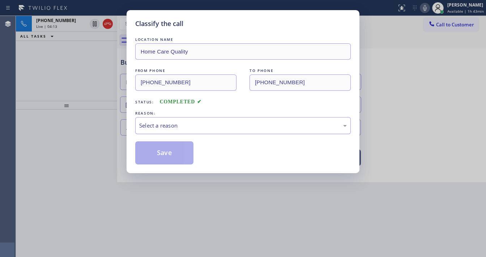
click at [187, 128] on div "Select a reason" at bounding box center [243, 126] width 208 height 8
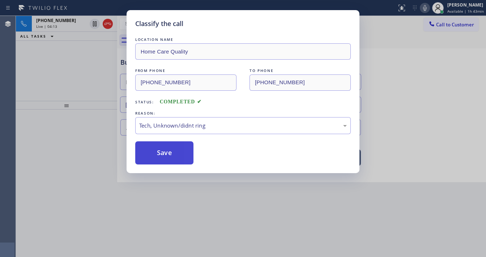
click at [172, 151] on button "Save" at bounding box center [164, 153] width 58 height 23
click at [88, 107] on div "Classify the call LOCATION NAME Home Care Quality FROM PHONE [PHONE_NUMBER] TO …" at bounding box center [243, 128] width 486 height 257
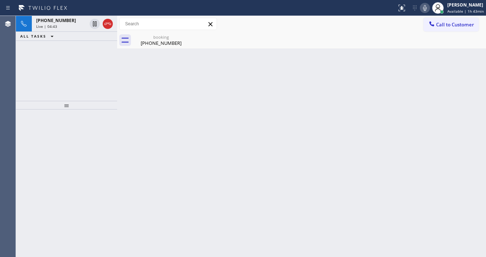
drag, startPoint x: 30, startPoint y: 72, endPoint x: 61, endPoint y: 42, distance: 43.0
click at [30, 72] on div "[PHONE_NUMBER] Live | 04:43 ALL TASKS ALL TASKS ACTIVE TASKS TASKS IN WRAP UP" at bounding box center [66, 58] width 101 height 85
click at [63, 25] on div "Live | 04:43" at bounding box center [61, 26] width 51 height 5
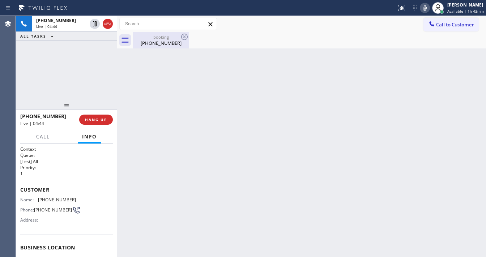
click at [152, 39] on div "booking" at bounding box center [161, 36] width 55 height 5
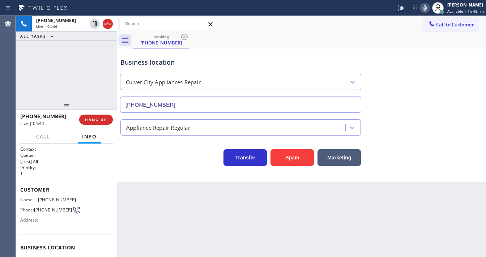
click at [69, 49] on div "[PHONE_NUMBER] Live | 04:44 ALL TASKS ALL TASKS ACTIVE TASKS TASKS IN WRAP UP" at bounding box center [66, 58] width 101 height 85
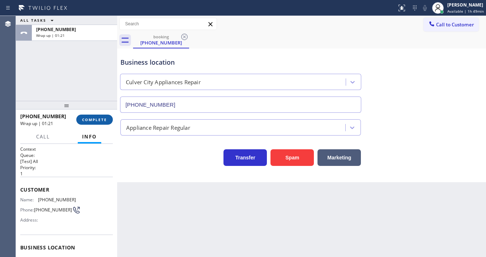
click at [99, 121] on span "COMPLETE" at bounding box center [94, 119] width 25 height 5
click at [103, 115] on div "[PHONE_NUMBER] Wrap up | 01:38 COMPLETE" at bounding box center [66, 119] width 93 height 19
click at [103, 116] on button "COMPLETE" at bounding box center [94, 120] width 37 height 10
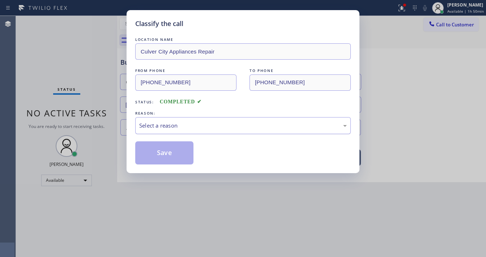
click at [172, 126] on div "Select a reason" at bounding box center [243, 126] width 208 height 8
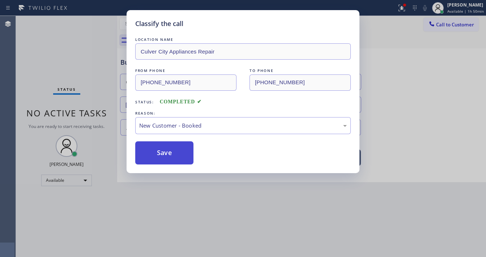
click at [171, 146] on button "Save" at bounding box center [164, 153] width 58 height 23
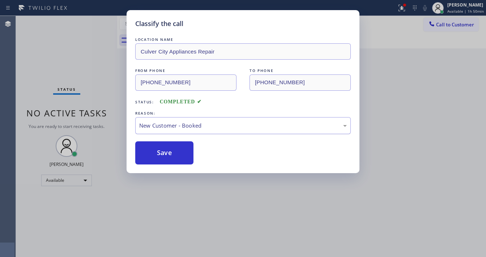
click at [172, 146] on button "Save" at bounding box center [164, 153] width 58 height 23
click at [420, 82] on div "Classify the call LOCATION NAME [GEOGRAPHIC_DATA] Appliances Repair FROM PHONE …" at bounding box center [243, 128] width 486 height 257
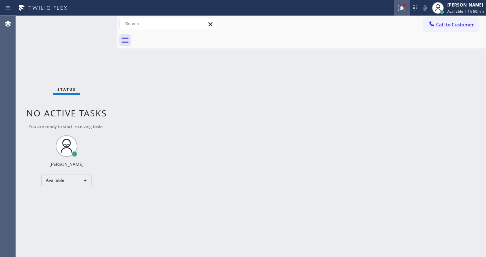
click at [406, 11] on icon at bounding box center [402, 8] width 9 height 9
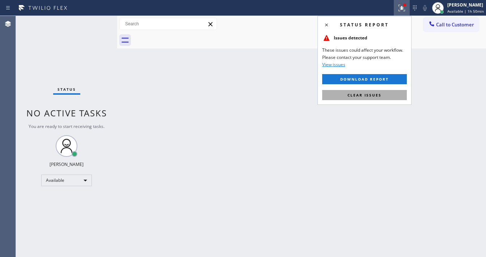
click at [393, 98] on button "Clear issues" at bounding box center [365, 95] width 85 height 10
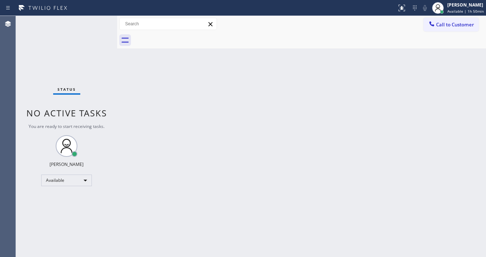
click at [101, 88] on div "Status No active tasks You are ready to start receiving tasks. [PERSON_NAME]" at bounding box center [66, 136] width 101 height 241
click at [452, 23] on span "Call to Customer" at bounding box center [456, 24] width 38 height 7
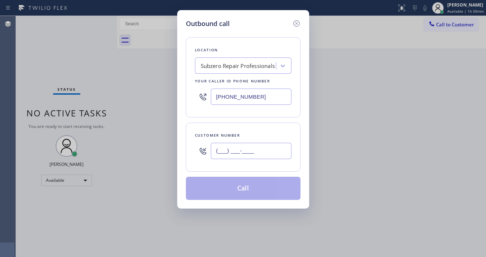
click at [232, 156] on input "(___) ___-____" at bounding box center [251, 151] width 81 height 16
paste input "503) 828-5737"
type input "[PHONE_NUMBER]"
click at [250, 95] on input "[PHONE_NUMBER]" at bounding box center [251, 97] width 81 height 16
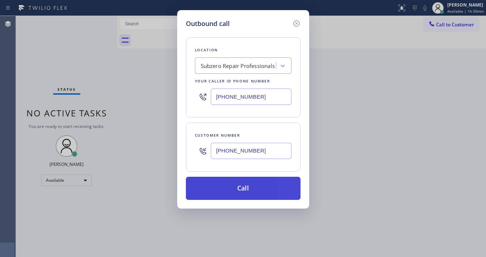
click at [249, 182] on button "Call" at bounding box center [243, 188] width 115 height 23
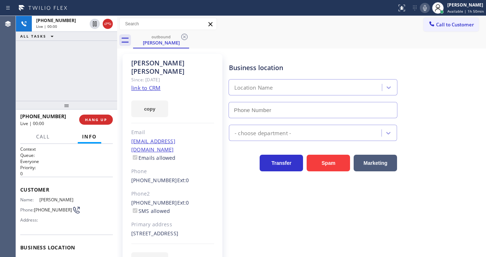
type input "[PHONE_NUMBER]"
click at [83, 67] on div "[PHONE_NUMBER] Live | 00:02 ALL TASKS ALL TASKS ACTIVE TASKS TASKS IN WRAP UP" at bounding box center [66, 58] width 101 height 85
click at [83, 67] on div "[PHONE_NUMBER] Live | 00:05 ALL TASKS ALL TASKS ACTIVE TASKS TASKS IN WRAP UP" at bounding box center [66, 58] width 101 height 85
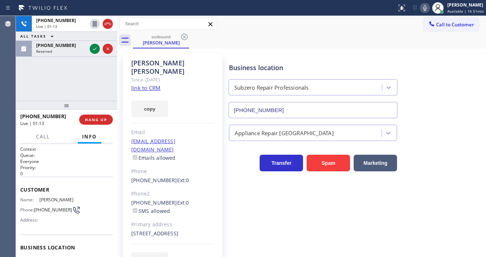
click at [344, 28] on div "Call to Customer Outbound call Location Subzero Repair Professionals Your calle…" at bounding box center [301, 24] width 369 height 13
click at [427, 11] on icon at bounding box center [425, 8] width 9 height 9
click at [427, 10] on icon at bounding box center [425, 8] width 4 height 6
drag, startPoint x: 87, startPoint y: 76, endPoint x: 90, endPoint y: 61, distance: 15.4
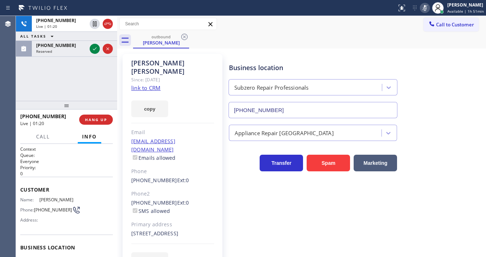
click at [87, 75] on div "[PHONE_NUMBER] Live | 01:20 ALL TASKS ALL TASKS ACTIVE TASKS TASKS IN WRAP UP […" at bounding box center [66, 58] width 101 height 85
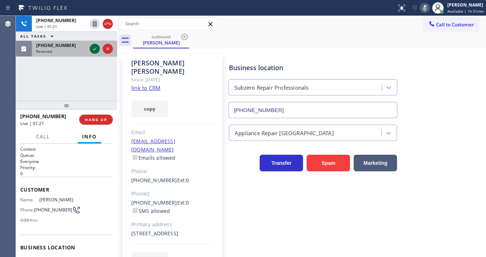
click at [93, 49] on icon at bounding box center [94, 49] width 9 height 9
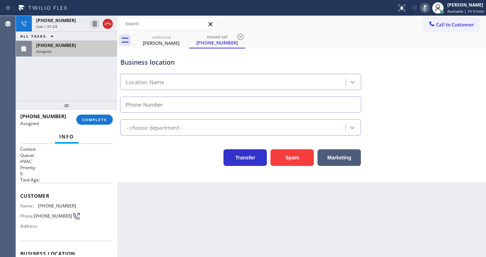
scroll to position [29, 0]
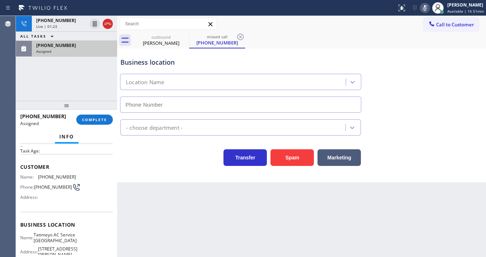
type input "[PHONE_NUMBER]"
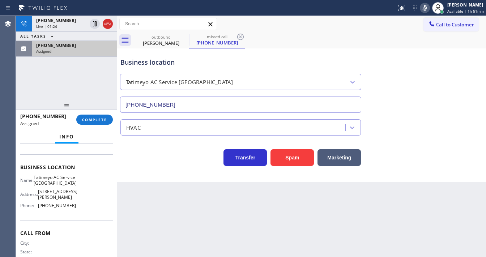
scroll to position [87, 0]
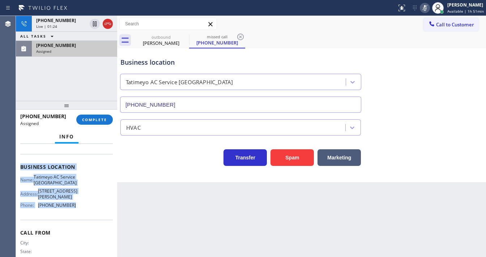
drag, startPoint x: 18, startPoint y: 162, endPoint x: 75, endPoint y: 216, distance: 78.6
click at [75, 216] on div "Context Queue: HVAC Priority: 0 Task Age: Customer Name: [PHONE_NUMBER] Phone: …" at bounding box center [66, 200] width 101 height 113
copy div "Customer Name: [PHONE_NUMBER] Phone: [PHONE_NUMBER] Address: Business location …"
click at [100, 118] on span "COMPLETE" at bounding box center [94, 119] width 25 height 5
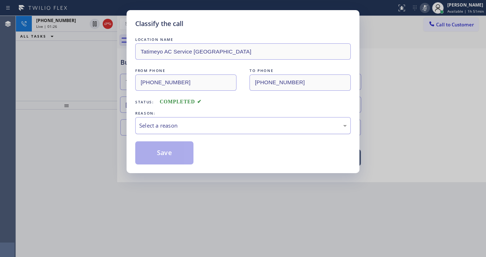
click at [171, 128] on div "Select a reason" at bounding box center [243, 126] width 208 height 8
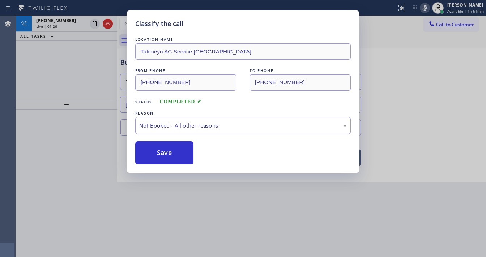
click at [167, 154] on button "Save" at bounding box center [164, 153] width 58 height 23
type input "[PHONE_NUMBER]"
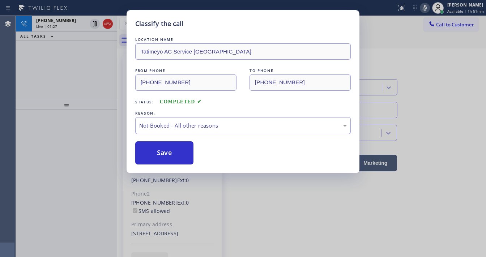
drag, startPoint x: 167, startPoint y: 154, endPoint x: 100, endPoint y: 117, distance: 76.2
click at [166, 153] on button "Save" at bounding box center [164, 153] width 58 height 23
click at [100, 117] on div "Classify the call LOCATION NAME [PERSON_NAME] AC Service Dallas FROM PHONE [PHO…" at bounding box center [243, 128] width 486 height 257
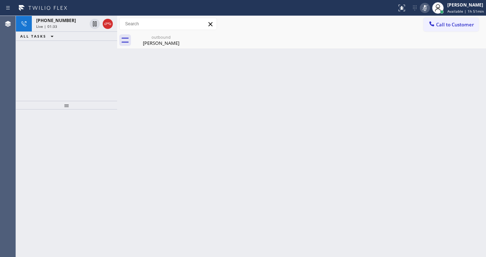
click at [426, 10] on icon at bounding box center [425, 8] width 4 height 6
click at [395, 39] on div "outbound [PERSON_NAME]" at bounding box center [309, 40] width 353 height 16
click at [425, 12] on icon at bounding box center [425, 8] width 9 height 9
click at [426, 8] on rect at bounding box center [425, 7] width 5 height 5
click at [426, 8] on icon at bounding box center [425, 8] width 4 height 6
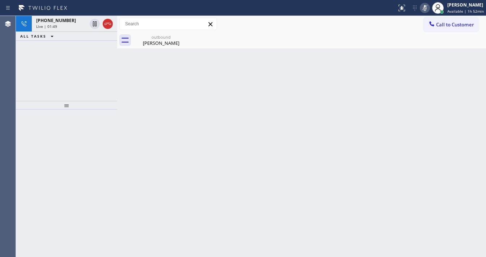
click at [426, 8] on rect at bounding box center [425, 7] width 5 height 5
click at [426, 8] on icon at bounding box center [425, 8] width 4 height 6
click at [427, 8] on icon at bounding box center [425, 8] width 4 height 6
click at [391, 68] on div "Back to Dashboard Change Sender ID Customers Technicians Select a contact Outbo…" at bounding box center [301, 136] width 369 height 241
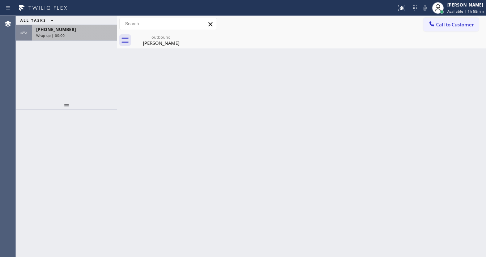
click at [86, 36] on div "Wrap up | 00:00" at bounding box center [74, 35] width 77 height 5
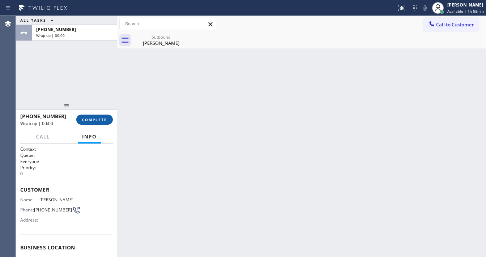
click at [101, 116] on button "COMPLETE" at bounding box center [94, 120] width 37 height 10
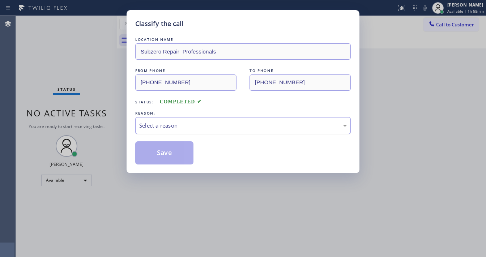
click at [151, 123] on div "Select a reason" at bounding box center [243, 126] width 208 height 8
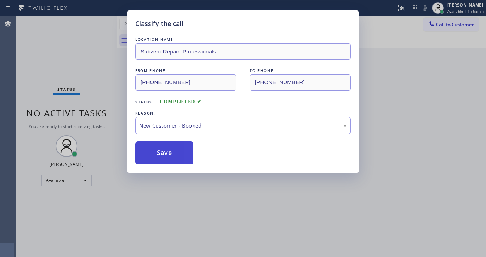
click at [153, 149] on button "Save" at bounding box center [164, 153] width 58 height 23
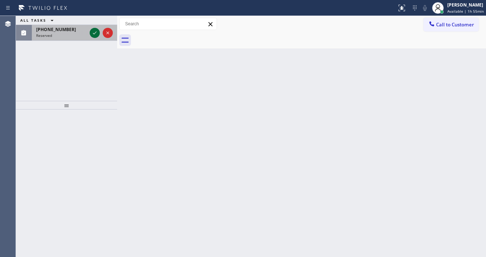
click at [95, 31] on icon at bounding box center [94, 33] width 9 height 9
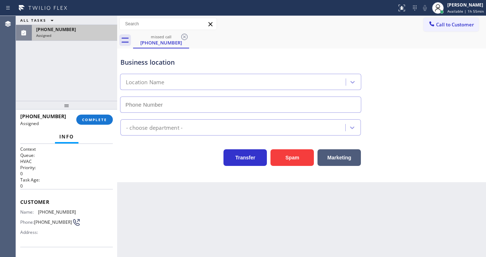
type input "[PHONE_NUMBER]"
click at [90, 122] on button "COMPLETE" at bounding box center [94, 120] width 37 height 10
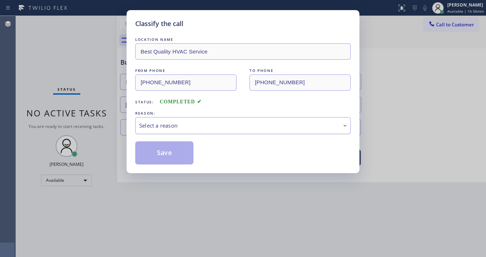
click at [174, 126] on div "Select a reason" at bounding box center [243, 126] width 208 height 8
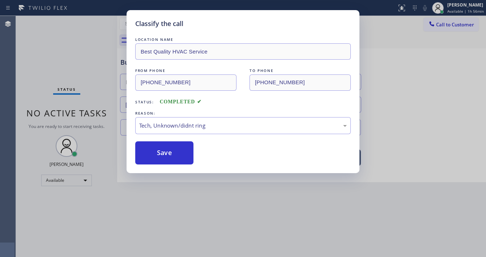
drag, startPoint x: 167, startPoint y: 177, endPoint x: 170, endPoint y: 152, distance: 25.2
click at [170, 152] on button "Save" at bounding box center [164, 153] width 58 height 23
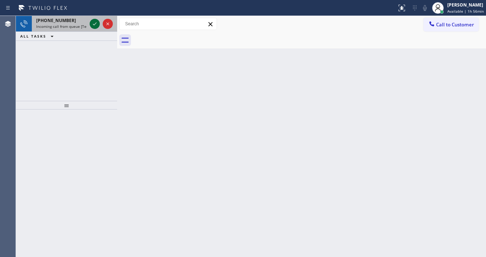
click at [97, 25] on icon at bounding box center [94, 24] width 9 height 9
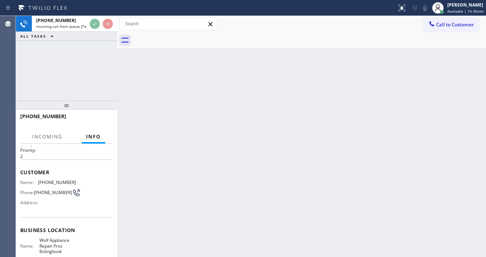
scroll to position [58, 0]
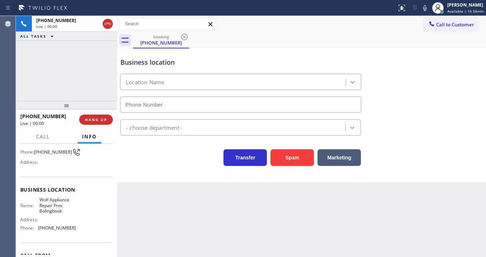
type input "[PHONE_NUMBER]"
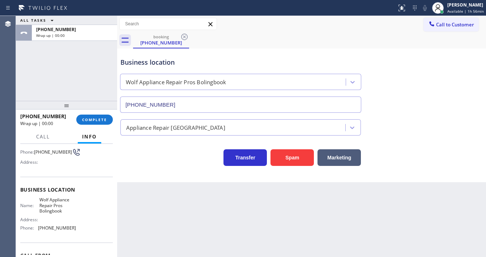
click at [20, 77] on div "ALL TASKS ALL TASKS ACTIVE TASKS TASKS IN WRAP UP [PHONE_NUMBER] Wrap up | 00:00" at bounding box center [66, 58] width 101 height 85
click at [90, 119] on span "COMPLETE" at bounding box center [94, 119] width 25 height 5
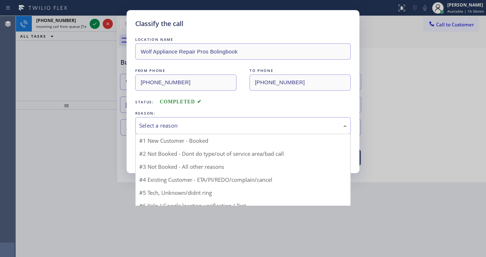
click at [156, 126] on div "Select a reason" at bounding box center [243, 126] width 208 height 8
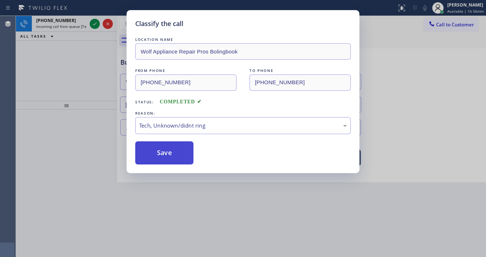
click at [165, 157] on button "Save" at bounding box center [164, 153] width 58 height 23
click at [165, 156] on button "Save" at bounding box center [164, 153] width 58 height 23
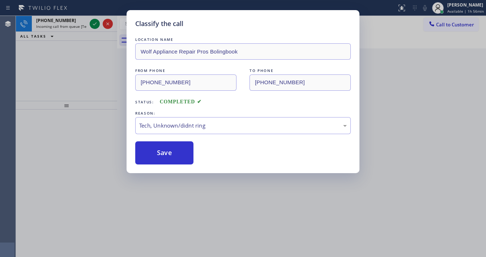
click at [65, 54] on div "Classify the call LOCATION NAME Wolf Appliance Repair Pros Bolingbook FROM PHON…" at bounding box center [243, 128] width 486 height 257
click at [94, 21] on div "Classify the call LOCATION NAME Wolf Appliance Repair Pros Bolingbook FROM PHON…" at bounding box center [243, 128] width 486 height 257
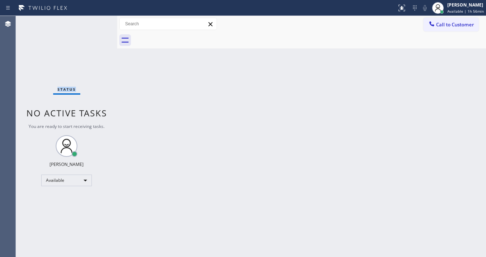
click at [95, 22] on div "Status No active tasks You are ready to start receiving tasks. [PERSON_NAME]" at bounding box center [66, 136] width 101 height 241
click at [151, 90] on div "Back to Dashboard Change Sender ID Customers Technicians Select a contact Outbo…" at bounding box center [301, 136] width 369 height 241
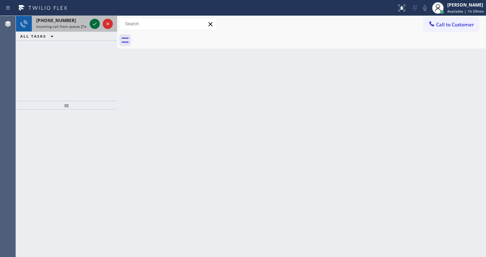
click at [94, 23] on icon at bounding box center [94, 24] width 9 height 9
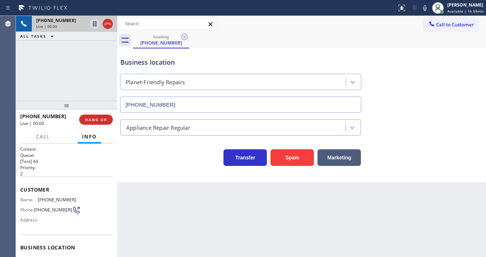
type input "[PHONE_NUMBER]"
click at [26, 78] on div "[PHONE_NUMBER] Live | 00:00 ALL TASKS ALL TASKS ACTIVE TASKS TASKS IN WRAP UP" at bounding box center [66, 58] width 101 height 85
click at [282, 154] on button "Spam" at bounding box center [292, 157] width 43 height 17
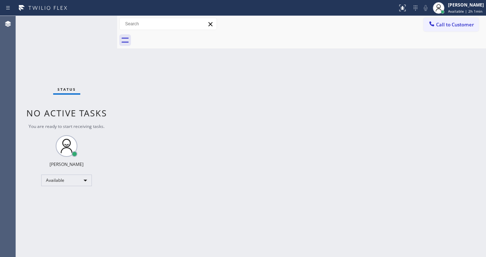
click at [362, 35] on div at bounding box center [309, 40] width 353 height 16
click at [250, 40] on div at bounding box center [309, 40] width 353 height 16
click at [97, 20] on div "Status No active tasks You are ready to start receiving tasks. [PERSON_NAME]" at bounding box center [66, 136] width 101 height 241
click at [207, 254] on div "Back to Dashboard Change Sender ID Customers Technicians Select a contact Outbo…" at bounding box center [301, 136] width 369 height 241
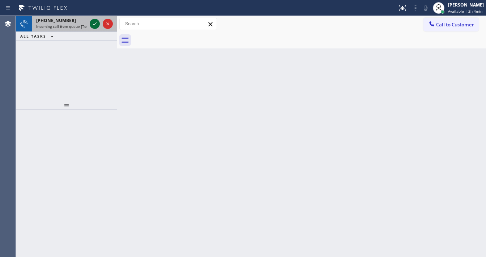
click at [97, 25] on icon at bounding box center [94, 24] width 9 height 9
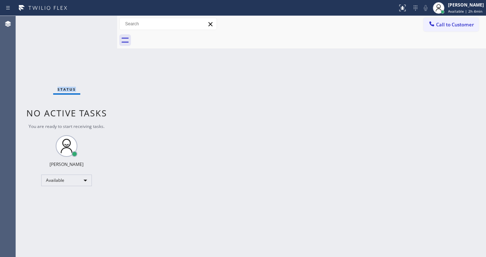
click at [97, 25] on div "Status No active tasks You are ready to start receiving tasks. [PERSON_NAME]" at bounding box center [66, 136] width 101 height 241
click at [404, 8] on icon at bounding box center [403, 8] width 9 height 9
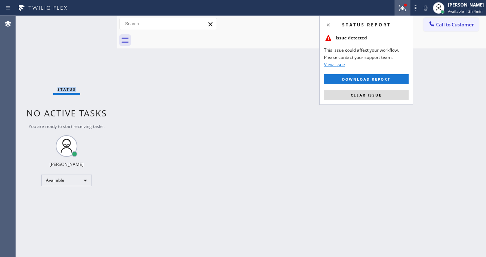
drag, startPoint x: 388, startPoint y: 94, endPoint x: 434, endPoint y: 52, distance: 61.5
click at [388, 94] on button "Clear issue" at bounding box center [366, 95] width 85 height 10
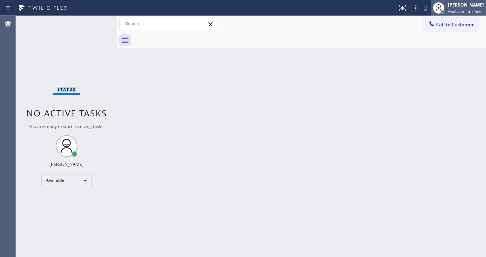
drag, startPoint x: 458, startPoint y: 6, endPoint x: 447, endPoint y: 41, distance: 36.3
click at [458, 5] on div "[PERSON_NAME]" at bounding box center [466, 5] width 36 height 6
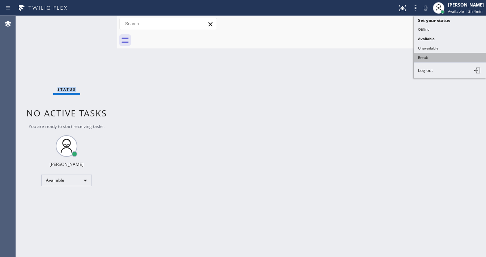
click at [432, 58] on button "Break" at bounding box center [450, 57] width 72 height 9
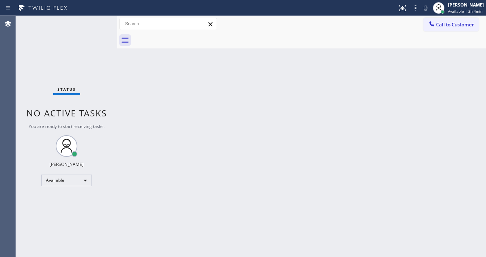
drag, startPoint x: 336, startPoint y: 121, endPoint x: 301, endPoint y: 133, distance: 36.9
click at [334, 121] on div "Back to Dashboard Change Sender ID Customers Technicians Select a contact Outbo…" at bounding box center [301, 136] width 369 height 241
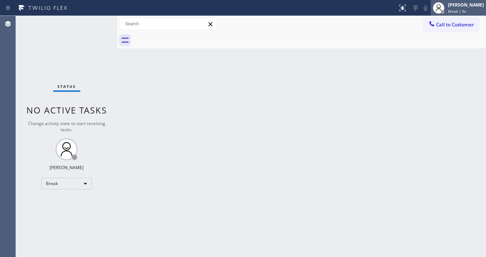
click at [462, 9] on span "Break | 0s" at bounding box center [457, 11] width 18 height 5
click at [56, 180] on div "Break" at bounding box center [66, 184] width 51 height 12
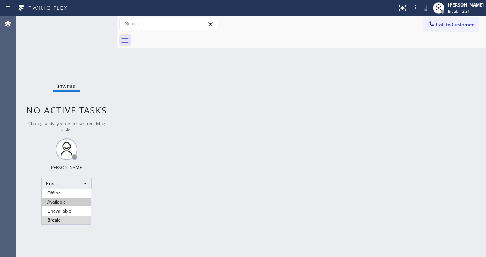
click at [68, 201] on li "Available" at bounding box center [66, 202] width 49 height 9
drag, startPoint x: 135, startPoint y: 185, endPoint x: 138, endPoint y: 183, distance: 3.9
click at [136, 184] on div "Back to Dashboard Change Sender ID Customers Technicians Select a contact Outbo…" at bounding box center [301, 136] width 369 height 241
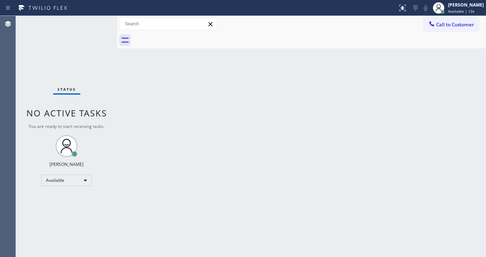
click at [310, 17] on div "Call to Customer Outbound call Location Subzero Repair Professionals Your calle…" at bounding box center [301, 24] width 369 height 16
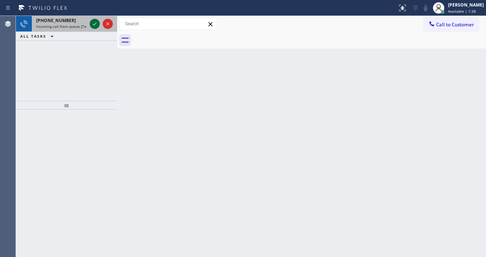
click at [91, 25] on icon at bounding box center [94, 24] width 9 height 9
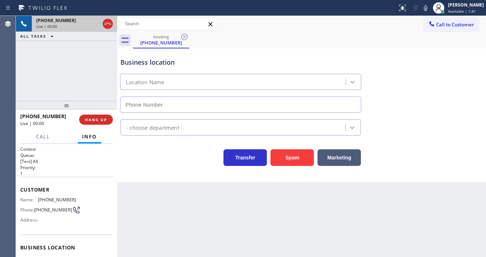
type input "[PHONE_NUMBER]"
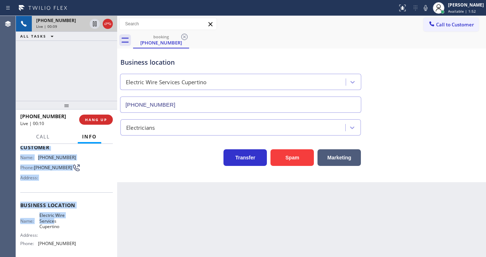
scroll to position [58, 0]
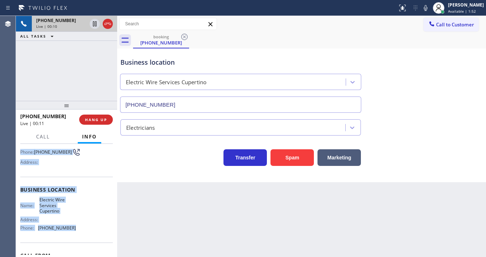
drag, startPoint x: 19, startPoint y: 187, endPoint x: 79, endPoint y: 232, distance: 75.2
click at [79, 232] on div "Context Queue: [Test] All Priority: 1 Customer Name: [PHONE_NUMBER] Phone: [PHO…" at bounding box center [66, 200] width 101 height 113
copy div "Customer Name: [PHONE_NUMBER] Phone: [PHONE_NUMBER] Address: Business location …"
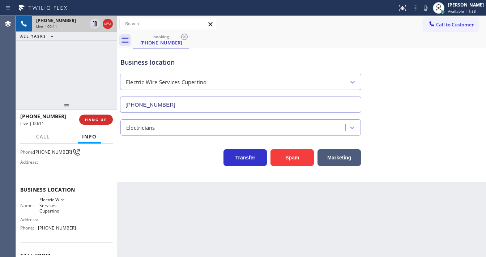
drag, startPoint x: 79, startPoint y: 83, endPoint x: 172, endPoint y: 114, distance: 98.0
click at [80, 83] on div "[PHONE_NUMBER] Live | 00:11 ALL TASKS ALL TASKS ACTIVE TASKS TASKS IN WRAP UP" at bounding box center [66, 58] width 101 height 85
click at [371, 41] on div "booking [PHONE_NUMBER]" at bounding box center [309, 40] width 353 height 16
click at [426, 8] on div at bounding box center [426, 8] width 10 height 9
click at [87, 66] on div "[PHONE_NUMBER] Live | 01:42 ALL TASKS ALL TASKS ACTIVE TASKS TASKS IN WRAP UP" at bounding box center [66, 58] width 101 height 85
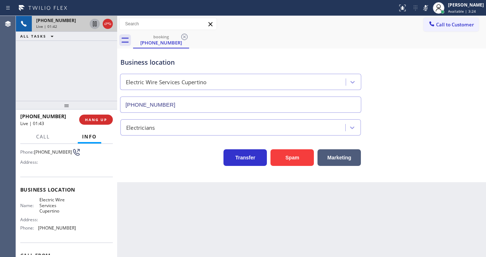
click at [96, 25] on icon at bounding box center [94, 24] width 9 height 9
click at [50, 66] on div "[PHONE_NUMBER] Live | 03:16 ALL TASKS ALL TASKS ACTIVE TASKS TASKS IN WRAP UP" at bounding box center [66, 58] width 101 height 85
drag, startPoint x: 251, startPoint y: 26, endPoint x: 255, endPoint y: 25, distance: 4.5
click at [252, 26] on div "Call to Customer Outbound call Location Subzero Repair Professionals Your calle…" at bounding box center [301, 24] width 369 height 13
click at [308, 29] on div "Call to Customer Outbound call Location Subzero Repair Professionals Your calle…" at bounding box center [301, 24] width 369 height 13
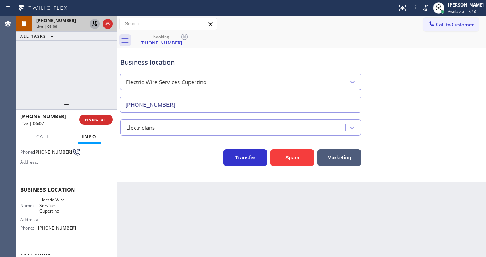
click at [430, 8] on icon at bounding box center [426, 8] width 9 height 9
click at [96, 25] on icon at bounding box center [94, 23] width 5 height 5
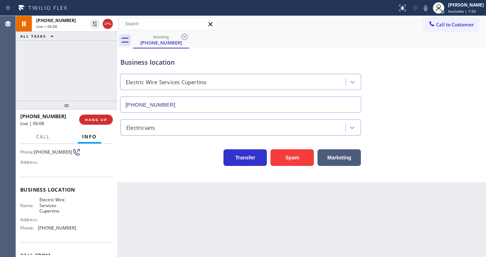
drag, startPoint x: 94, startPoint y: 56, endPoint x: 96, endPoint y: 0, distance: 55.4
click at [94, 56] on div "[PHONE_NUMBER] Live | 06:08 ALL TASKS ALL TASKS ACTIVE TASKS TASKS IN WRAP UP" at bounding box center [66, 58] width 101 height 85
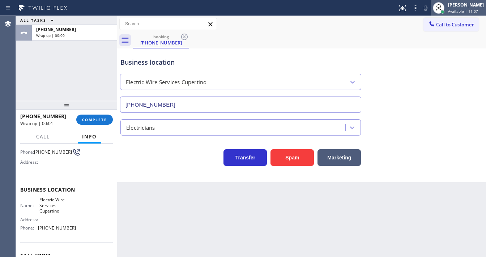
click at [445, 11] on div at bounding box center [443, 12] width 4 height 4
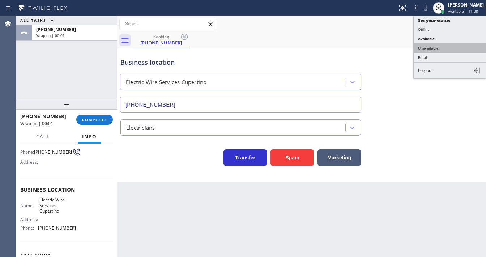
click at [424, 49] on button "Unavailable" at bounding box center [450, 47] width 72 height 9
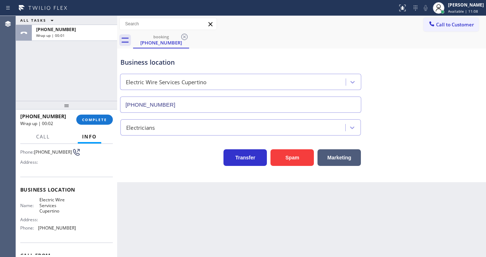
click at [361, 49] on div "Business location Electric Wire Services Cupertino [PHONE_NUMBER]" at bounding box center [302, 80] width 366 height 66
click at [98, 118] on span "COMPLETE" at bounding box center [94, 119] width 25 height 5
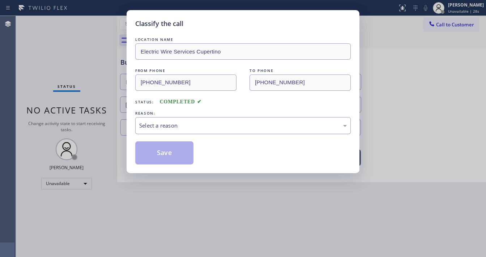
click at [184, 127] on div "Select a reason" at bounding box center [243, 126] width 208 height 8
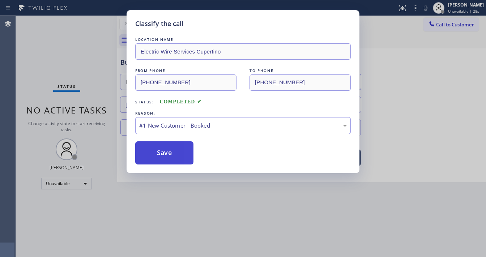
click at [172, 147] on button "Save" at bounding box center [164, 153] width 58 height 23
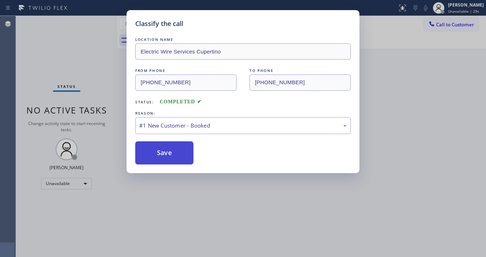
click at [172, 147] on button "Save" at bounding box center [164, 153] width 58 height 23
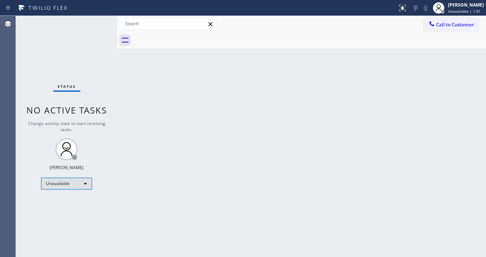
click at [66, 184] on div "Unavailable" at bounding box center [66, 184] width 51 height 12
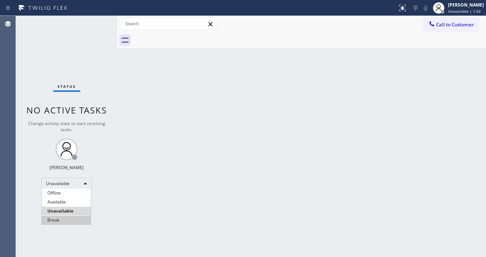
click at [68, 217] on li "Break" at bounding box center [66, 220] width 49 height 9
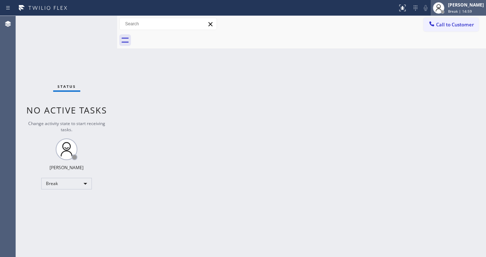
click at [470, 3] on div "[PERSON_NAME]" at bounding box center [466, 5] width 36 height 6
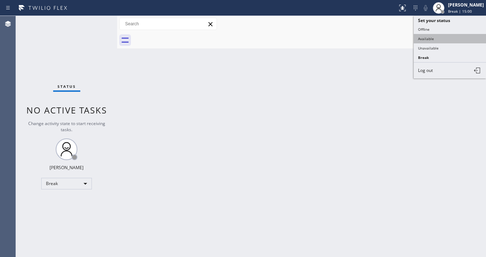
click at [434, 41] on button "Available" at bounding box center [450, 38] width 72 height 9
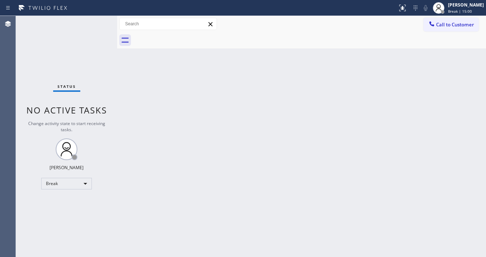
drag, startPoint x: 274, startPoint y: 88, endPoint x: 248, endPoint y: 181, distance: 96.3
click at [273, 90] on div "Back to Dashboard Change Sender ID Customers Technicians Select a contact Outbo…" at bounding box center [301, 136] width 369 height 241
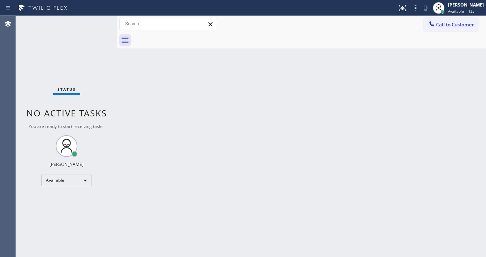
click at [13, 152] on div "Agent Desktop" at bounding box center [8, 136] width 16 height 241
click at [96, 32] on div "Status No active tasks You are ready to start receiving tasks. [PERSON_NAME]" at bounding box center [66, 136] width 101 height 241
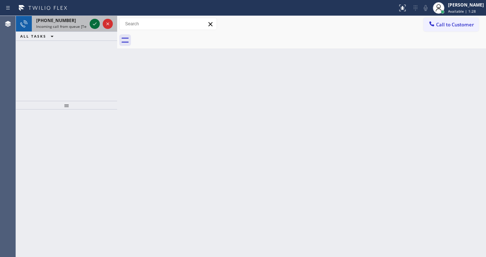
drag, startPoint x: 89, startPoint y: 25, endPoint x: 93, endPoint y: 24, distance: 3.7
click at [90, 25] on div at bounding box center [101, 24] width 26 height 16
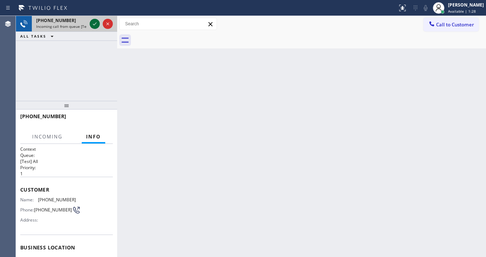
click at [93, 23] on icon at bounding box center [94, 24] width 9 height 9
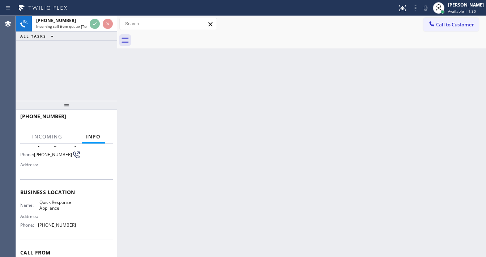
scroll to position [58, 0]
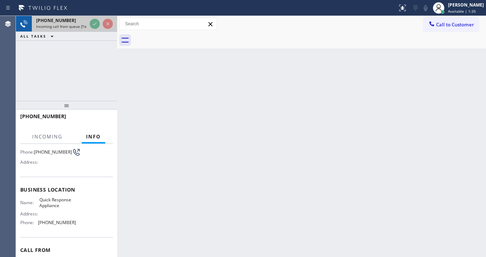
click at [90, 24] on div at bounding box center [101, 24] width 26 height 16
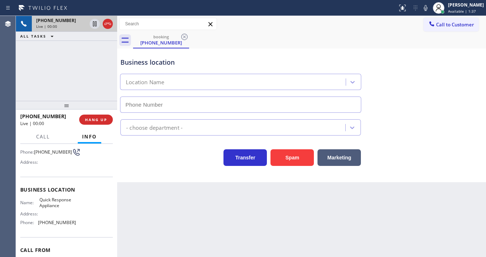
type input "[PHONE_NUMBER]"
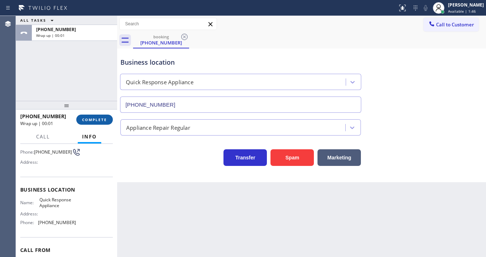
click at [96, 115] on button "COMPLETE" at bounding box center [94, 120] width 37 height 10
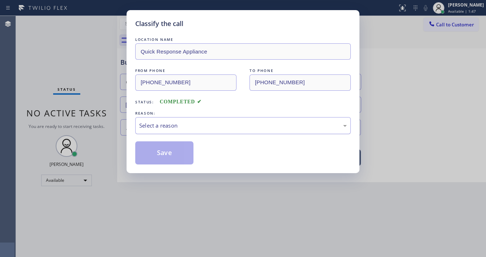
drag, startPoint x: 163, startPoint y: 122, endPoint x: 168, endPoint y: 126, distance: 6.4
click at [165, 125] on div "Select a reason" at bounding box center [243, 126] width 208 height 8
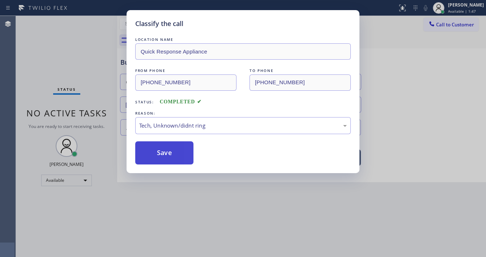
click at [174, 146] on button "Save" at bounding box center [164, 153] width 58 height 23
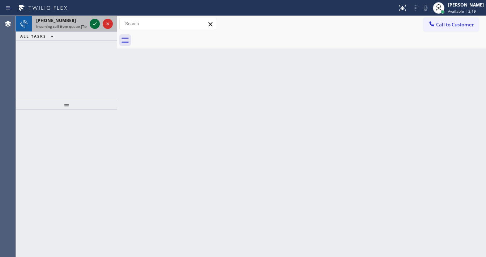
click at [93, 28] on icon at bounding box center [94, 24] width 9 height 9
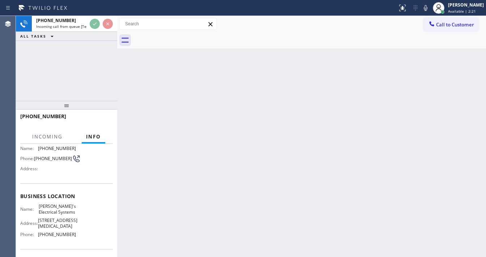
scroll to position [58, 0]
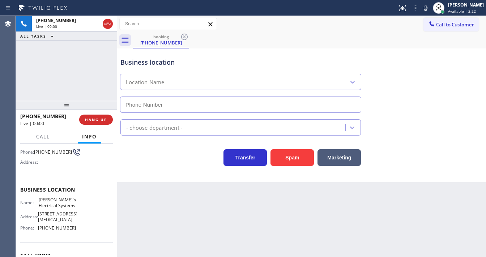
type input "[PHONE_NUMBER]"
click at [289, 155] on button "Spam" at bounding box center [292, 157] width 43 height 17
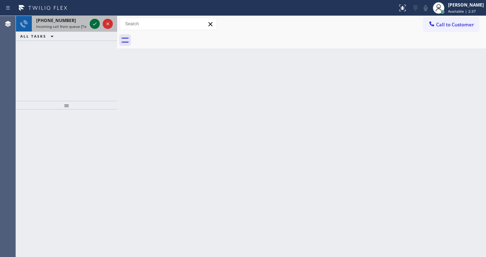
click at [94, 26] on icon at bounding box center [94, 24] width 9 height 9
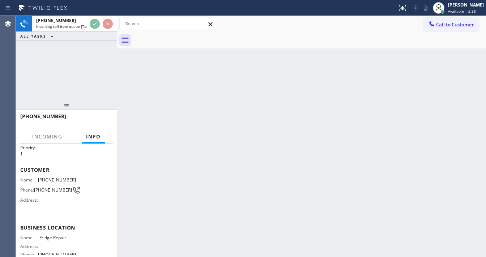
scroll to position [58, 0]
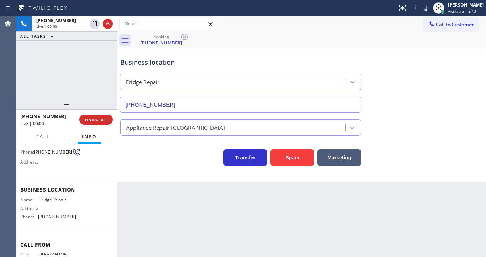
type input "[PHONE_NUMBER]"
click at [288, 158] on button "Spam" at bounding box center [292, 157] width 43 height 17
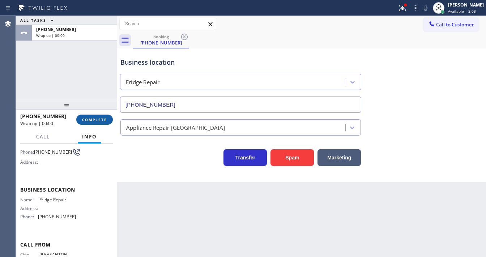
click at [97, 120] on span "COMPLETE" at bounding box center [94, 119] width 25 height 5
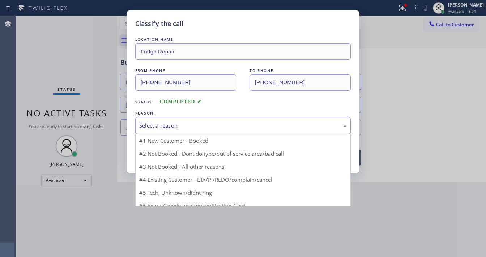
click at [205, 132] on div "Select a reason" at bounding box center [243, 125] width 216 height 17
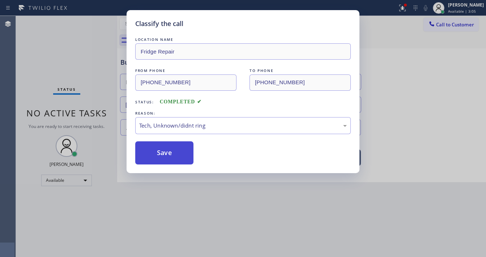
click at [168, 156] on button "Save" at bounding box center [164, 153] width 58 height 23
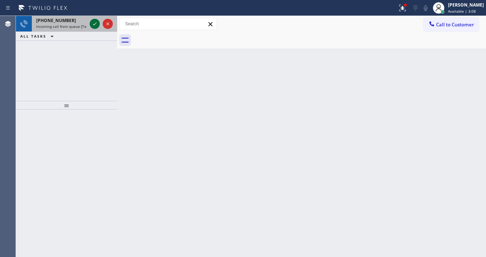
click at [96, 24] on icon at bounding box center [95, 23] width 4 height 3
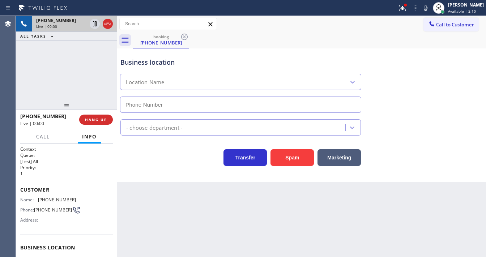
type input "[PHONE_NUMBER]"
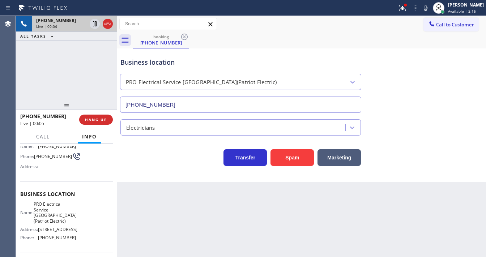
scroll to position [58, 0]
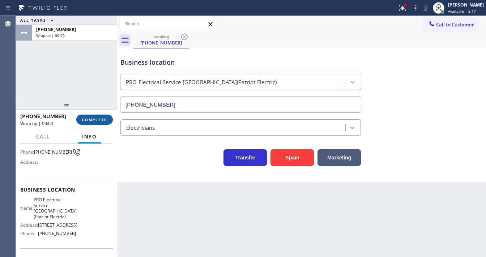
click at [102, 123] on button "COMPLETE" at bounding box center [94, 120] width 37 height 10
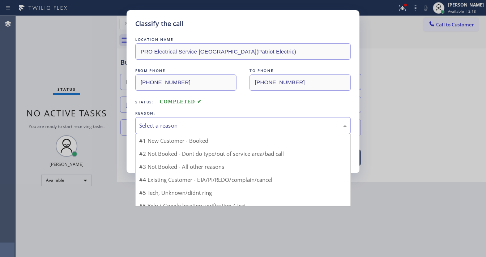
click at [172, 126] on div "Select a reason" at bounding box center [243, 126] width 208 height 8
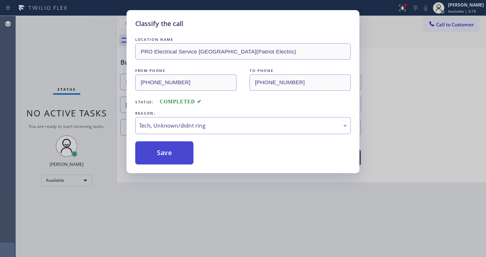
click at [170, 148] on button "Save" at bounding box center [164, 153] width 58 height 23
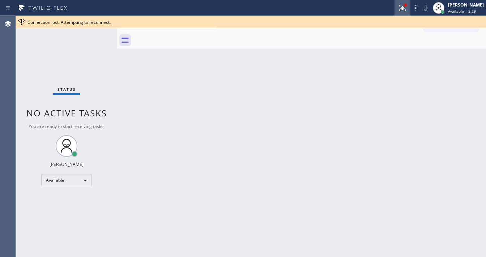
click at [401, 8] on div at bounding box center [403, 8] width 16 height 9
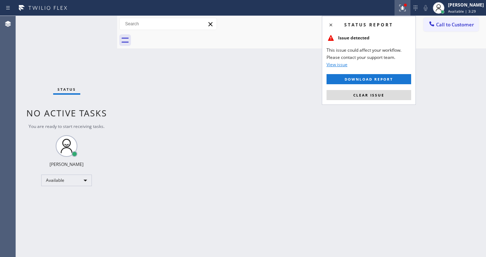
drag, startPoint x: 367, startPoint y: 96, endPoint x: 355, endPoint y: 97, distance: 11.7
click at [366, 96] on span "Clear issue" at bounding box center [369, 95] width 31 height 5
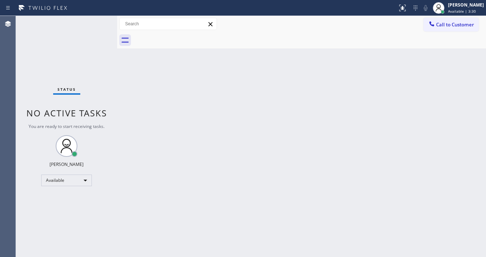
drag, startPoint x: 237, startPoint y: 127, endPoint x: 191, endPoint y: 246, distance: 127.4
click at [237, 129] on div "Back to Dashboard Change Sender ID Customers Technicians Select a contact Outbo…" at bounding box center [301, 136] width 369 height 241
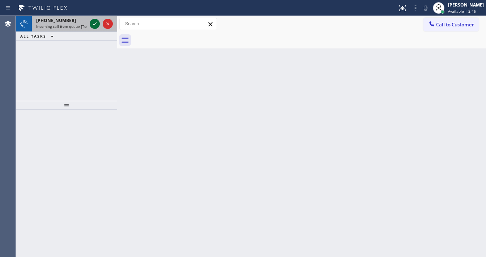
click at [94, 24] on icon at bounding box center [95, 23] width 4 height 3
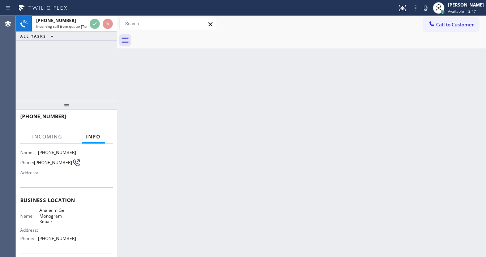
scroll to position [58, 0]
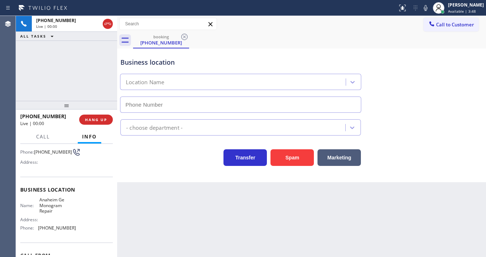
type input "[PHONE_NUMBER]"
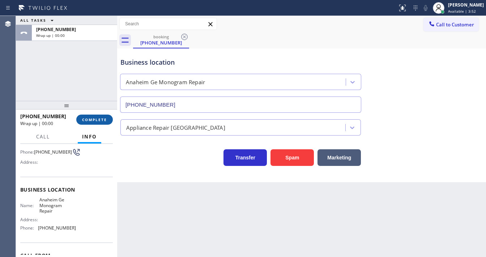
click at [95, 116] on button "COMPLETE" at bounding box center [94, 120] width 37 height 10
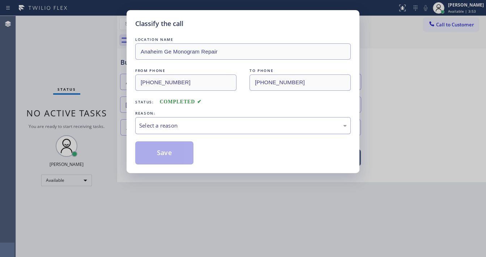
drag, startPoint x: 165, startPoint y: 126, endPoint x: 176, endPoint y: 128, distance: 10.4
click at [165, 126] on div "Select a reason" at bounding box center [243, 126] width 208 height 8
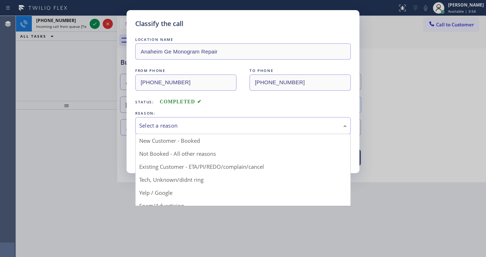
drag, startPoint x: 168, startPoint y: 177, endPoint x: 165, endPoint y: 159, distance: 18.3
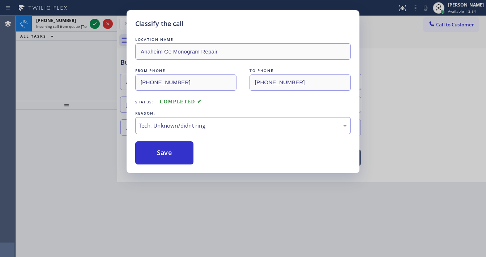
drag, startPoint x: 164, startPoint y: 158, endPoint x: 112, endPoint y: 33, distance: 135.5
click at [164, 157] on button "Save" at bounding box center [164, 153] width 58 height 23
click at [165, 156] on button "Save" at bounding box center [164, 153] width 58 height 23
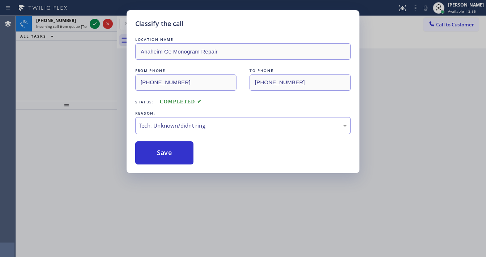
click at [96, 21] on div "Classify the call LOCATION NAME [GEOGRAPHIC_DATA] Ge Monogram Repair FROM PHONE…" at bounding box center [243, 128] width 486 height 257
click at [96, 21] on div "Classify the call LOCATION NAME [GEOGRAPHIC_DATA] Appliance Repair FROM PHONE […" at bounding box center [251, 136] width 471 height 241
click at [96, 21] on icon at bounding box center [94, 24] width 9 height 9
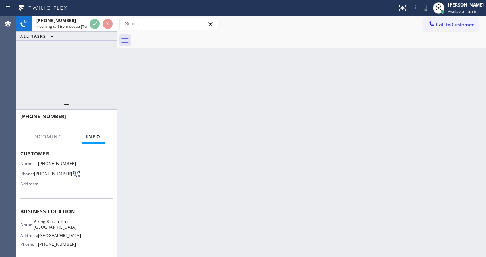
scroll to position [58, 0]
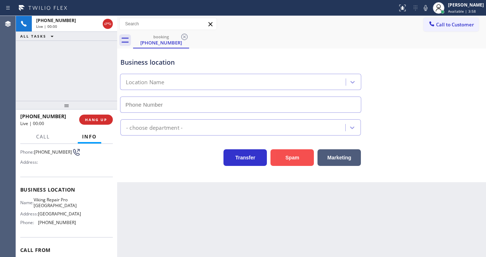
type input "[PHONE_NUMBER]"
click at [286, 156] on button "Spam" at bounding box center [292, 157] width 43 height 17
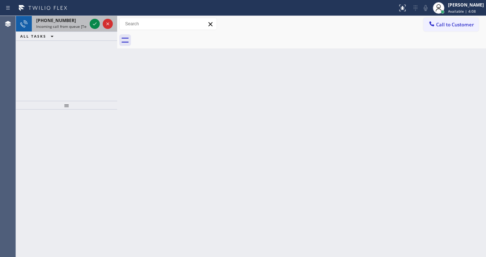
click at [89, 22] on div at bounding box center [101, 24] width 26 height 16
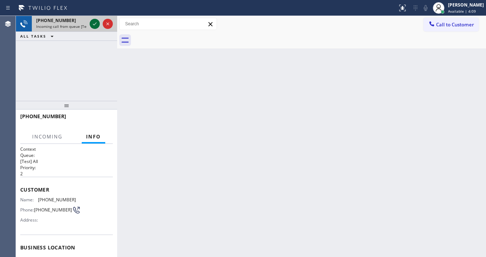
click at [91, 23] on icon at bounding box center [94, 24] width 9 height 9
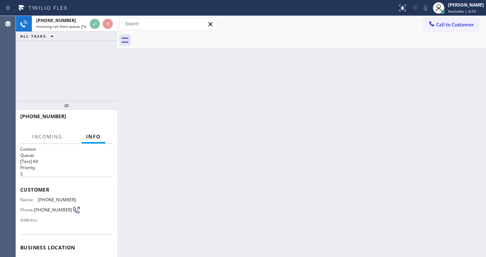
scroll to position [58, 0]
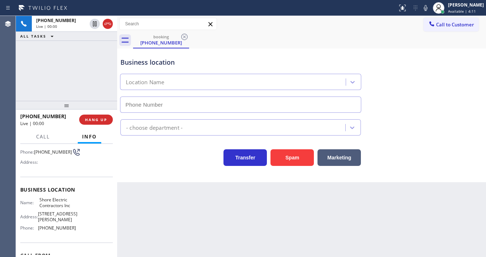
type input "[PHONE_NUMBER]"
click at [285, 201] on div "Back to Dashboard Change Sender ID Customers Technicians Select a contact Outbo…" at bounding box center [301, 136] width 369 height 241
click at [288, 159] on button "Spam" at bounding box center [292, 157] width 43 height 17
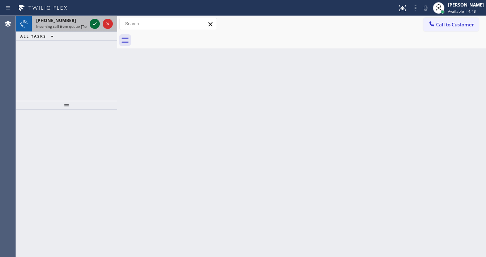
click at [91, 23] on icon at bounding box center [94, 24] width 9 height 9
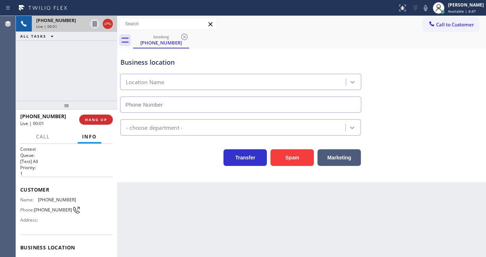
type input "[PHONE_NUMBER]"
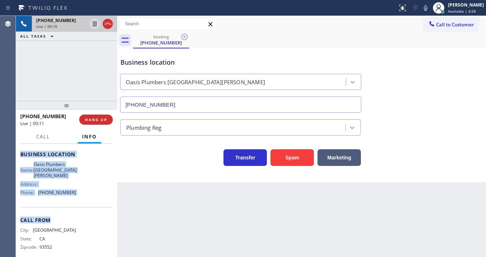
scroll to position [96, 0]
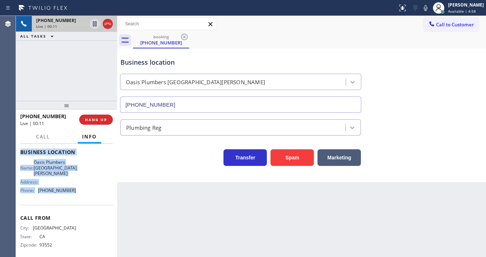
drag, startPoint x: 32, startPoint y: 194, endPoint x: 87, endPoint y: 195, distance: 55.4
click at [87, 195] on div "Context Queue: [Test] All Priority: 1 Customer Name: [PHONE_NUMBER] Phone: [PHO…" at bounding box center [66, 200] width 101 height 113
copy div "Customer Name: [PHONE_NUMBER] Phone: [PHONE_NUMBER] Address: Business location …"
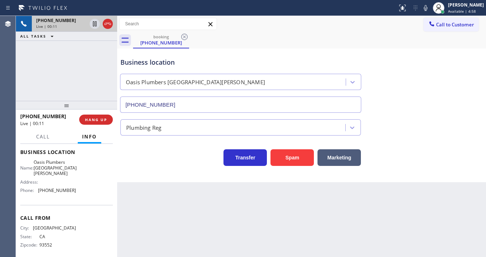
click at [74, 93] on div "[PHONE_NUMBER] Live | 00:11 ALL TASKS ALL TASKS ACTIVE TASKS TASKS IN WRAP UP" at bounding box center [66, 58] width 101 height 85
click at [428, 7] on icon at bounding box center [426, 8] width 4 height 6
click at [65, 65] on div "[PHONE_NUMBER] Live | 01:31 ALL TASKS ALL TASKS ACTIVE TASKS TASKS IN WRAP UP" at bounding box center [66, 58] width 101 height 85
click at [97, 26] on icon at bounding box center [94, 24] width 9 height 9
click at [79, 63] on div "[PHONE_NUMBER] Live | 01:49 ALL TASKS ALL TASKS ACTIVE TASKS TASKS IN WRAP UP" at bounding box center [66, 58] width 101 height 85
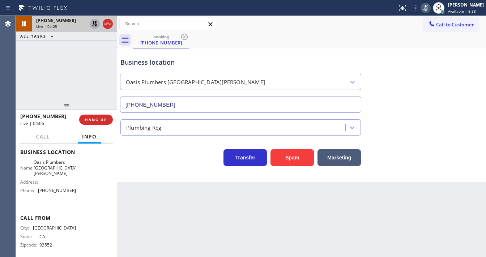
click at [14, 87] on div "Agent Desktop" at bounding box center [8, 136] width 16 height 241
click at [96, 26] on icon at bounding box center [94, 23] width 5 height 5
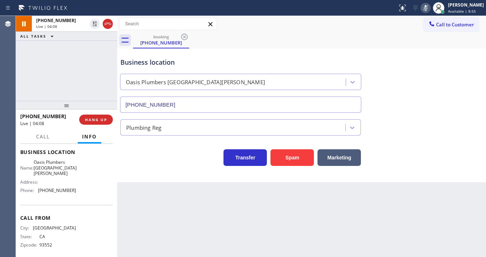
click at [428, 9] on icon at bounding box center [426, 8] width 4 height 6
click at [60, 69] on div "[PHONE_NUMBER] Live | 04:09 ALL TASKS ALL TASKS ACTIVE TASKS TASKS IN WRAP UP" at bounding box center [66, 58] width 101 height 85
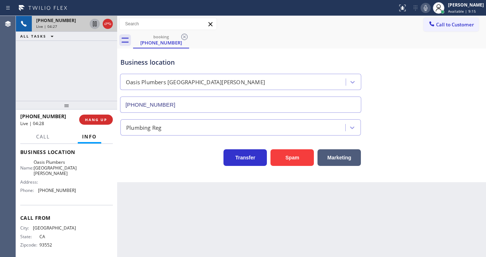
click at [94, 25] on icon at bounding box center [94, 24] width 9 height 9
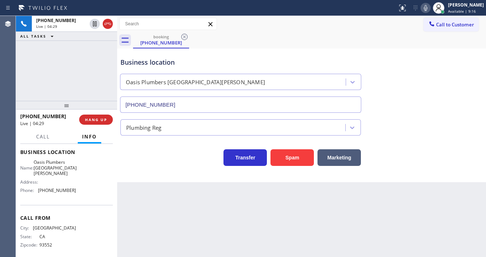
click at [430, 10] on icon at bounding box center [426, 8] width 9 height 9
click at [70, 49] on div "[PHONE_NUMBER] Live | 04:30 ALL TASKS ALL TASKS ACTIVE TASKS TASKS IN WRAP UP" at bounding box center [66, 58] width 101 height 85
click at [23, 87] on div "[PHONE_NUMBER] Live | 05:34 ALL TASKS ALL TASKS ACTIVE TASKS TASKS IN WRAP UP" at bounding box center [66, 58] width 101 height 85
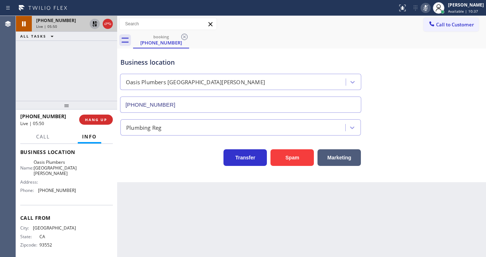
drag, startPoint x: 93, startPoint y: 23, endPoint x: 471, endPoint y: 23, distance: 377.5
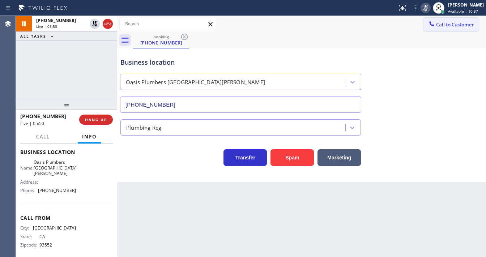
click at [93, 23] on icon at bounding box center [94, 23] width 5 height 5
click at [428, 7] on icon at bounding box center [426, 8] width 9 height 9
click at [57, 74] on div "[PHONE_NUMBER] Live | 05:51 ALL TASKS ALL TASKS ACTIVE TASKS TASKS IN WRAP UP" at bounding box center [66, 58] width 101 height 85
click at [430, 9] on icon at bounding box center [426, 8] width 9 height 9
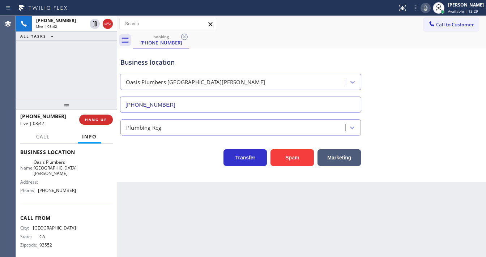
click at [79, 73] on div "[PHONE_NUMBER] Live | 08:42 ALL TASKS ALL TASKS ACTIVE TASKS TASKS IN WRAP UP" at bounding box center [66, 58] width 101 height 85
click at [20, 92] on div "[PHONE_NUMBER] Live | 08:44 ALL TASKS ALL TASKS ACTIVE TASKS TASKS IN WRAP UP" at bounding box center [66, 58] width 101 height 85
click at [430, 6] on icon at bounding box center [426, 8] width 9 height 9
click at [430, 10] on icon at bounding box center [426, 8] width 9 height 9
drag, startPoint x: 7, startPoint y: 80, endPoint x: 14, endPoint y: 81, distance: 6.9
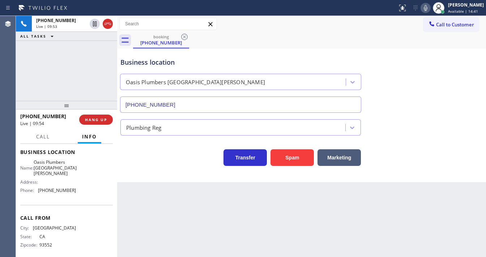
click at [10, 81] on div "Agent Desktop" at bounding box center [8, 136] width 16 height 241
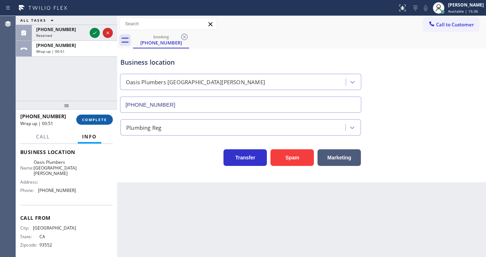
click at [100, 116] on button "COMPLETE" at bounding box center [94, 120] width 37 height 10
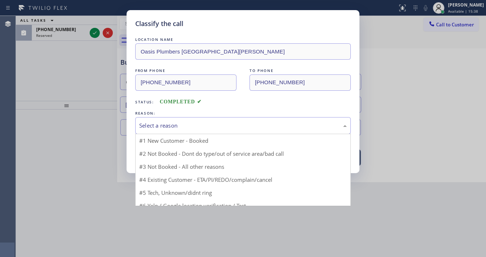
drag, startPoint x: 180, startPoint y: 127, endPoint x: 181, endPoint y: 133, distance: 5.6
click at [181, 129] on div "Select a reason" at bounding box center [243, 126] width 208 height 8
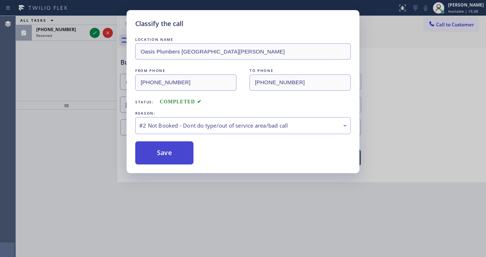
click at [174, 150] on button "Save" at bounding box center [164, 153] width 58 height 23
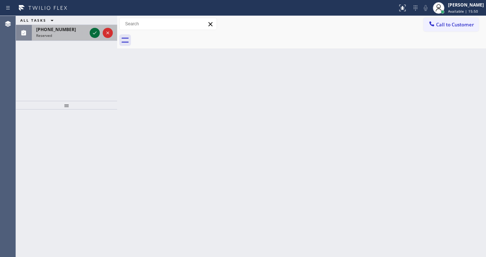
click at [93, 35] on icon at bounding box center [94, 33] width 9 height 9
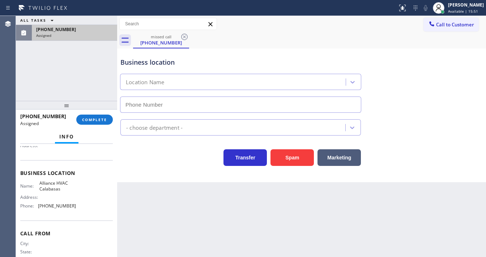
type input "[PHONE_NUMBER]"
click at [96, 115] on button "COMPLETE" at bounding box center [94, 120] width 37 height 10
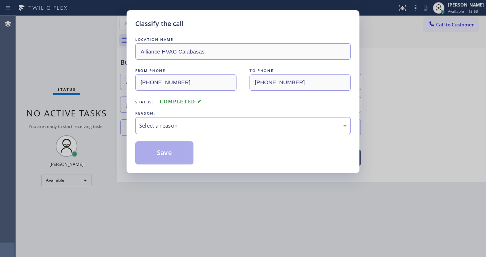
click at [168, 125] on div "Select a reason" at bounding box center [243, 126] width 208 height 8
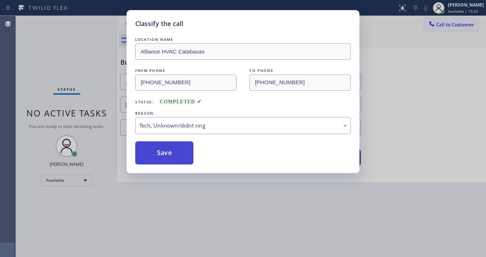
click at [162, 153] on button "Save" at bounding box center [164, 153] width 58 height 23
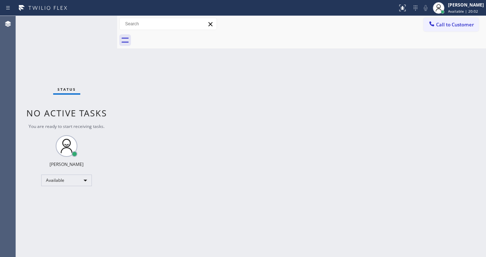
click at [304, 11] on div at bounding box center [199, 8] width 392 height 12
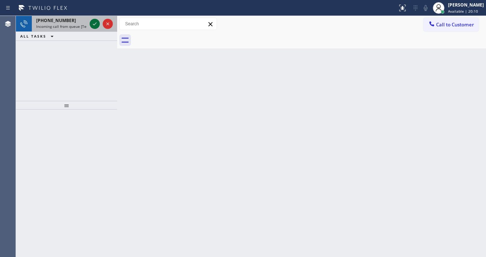
click at [92, 25] on icon at bounding box center [94, 24] width 9 height 9
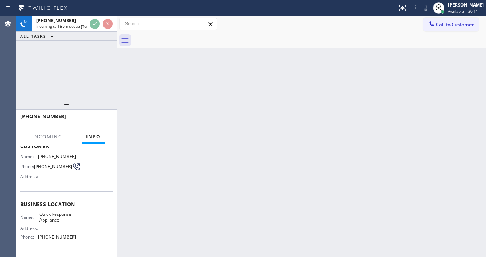
scroll to position [87, 0]
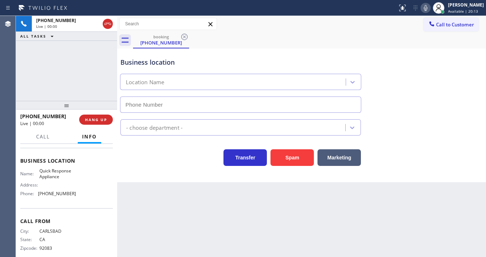
type input "[PHONE_NUMBER]"
click at [292, 157] on button "Spam" at bounding box center [292, 157] width 43 height 17
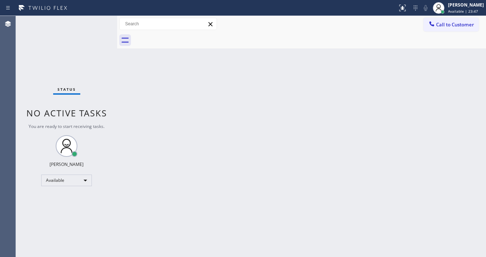
click at [100, 20] on div "Status No active tasks You are ready to start receiving tasks. [PERSON_NAME]" at bounding box center [66, 136] width 101 height 241
drag, startPoint x: 100, startPoint y: 20, endPoint x: 97, endPoint y: 16, distance: 4.9
click at [100, 18] on div "Status No active tasks You are ready to start receiving tasks. [PERSON_NAME]" at bounding box center [66, 136] width 101 height 241
click at [97, 16] on div "Status No active tasks You are ready to start receiving tasks. [PERSON_NAME]" at bounding box center [66, 136] width 101 height 241
click at [94, 17] on div "Status No active tasks You are ready to start receiving tasks. [PERSON_NAME]" at bounding box center [66, 136] width 101 height 241
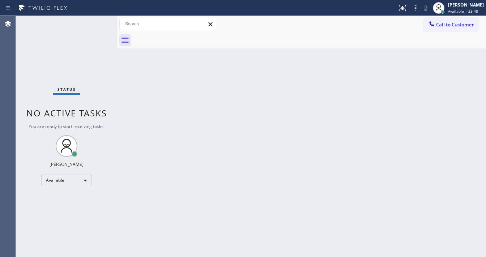
click at [94, 17] on div "Status No active tasks You are ready to start receiving tasks. [PERSON_NAME]" at bounding box center [66, 136] width 101 height 241
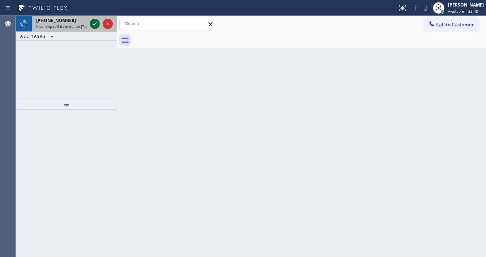
click at [98, 20] on icon at bounding box center [94, 24] width 9 height 9
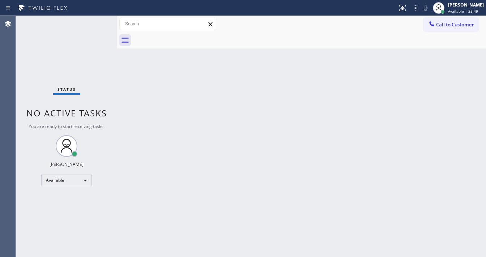
click at [97, 23] on div "Status No active tasks You are ready to start receiving tasks. [PERSON_NAME]" at bounding box center [66, 136] width 101 height 241
click at [404, 10] on icon at bounding box center [403, 8] width 9 height 9
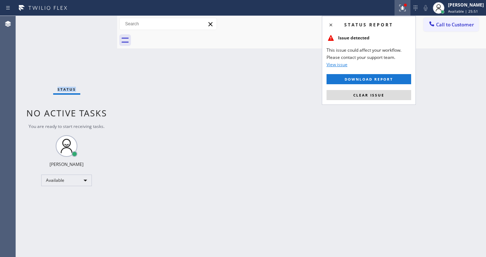
click at [367, 96] on span "Clear issue" at bounding box center [369, 95] width 31 height 5
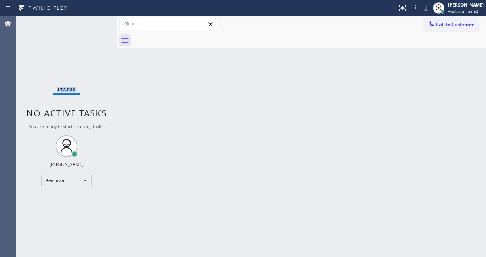
click at [101, 25] on div "Status No active tasks You are ready to start receiving tasks. [PERSON_NAME]" at bounding box center [66, 136] width 101 height 241
click at [96, 22] on div "Status No active tasks You are ready to start receiving tasks. [PERSON_NAME]" at bounding box center [66, 136] width 101 height 241
click at [93, 25] on div "Status No active tasks You are ready to start receiving tasks. [PERSON_NAME]" at bounding box center [66, 136] width 101 height 241
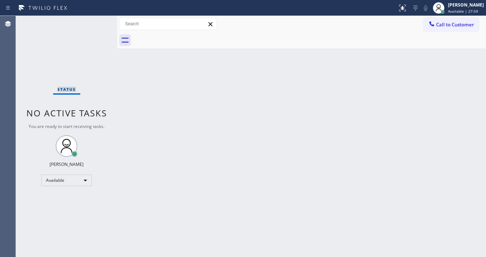
click at [93, 25] on div "Status No active tasks You are ready to start receiving tasks. [PERSON_NAME]" at bounding box center [66, 136] width 101 height 241
click at [96, 20] on div "Status No active tasks You are ready to start receiving tasks. [PERSON_NAME]" at bounding box center [66, 136] width 101 height 241
click at [93, 19] on div "Status No active tasks You are ready to start receiving tasks. [PERSON_NAME]" at bounding box center [66, 136] width 101 height 241
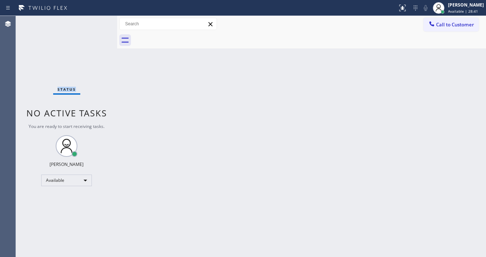
click at [93, 19] on div "Status No active tasks You are ready to start receiving tasks. [PERSON_NAME]" at bounding box center [66, 136] width 101 height 241
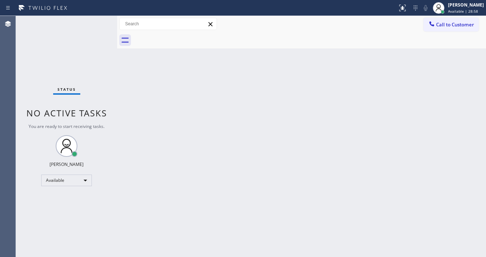
click at [92, 20] on div "Status No active tasks You are ready to start receiving tasks. [PERSON_NAME]" at bounding box center [66, 136] width 101 height 241
click at [93, 21] on div "Status No active tasks You are ready to start receiving tasks. [PERSON_NAME]" at bounding box center [66, 136] width 101 height 241
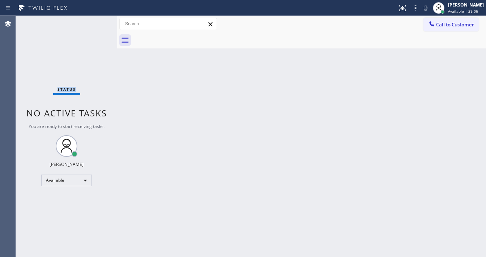
click at [93, 21] on div "Status No active tasks You are ready to start receiving tasks. [PERSON_NAME]" at bounding box center [66, 136] width 101 height 241
click at [96, 22] on div "Status No active tasks You are ready to start receiving tasks. [PERSON_NAME]" at bounding box center [66, 136] width 101 height 241
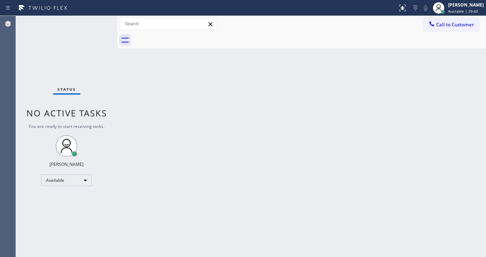
click at [96, 22] on div "Status No active tasks You are ready to start receiving tasks. [PERSON_NAME]" at bounding box center [66, 136] width 101 height 241
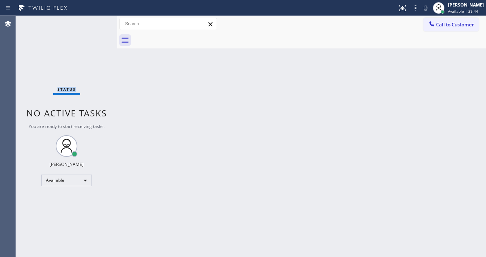
click at [96, 22] on div "Status No active tasks You are ready to start receiving tasks. [PERSON_NAME]" at bounding box center [66, 136] width 101 height 241
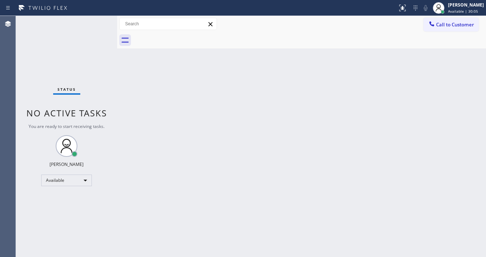
click at [96, 22] on div "Status No active tasks You are ready to start receiving tasks. [PERSON_NAME]" at bounding box center [66, 136] width 101 height 241
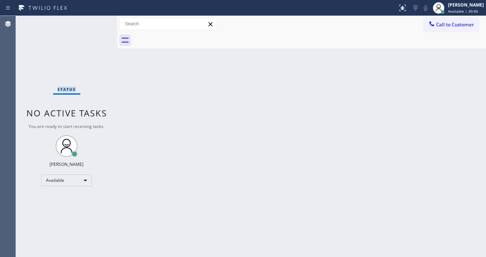
click at [96, 22] on div "Status No active tasks You are ready to start receiving tasks. [PERSON_NAME]" at bounding box center [66, 136] width 101 height 241
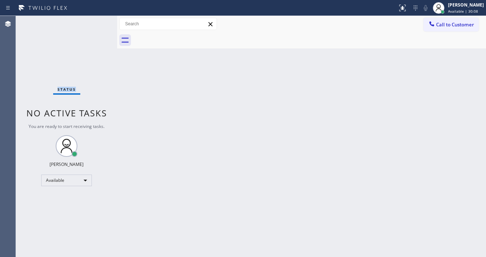
click at [96, 22] on div "Status No active tasks You are ready to start receiving tasks. [PERSON_NAME]" at bounding box center [66, 136] width 101 height 241
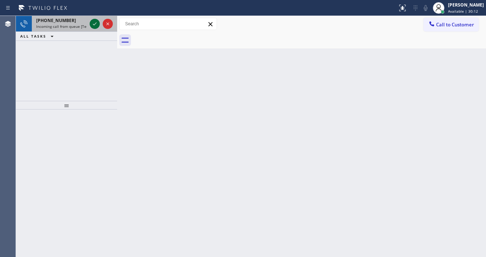
click at [96, 22] on icon at bounding box center [94, 24] width 9 height 9
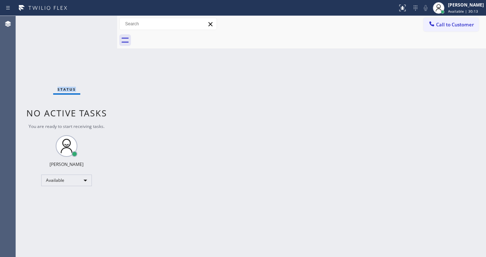
click at [96, 22] on div "Status No active tasks You are ready to start receiving tasks. [PERSON_NAME]" at bounding box center [66, 136] width 101 height 241
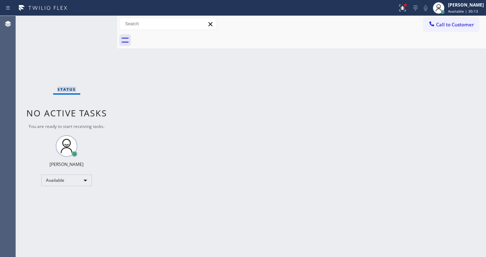
click at [96, 22] on div "Status No active tasks You are ready to start receiving tasks. [PERSON_NAME]" at bounding box center [66, 136] width 101 height 241
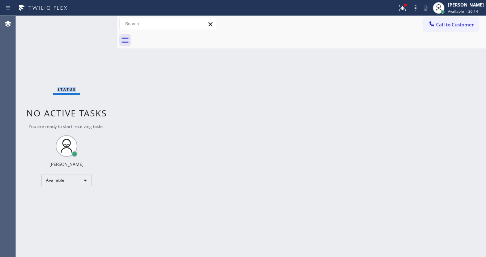
click at [96, 22] on div "Status No active tasks You are ready to start receiving tasks. [PERSON_NAME]" at bounding box center [66, 136] width 101 height 241
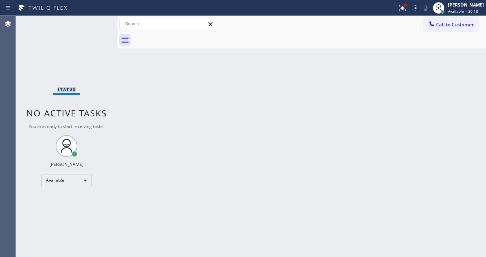
click at [96, 22] on div "Status No active tasks You are ready to start receiving tasks. [PERSON_NAME]" at bounding box center [66, 136] width 101 height 241
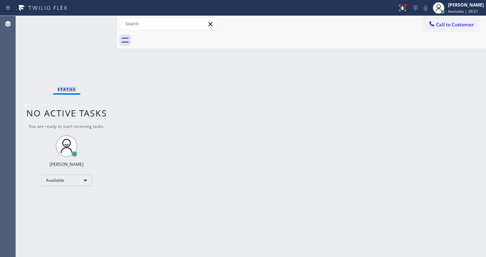
click at [96, 22] on div "Status No active tasks You are ready to start receiving tasks. [PERSON_NAME]" at bounding box center [66, 136] width 101 height 241
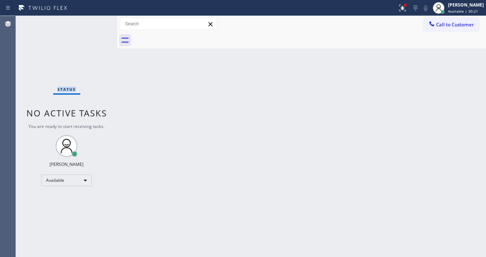
click at [96, 22] on div "Status No active tasks You are ready to start receiving tasks. [PERSON_NAME]" at bounding box center [66, 136] width 101 height 241
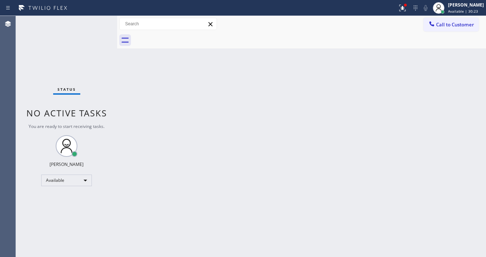
click at [96, 22] on div "Status No active tasks You are ready to start receiving tasks. [PERSON_NAME]" at bounding box center [66, 136] width 101 height 241
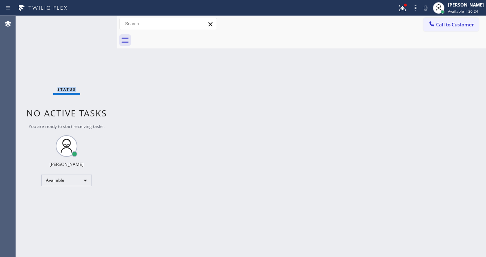
click at [96, 22] on div "Status No active tasks You are ready to start receiving tasks. [PERSON_NAME]" at bounding box center [66, 136] width 101 height 241
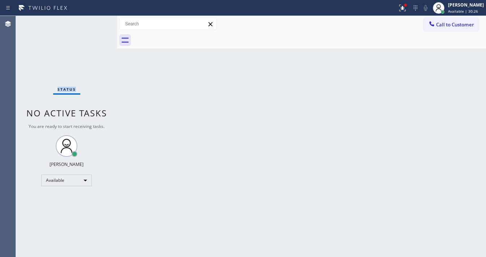
click at [96, 22] on div "Status No active tasks You are ready to start receiving tasks. [PERSON_NAME]" at bounding box center [66, 136] width 101 height 241
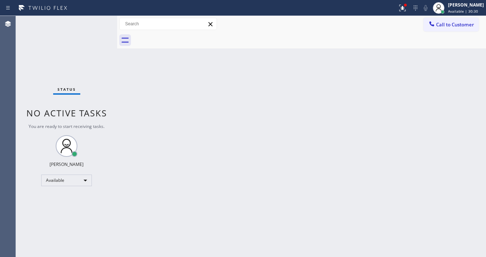
click at [96, 22] on div "Status No active tasks You are ready to start receiving tasks. [PERSON_NAME]" at bounding box center [66, 136] width 101 height 241
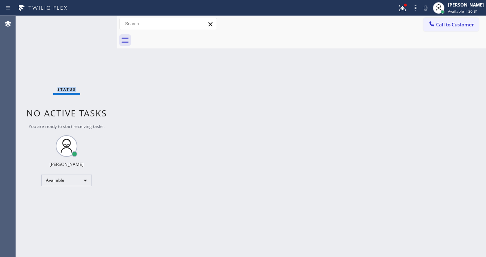
click at [96, 22] on div "Status No active tasks You are ready to start receiving tasks. [PERSON_NAME]" at bounding box center [66, 136] width 101 height 241
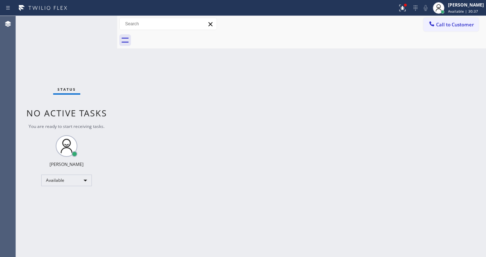
click at [96, 22] on div "Status No active tasks You are ready to start receiving tasks. [PERSON_NAME]" at bounding box center [66, 136] width 101 height 241
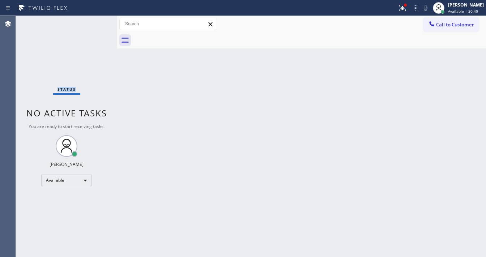
click at [96, 22] on div "Status No active tasks You are ready to start receiving tasks. [PERSON_NAME]" at bounding box center [66, 136] width 101 height 241
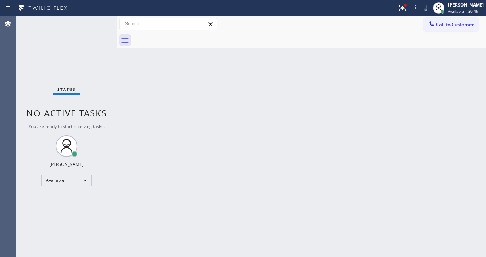
click at [96, 22] on div "Status No active tasks You are ready to start receiving tasks. [PERSON_NAME]" at bounding box center [66, 136] width 101 height 241
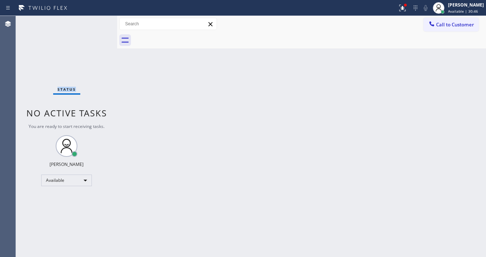
click at [96, 22] on div "Status No active tasks You are ready to start receiving tasks. [PERSON_NAME]" at bounding box center [66, 136] width 101 height 241
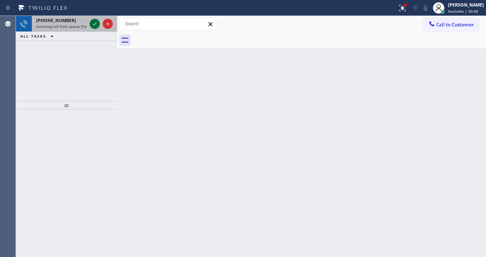
click at [96, 22] on icon at bounding box center [94, 24] width 9 height 9
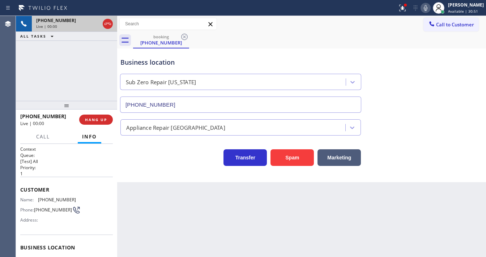
type input "[PHONE_NUMBER]"
drag, startPoint x: 14, startPoint y: 71, endPoint x: 94, endPoint y: 90, distance: 82.5
click at [14, 71] on div "Agent Desktop" at bounding box center [8, 136] width 16 height 241
click at [295, 159] on button "Spam" at bounding box center [292, 157] width 43 height 17
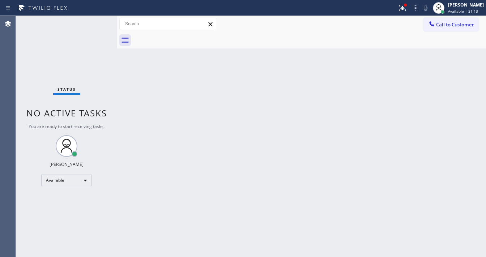
click at [94, 23] on div "Status No active tasks You are ready to start receiving tasks. [PERSON_NAME]" at bounding box center [66, 136] width 101 height 241
click at [132, 23] on input "text" at bounding box center [168, 24] width 97 height 12
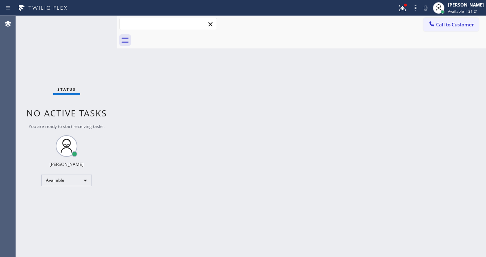
click at [132, 23] on input "text" at bounding box center [168, 24] width 97 height 12
click at [407, 12] on icon at bounding box center [403, 8] width 9 height 9
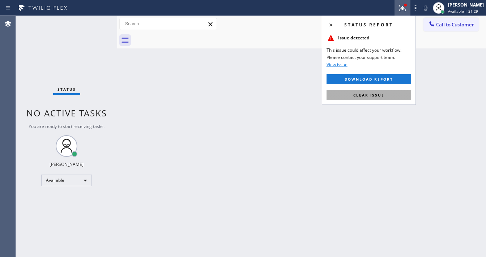
click at [384, 92] on button "Clear issue" at bounding box center [369, 95] width 85 height 10
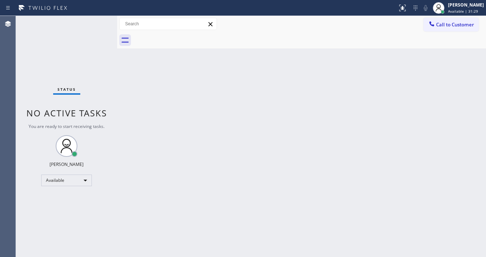
click at [384, 96] on div "Back to Dashboard Change Sender ID Customers Technicians Select a contact Outbo…" at bounding box center [301, 136] width 369 height 241
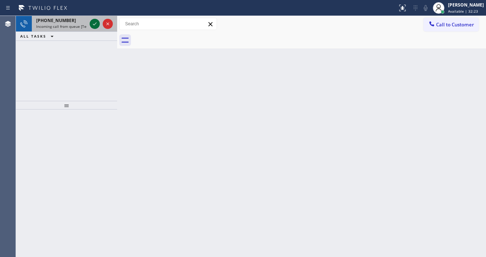
click at [90, 25] on div at bounding box center [101, 24] width 26 height 16
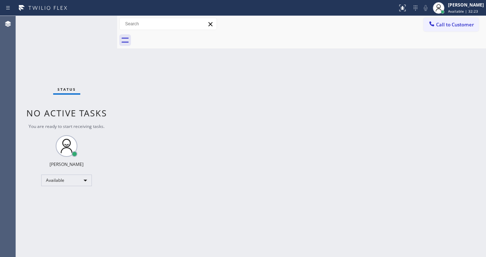
click at [91, 24] on div "Status No active tasks You are ready to start receiving tasks. [PERSON_NAME]" at bounding box center [66, 136] width 101 height 241
click at [91, 23] on div "Status No active tasks You are ready to start receiving tasks. [PERSON_NAME]" at bounding box center [66, 136] width 101 height 241
drag, startPoint x: 92, startPoint y: 23, endPoint x: 110, endPoint y: 20, distance: 19.0
click at [92, 23] on div "Status No active tasks You are ready to start receiving tasks. [PERSON_NAME]" at bounding box center [66, 136] width 101 height 241
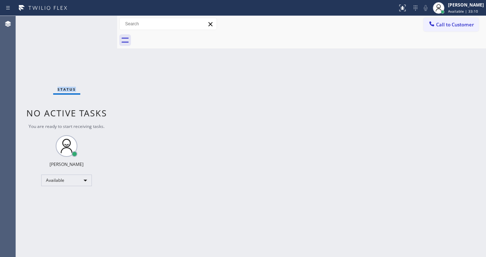
click at [96, 21] on div "Status No active tasks You are ready to start receiving tasks. [PERSON_NAME]" at bounding box center [66, 136] width 101 height 241
click at [446, 25] on span "Call to Customer" at bounding box center [456, 24] width 38 height 7
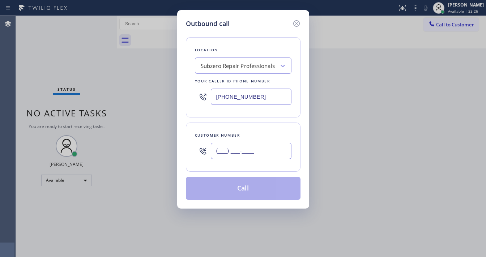
click at [243, 149] on input "(___) ___-____" at bounding box center [251, 151] width 81 height 16
paste input "661) 675-6357"
type input "[PHONE_NUMBER]"
click at [262, 102] on input "[PHONE_NUMBER]" at bounding box center [251, 97] width 81 height 16
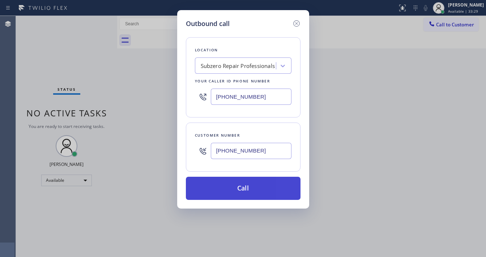
paste input "310) 818-758"
type input "[PHONE_NUMBER]"
click at [241, 189] on button "Call" at bounding box center [243, 188] width 115 height 23
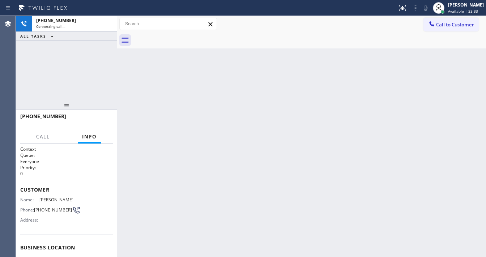
click at [77, 79] on div "[PHONE_NUMBER] Connecting call… ALL TASKS ALL TASKS ACTIVE TASKS TASKS IN WRAP …" at bounding box center [66, 58] width 101 height 85
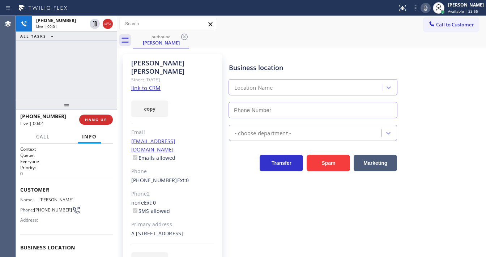
type input "[PHONE_NUMBER]"
click at [62, 68] on div "[PHONE_NUMBER] Live | 00:04 ALL TASKS ALL TASKS ACTIVE TASKS TASKS IN WRAP UP" at bounding box center [66, 58] width 101 height 85
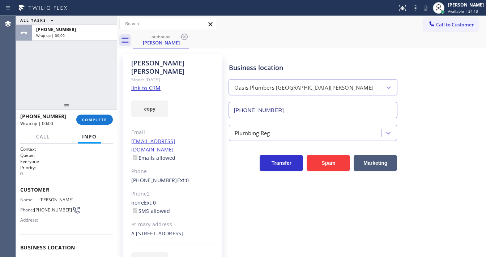
drag, startPoint x: 110, startPoint y: 25, endPoint x: 104, endPoint y: 72, distance: 48.2
click at [105, 119] on span "COMPLETE" at bounding box center [94, 119] width 25 height 5
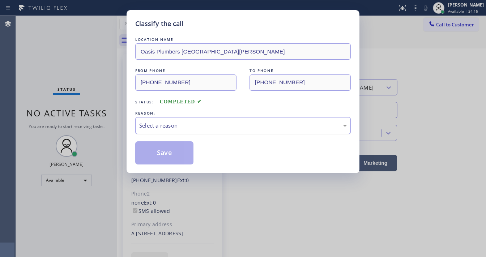
click at [157, 124] on div "Select a reason" at bounding box center [243, 126] width 208 height 8
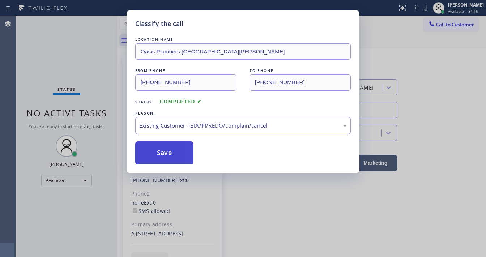
click at [173, 152] on button "Save" at bounding box center [164, 153] width 58 height 23
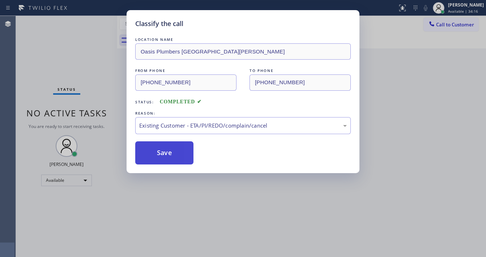
click at [173, 152] on button "Save" at bounding box center [164, 153] width 58 height 23
click at [97, 97] on div "Classify the call LOCATION NAME Oasis Plumbers [GEOGRAPHIC_DATA][PERSON_NAME] F…" at bounding box center [243, 128] width 486 height 257
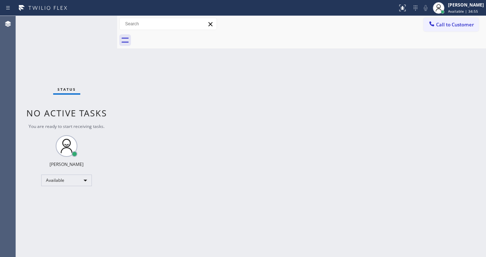
click at [110, 14] on div "Status report No issues detected If you experience an issue, please download th…" at bounding box center [243, 8] width 486 height 16
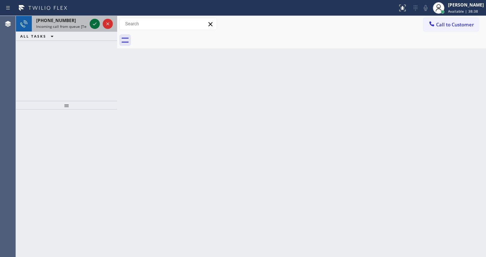
click at [91, 22] on icon at bounding box center [94, 24] width 9 height 9
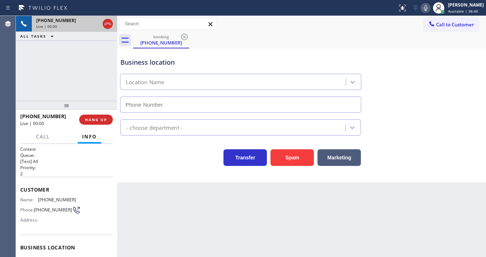
type input "[PHONE_NUMBER]"
drag, startPoint x: 85, startPoint y: 26, endPoint x: 35, endPoint y: 28, distance: 49.6
click at [36, 28] on div "[PHONE_NUMBER] Live | 00:07" at bounding box center [60, 24] width 56 height 16
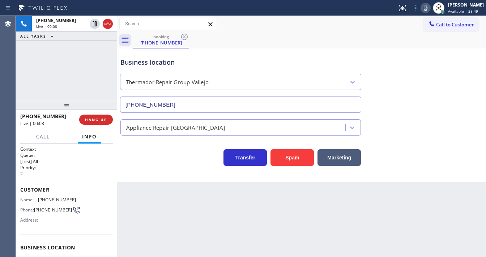
click at [0, 71] on div "Agent Desktop" at bounding box center [8, 136] width 16 height 241
drag, startPoint x: 37, startPoint y: 81, endPoint x: 298, endPoint y: 161, distance: 272.2
click at [298, 161] on button "Spam" at bounding box center [292, 157] width 43 height 17
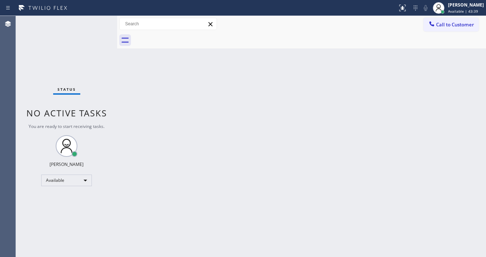
drag, startPoint x: 110, startPoint y: 97, endPoint x: 107, endPoint y: 100, distance: 4.1
click at [107, 100] on div "Status No active tasks You are ready to start receiving tasks. [PERSON_NAME]" at bounding box center [66, 136] width 101 height 241
click at [94, 29] on div "Status No active tasks You are ready to start receiving tasks. [PERSON_NAME]" at bounding box center [66, 136] width 101 height 241
click at [96, 29] on div "Status No active tasks You are ready to start receiving tasks. [PERSON_NAME]" at bounding box center [66, 136] width 101 height 241
click at [96, 28] on div "Status No active tasks You are ready to start receiving tasks. [PERSON_NAME]" at bounding box center [66, 136] width 101 height 241
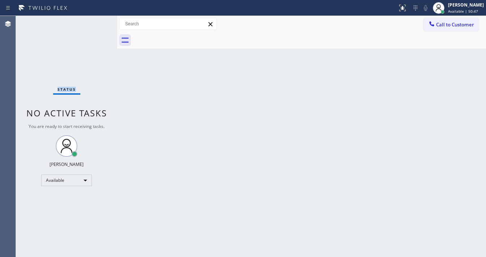
click at [99, 25] on div "Status No active tasks You are ready to start receiving tasks. [PERSON_NAME]" at bounding box center [66, 136] width 101 height 241
click at [100, 25] on div "Status No active tasks You are ready to start receiving tasks. [PERSON_NAME]" at bounding box center [66, 136] width 101 height 241
click at [103, 21] on div "Status No active tasks You are ready to start receiving tasks. [PERSON_NAME]" at bounding box center [66, 136] width 101 height 241
click at [97, 24] on div "Status No active tasks You are ready to start receiving tasks. [PERSON_NAME]" at bounding box center [66, 136] width 101 height 241
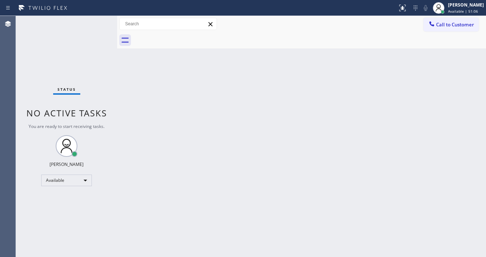
click at [97, 24] on div "Status No active tasks You are ready to start receiving tasks. [PERSON_NAME]" at bounding box center [66, 136] width 101 height 241
drag, startPoint x: 97, startPoint y: 24, endPoint x: 99, endPoint y: 18, distance: 6.7
click at [97, 24] on div "Status No active tasks You are ready to start receiving tasks. [PERSON_NAME]" at bounding box center [66, 136] width 101 height 241
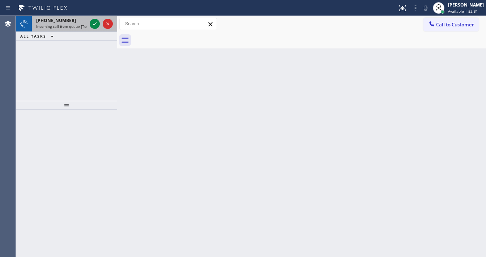
click at [65, 25] on span "Incoming call from queue [Test] All" at bounding box center [66, 26] width 60 height 5
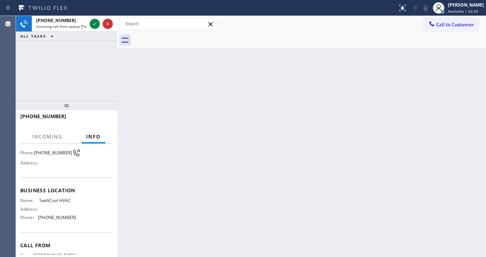
scroll to position [58, 0]
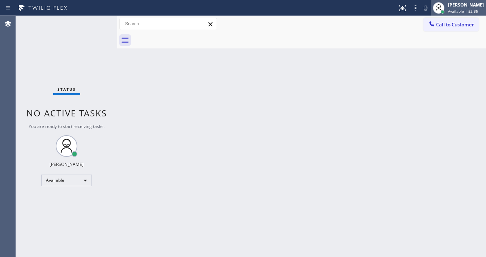
click at [463, 7] on div "[PERSON_NAME]" at bounding box center [466, 5] width 36 height 6
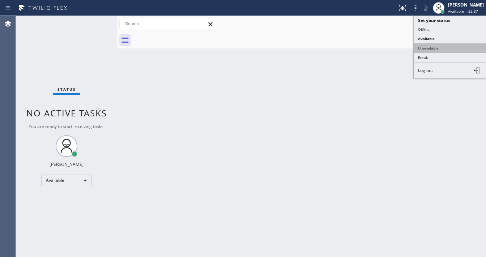
click at [435, 43] on button "Unavailable" at bounding box center [450, 47] width 72 height 9
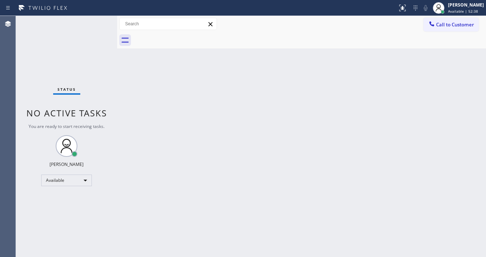
click at [426, 51] on div "Back to Dashboard Change Sender ID Customers Technicians Select a contact Outbo…" at bounding box center [301, 136] width 369 height 241
